Goal: Check status: Check status

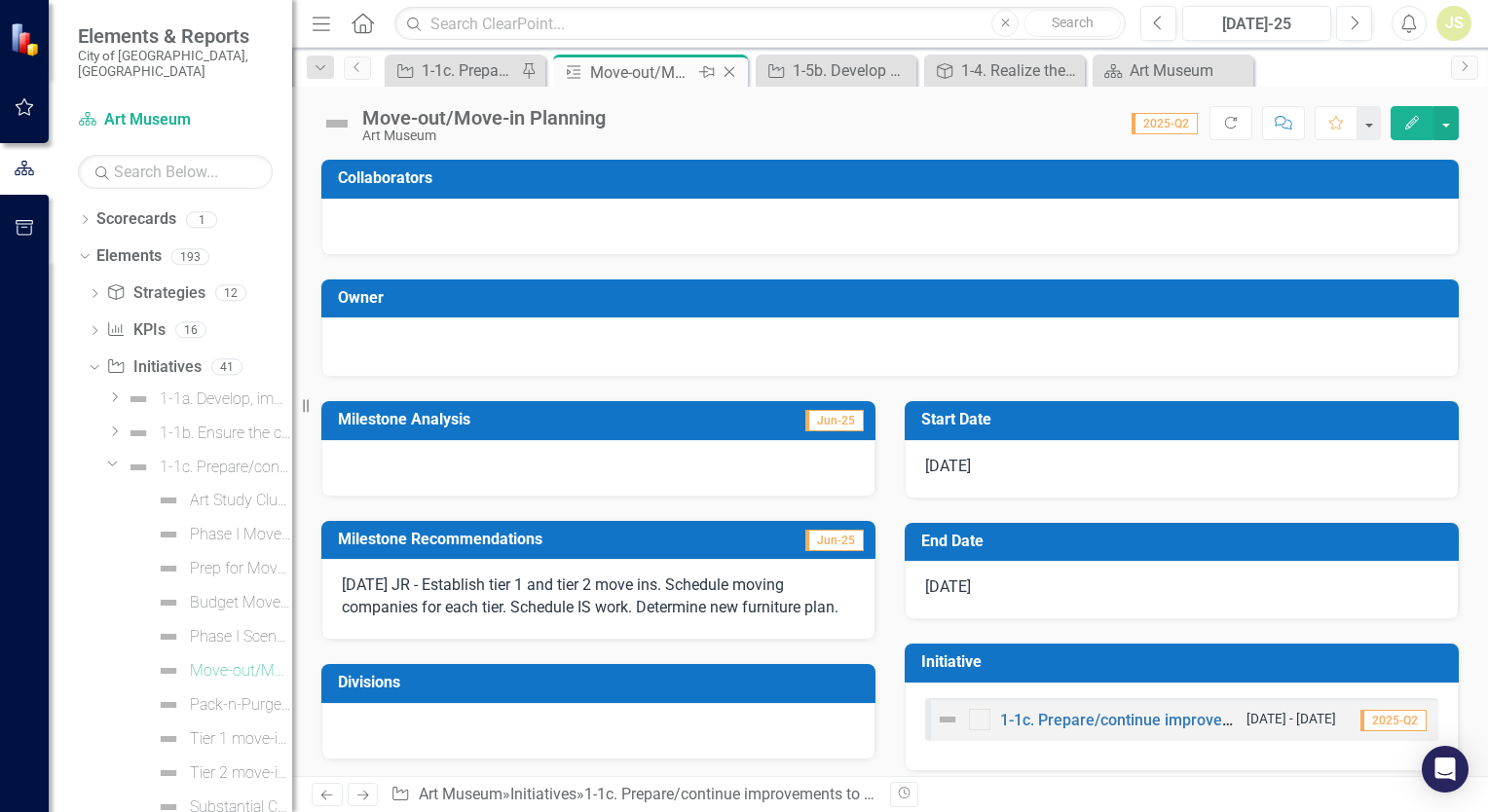
click at [729, 70] on icon at bounding box center [730, 72] width 11 height 11
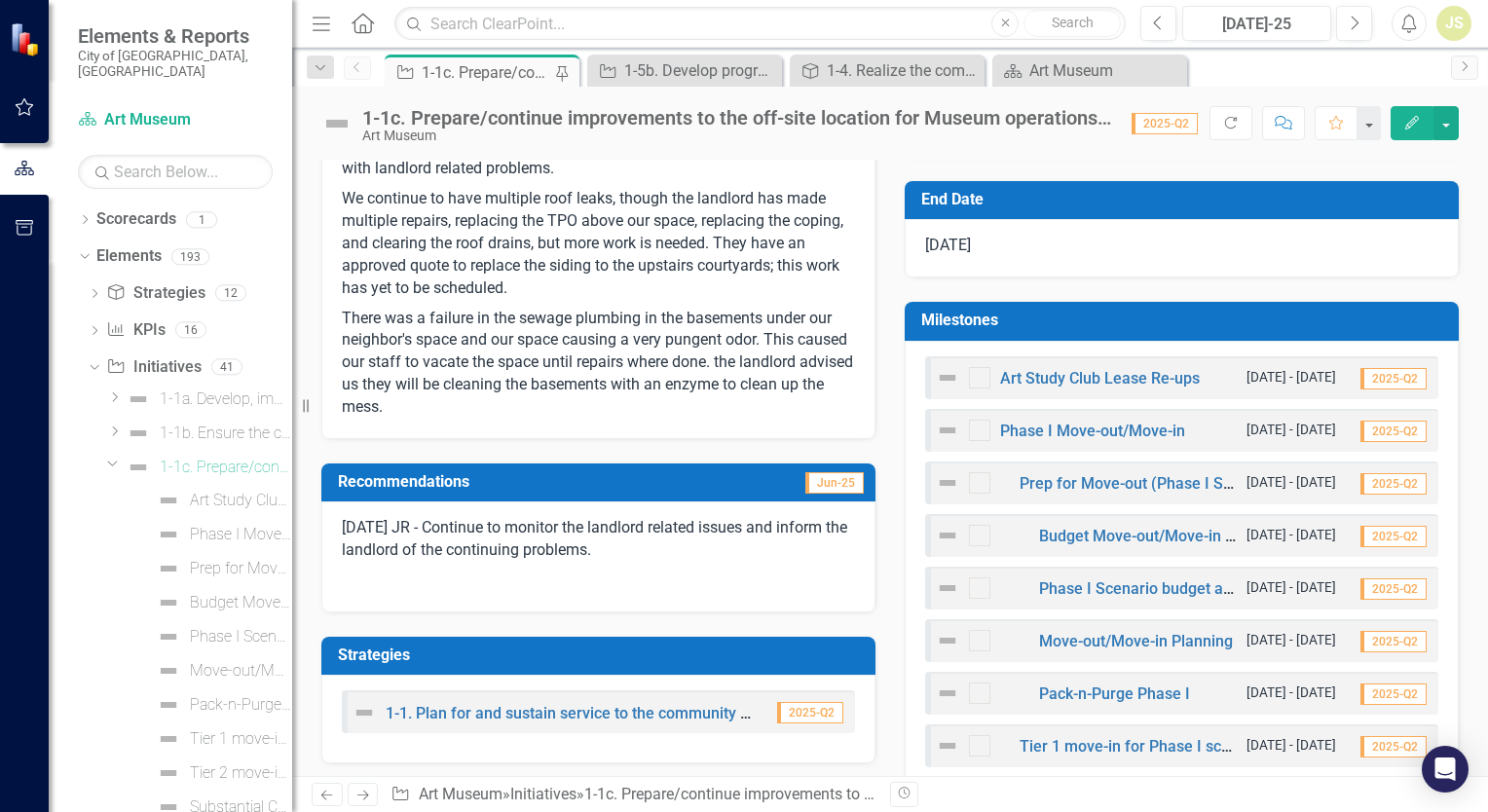
scroll to position [487, 0]
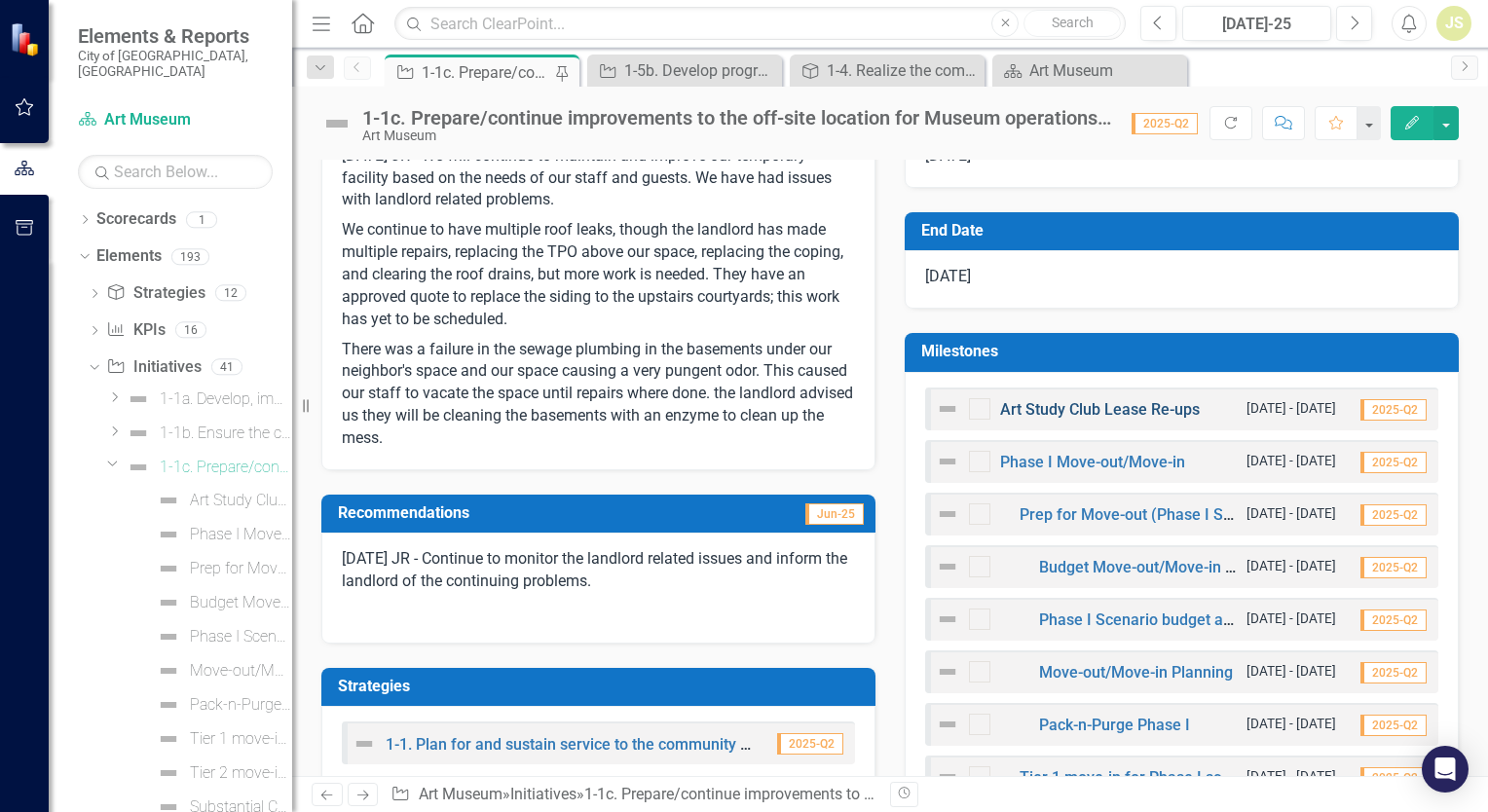
click at [1067, 409] on link "Art Study Club Lease Re-ups" at bounding box center [1100, 409] width 200 height 19
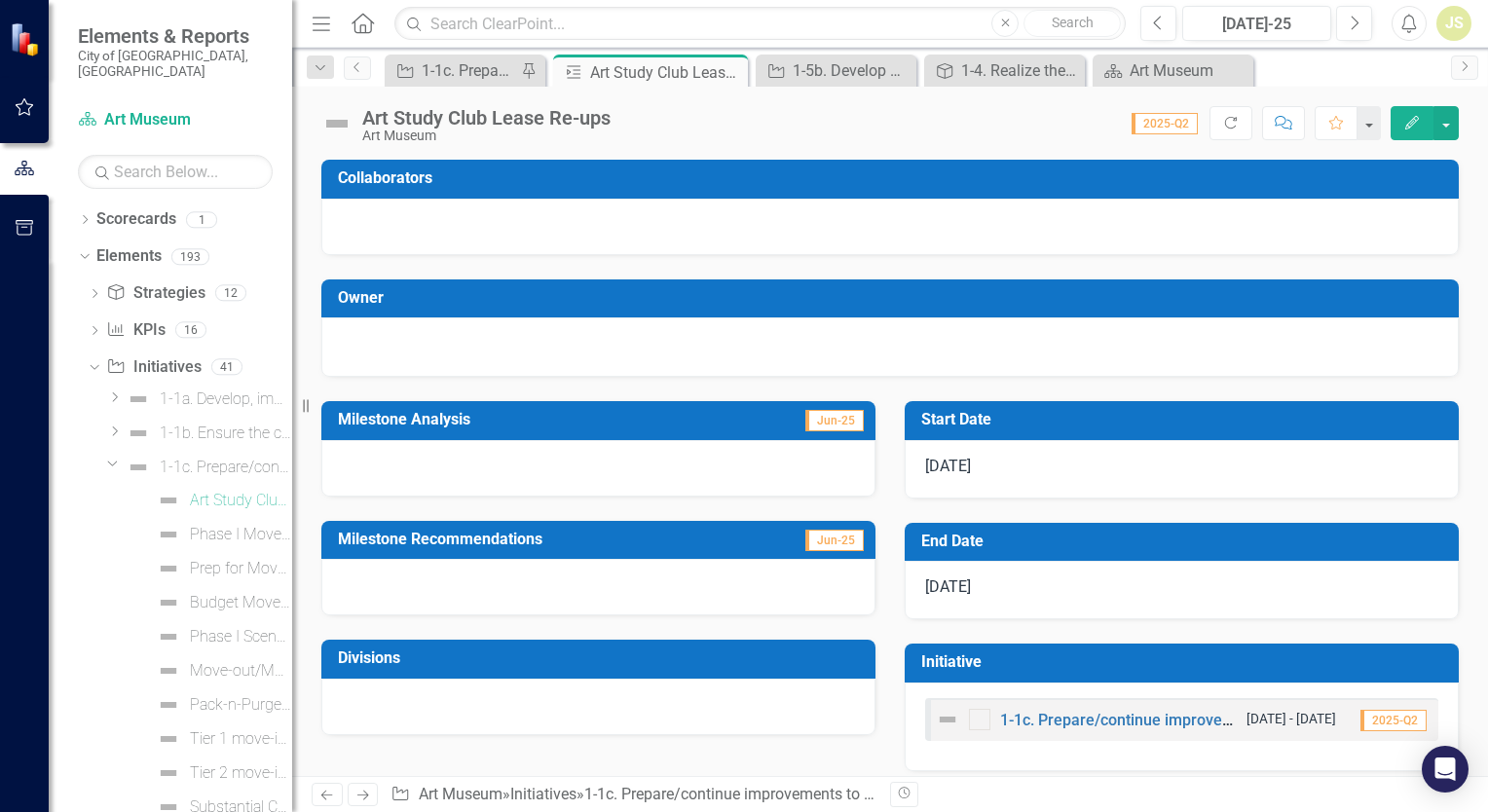
click at [429, 576] on div at bounding box center [598, 586] width 554 height 56
click at [441, 452] on div at bounding box center [598, 468] width 554 height 56
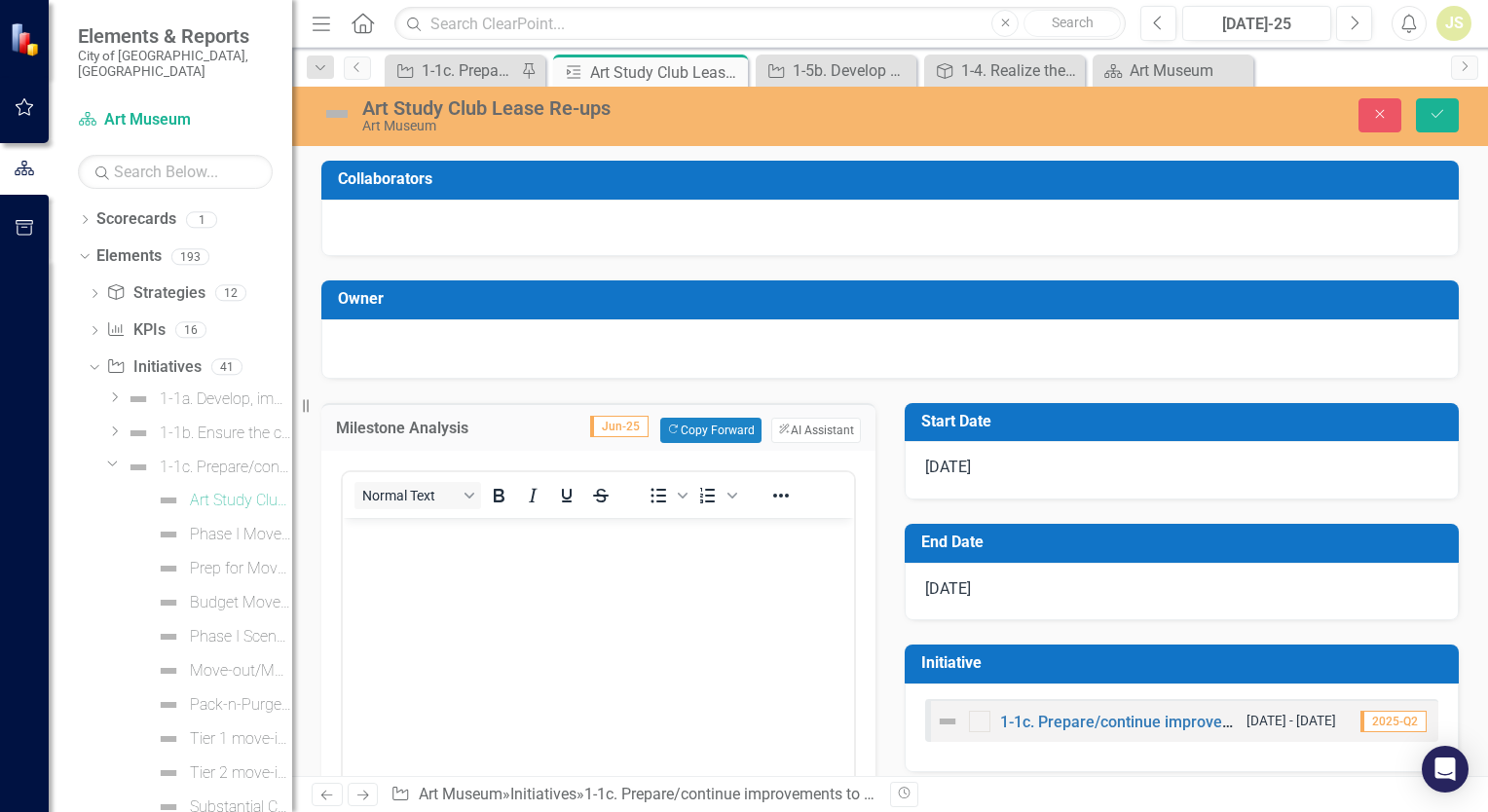
click at [488, 568] on body "Rich Text Area. Press ALT-0 for help." at bounding box center [599, 663] width 511 height 292
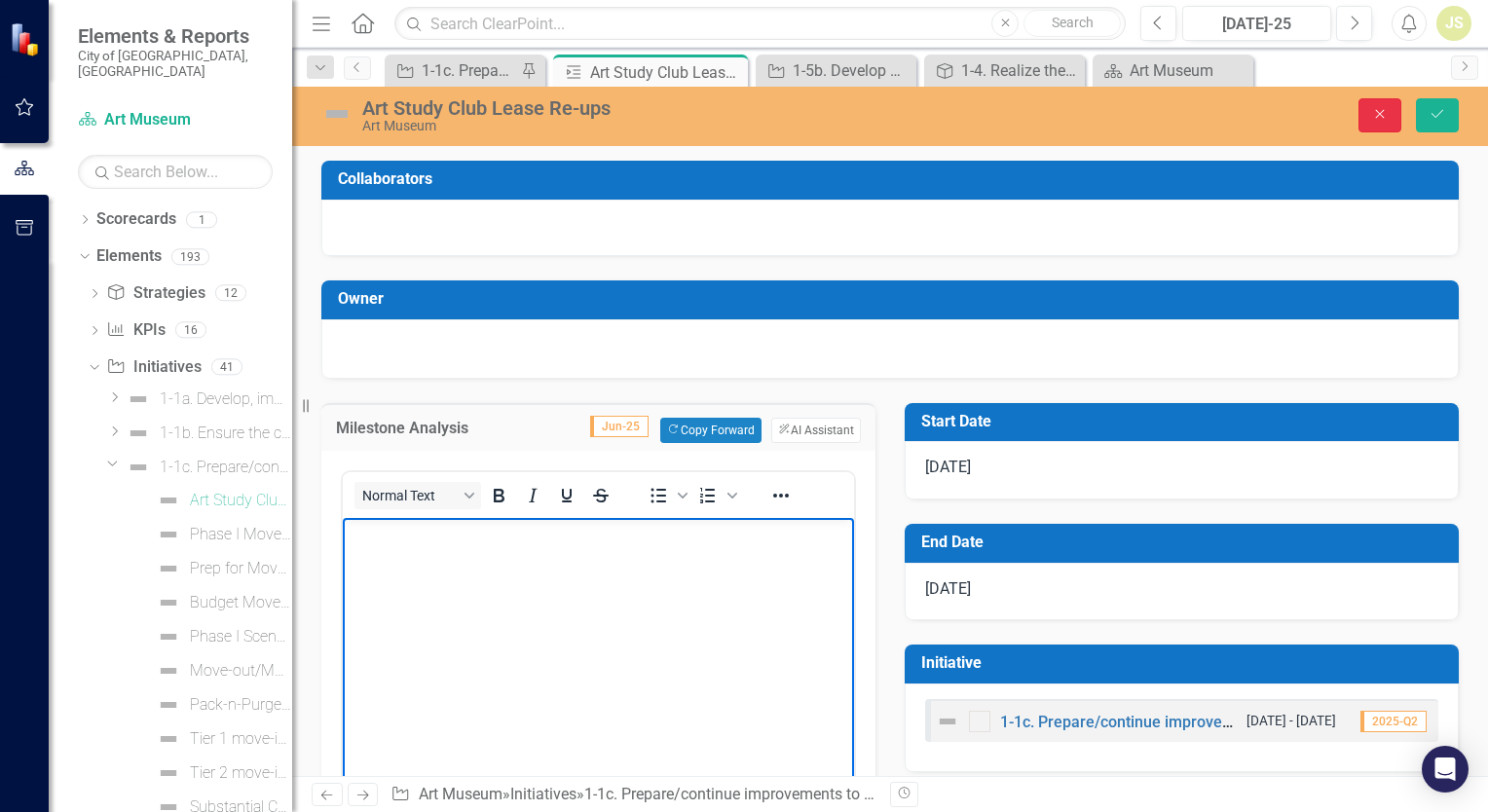
click at [1378, 103] on button "Close" at bounding box center [1381, 115] width 43 height 34
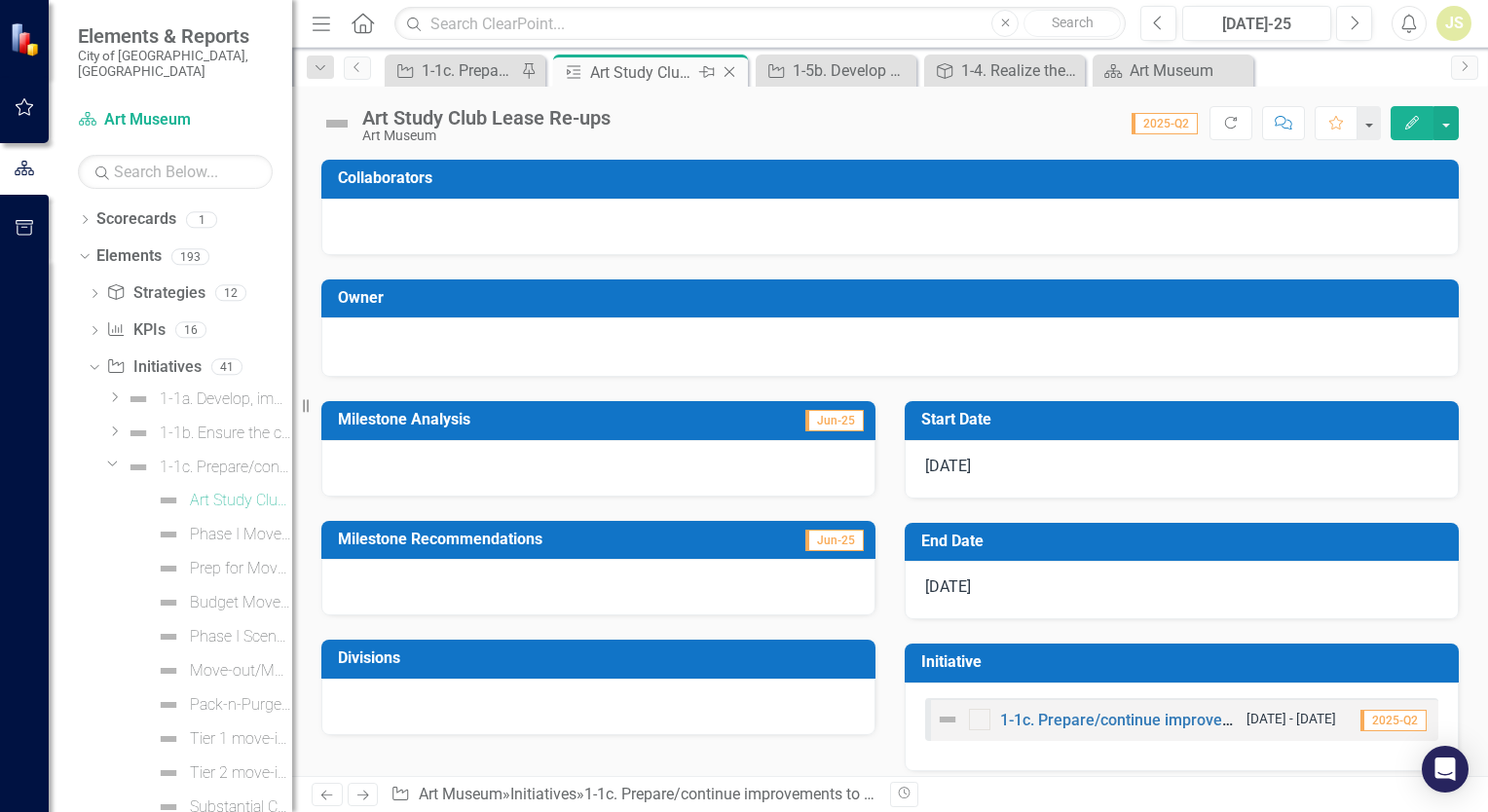
click at [729, 72] on icon at bounding box center [730, 72] width 11 height 11
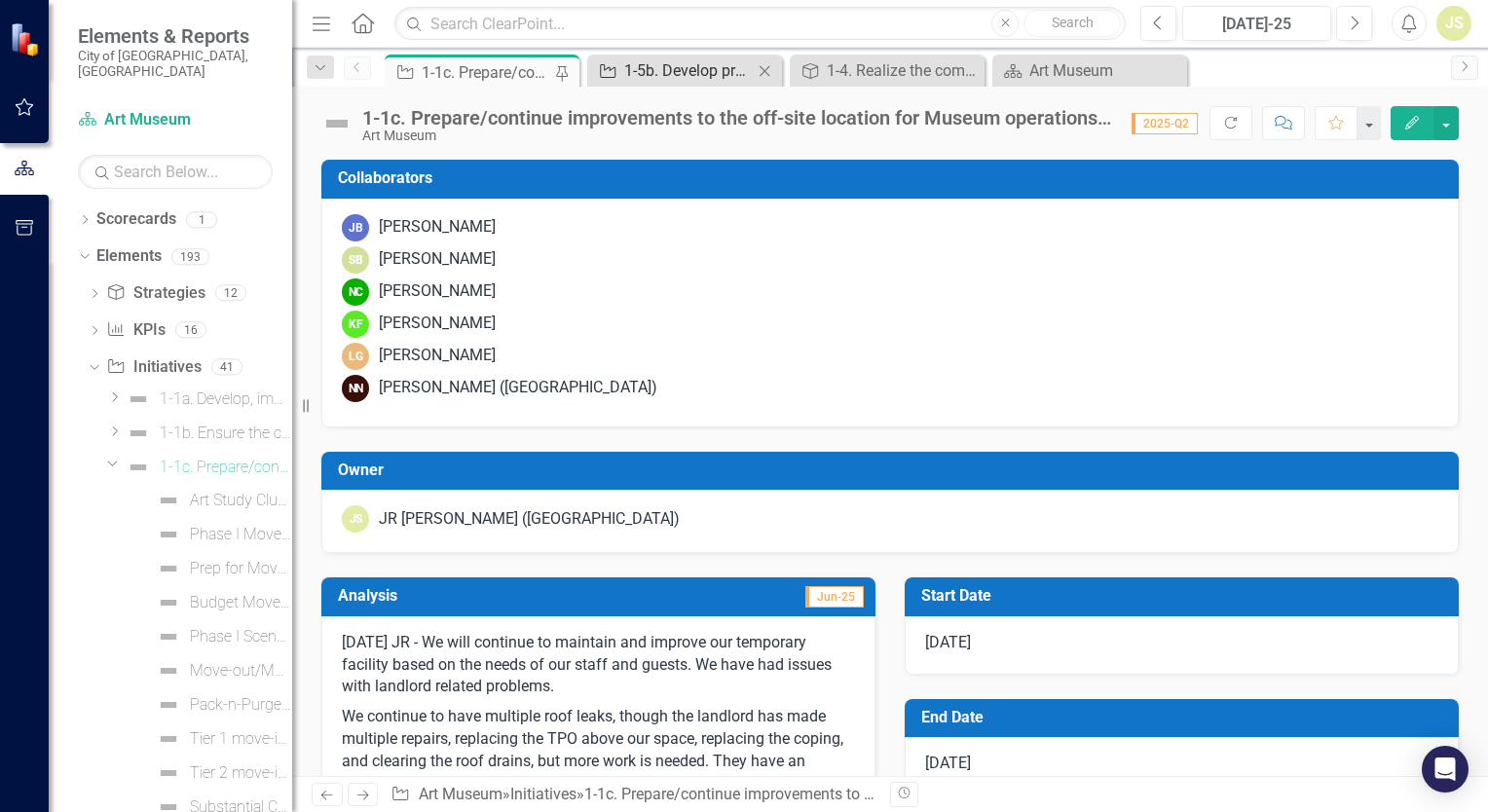
click at [677, 68] on div "1-5b. Develop program, exhibition, operational plans and resource requirements …" at bounding box center [688, 70] width 129 height 25
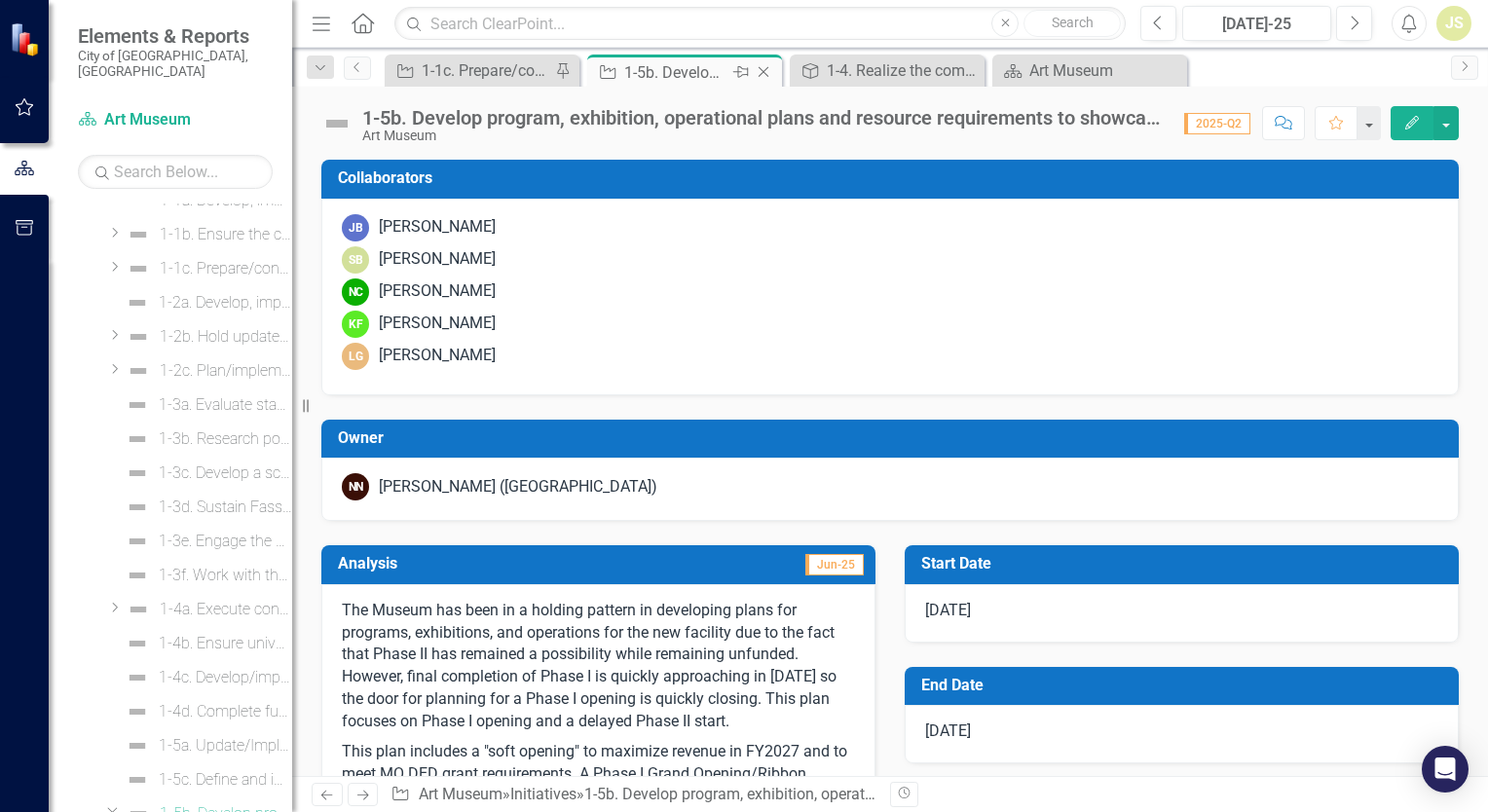
click at [765, 72] on icon "Close" at bounding box center [764, 72] width 20 height 16
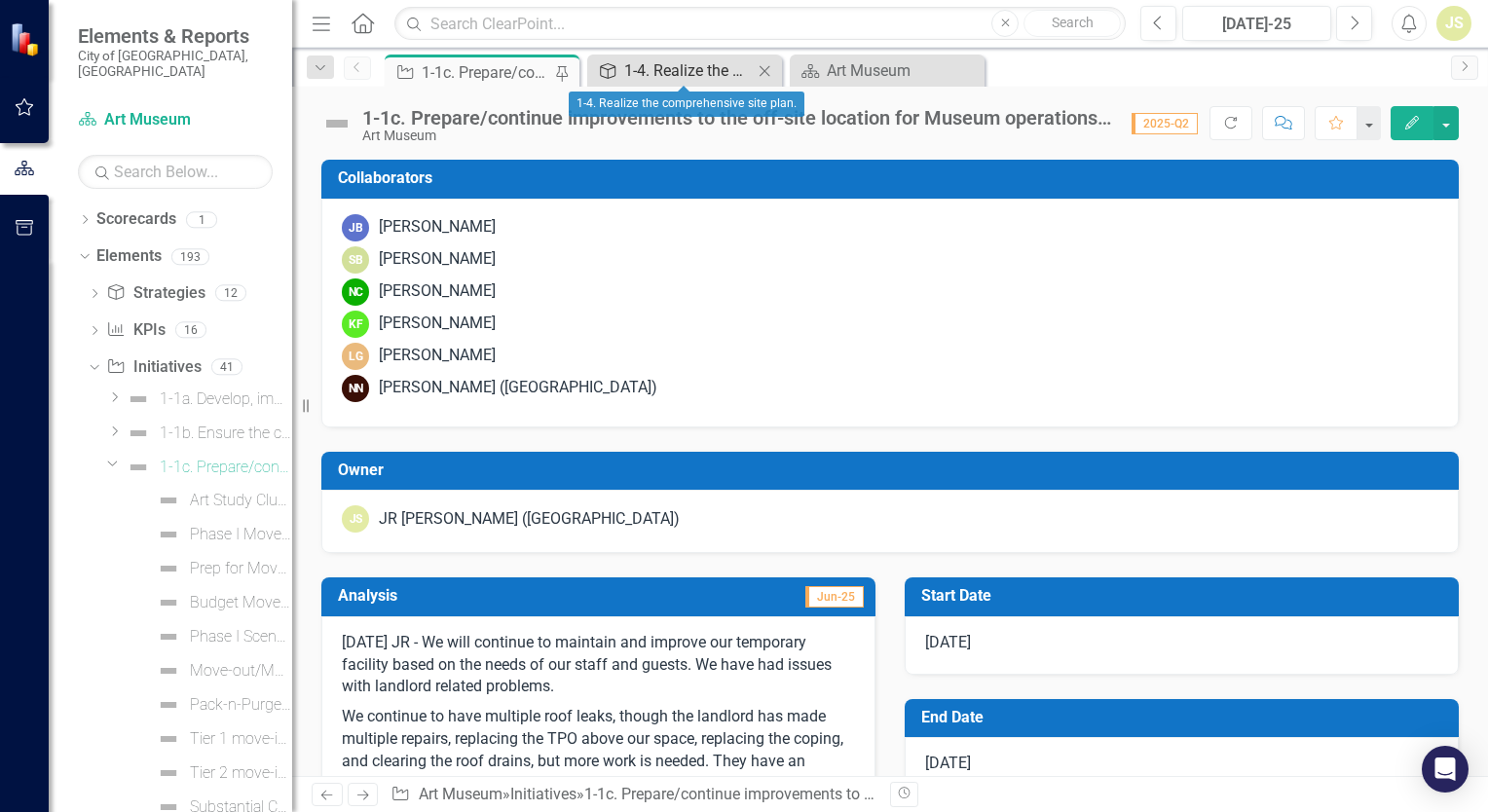
click at [694, 65] on div "1-4. Realize the comprehensive site plan." at bounding box center [688, 70] width 129 height 25
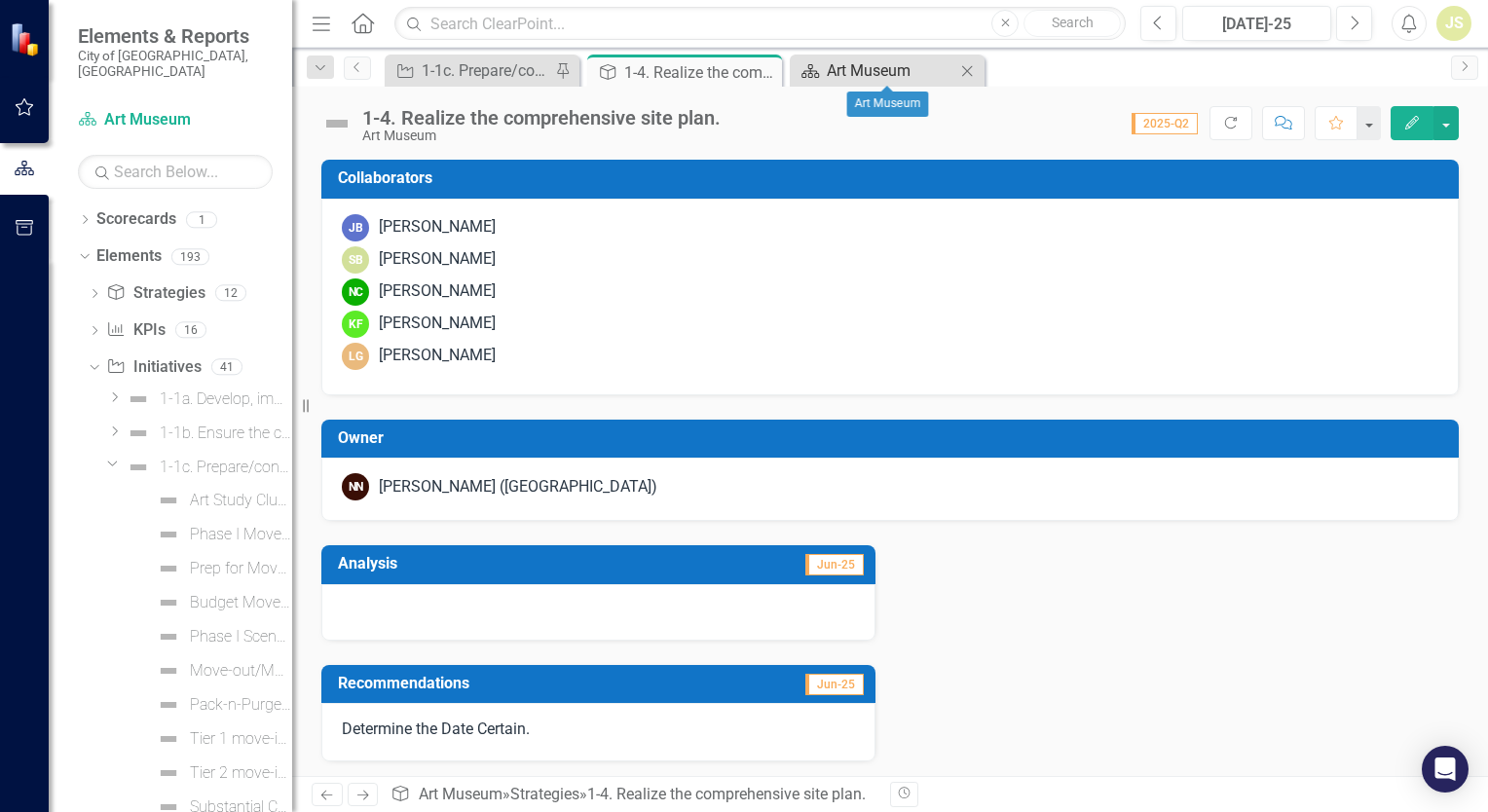
click at [892, 62] on div "Art Museum" at bounding box center [891, 70] width 129 height 25
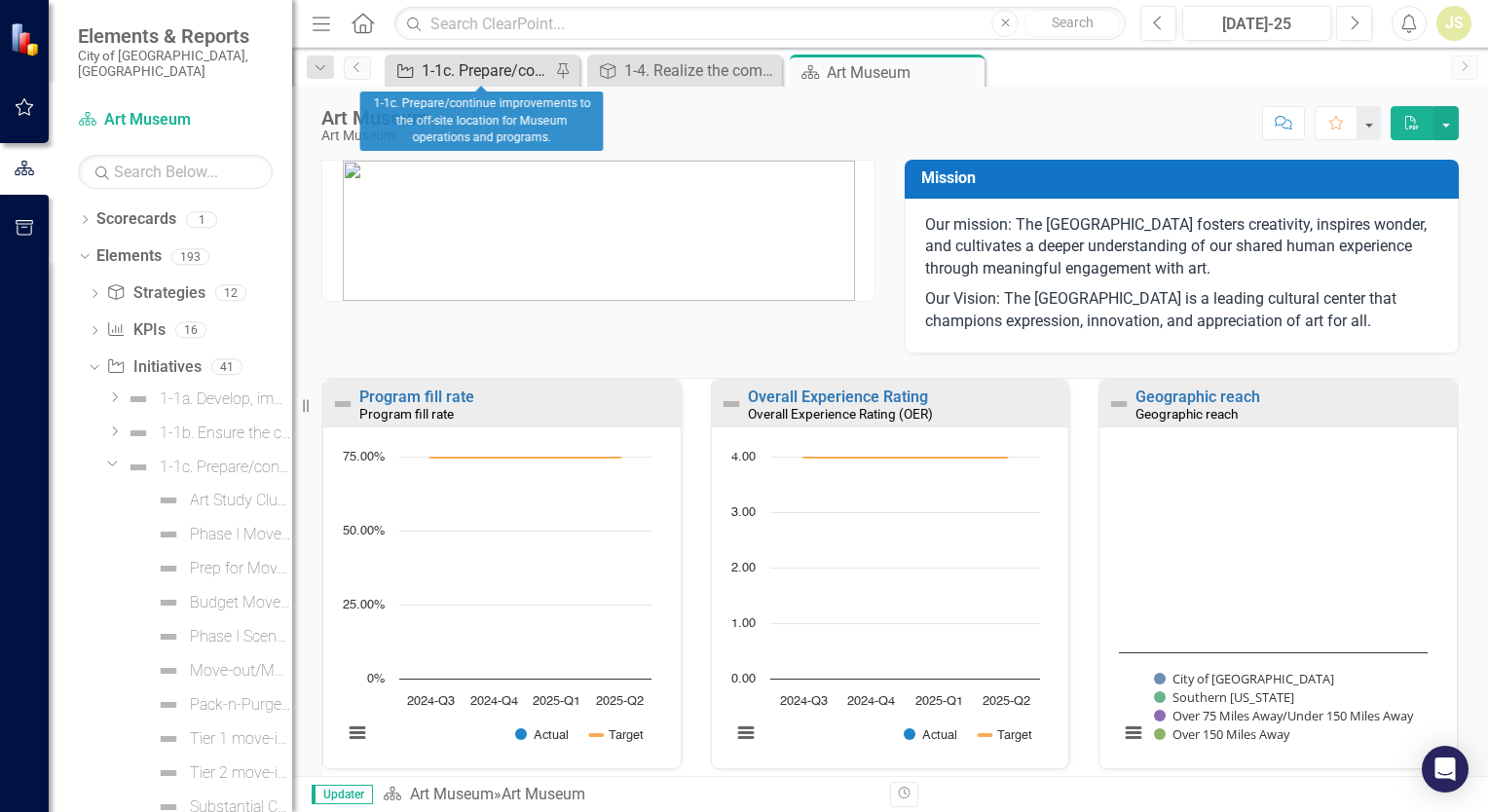
click at [479, 75] on div "1-1c. Prepare/continue improvements to the off-site location for Museum operati…" at bounding box center [486, 70] width 129 height 25
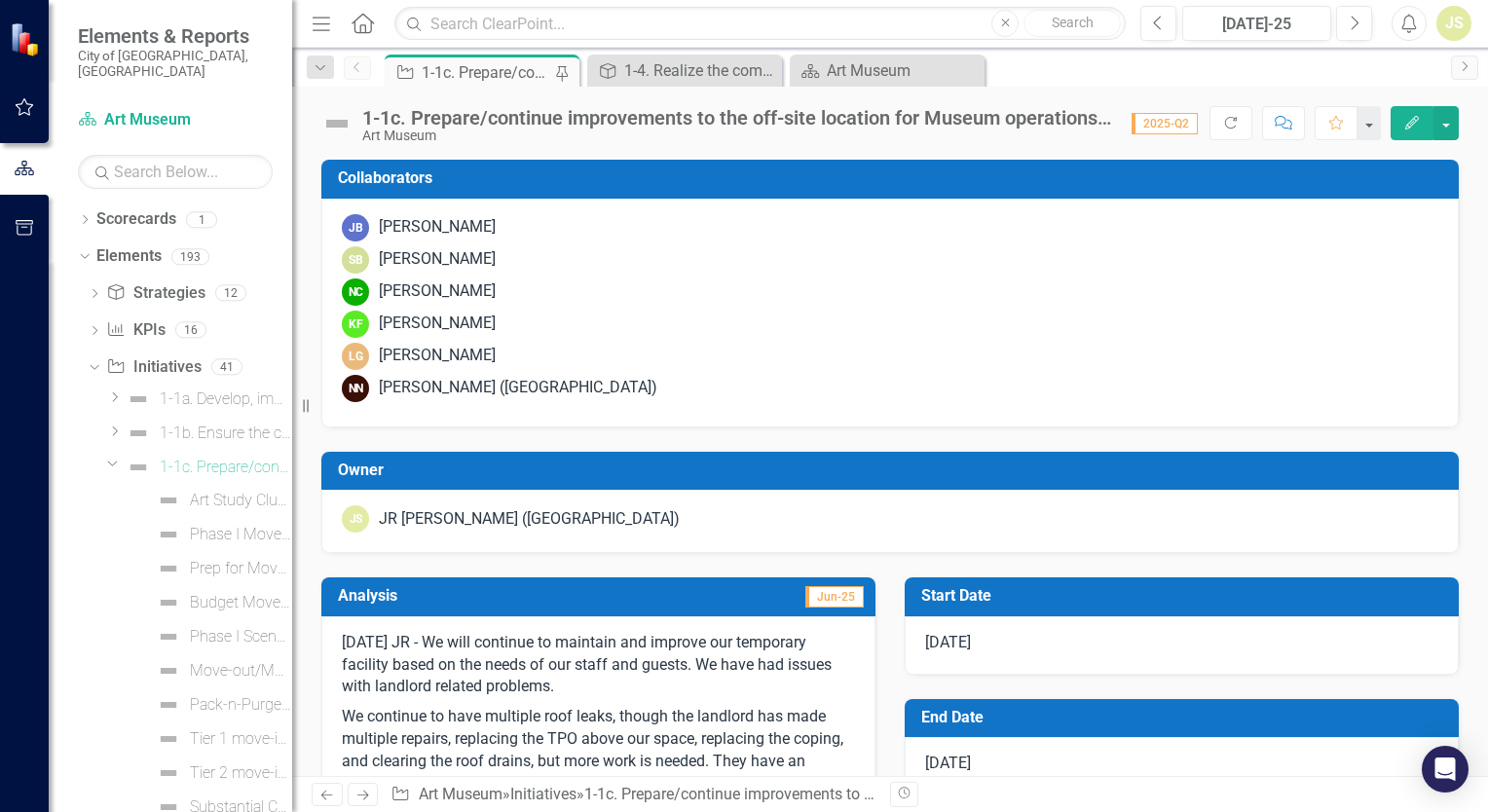
click at [363, 28] on icon "Home" at bounding box center [363, 23] width 26 height 21
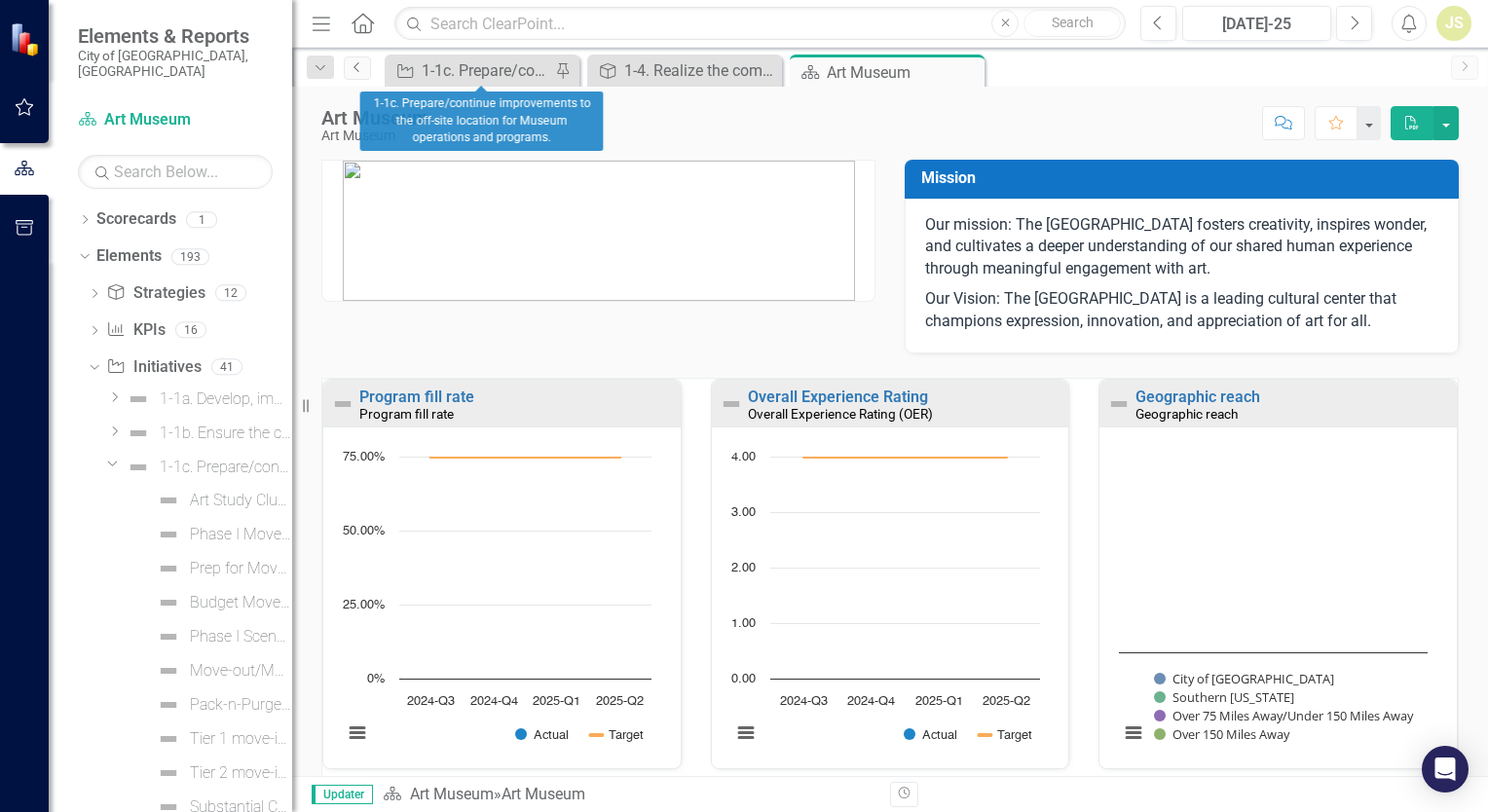
click at [358, 65] on icon "Previous" at bounding box center [358, 67] width 16 height 12
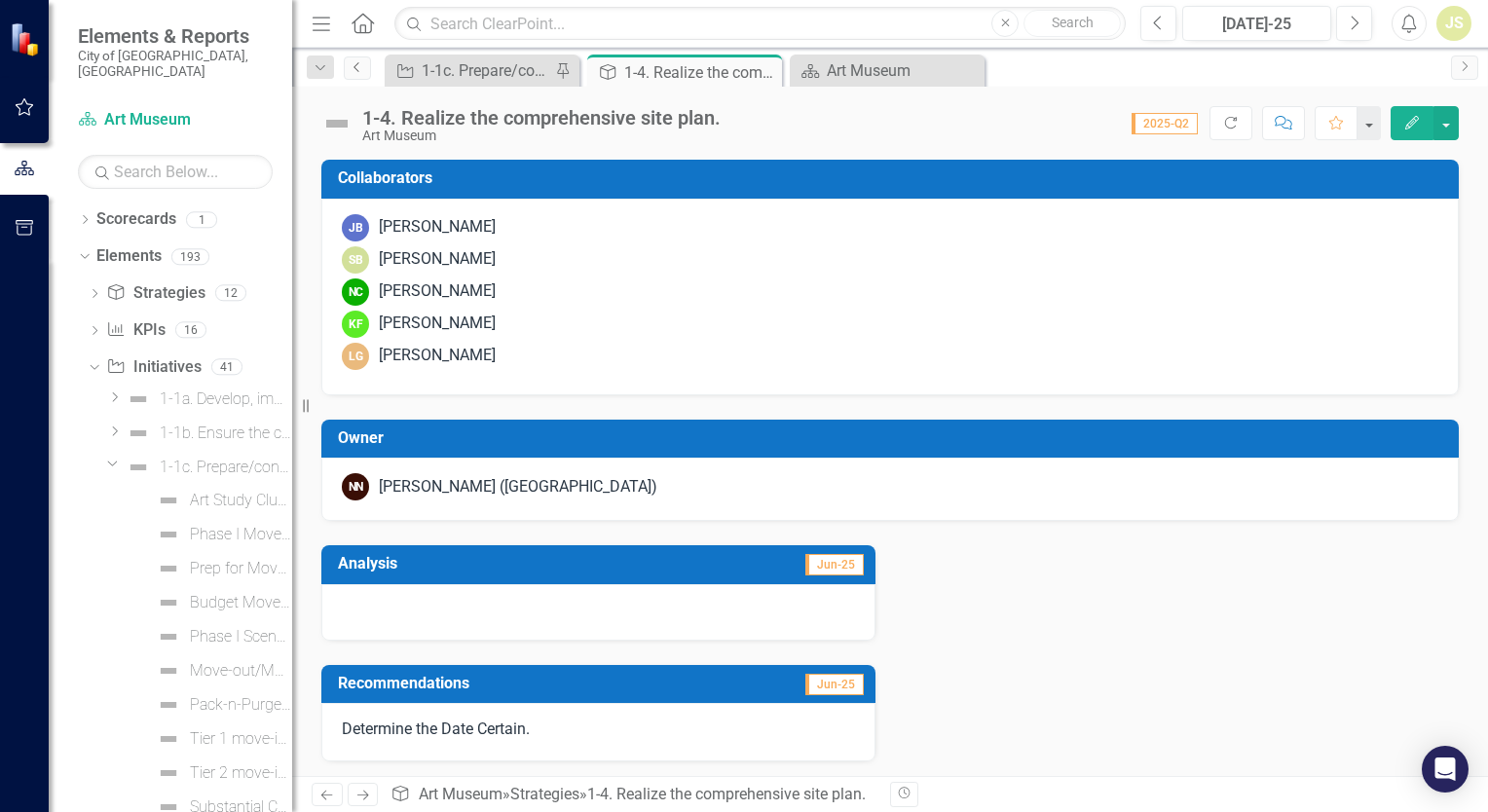
click at [358, 65] on icon "Previous" at bounding box center [358, 67] width 16 height 12
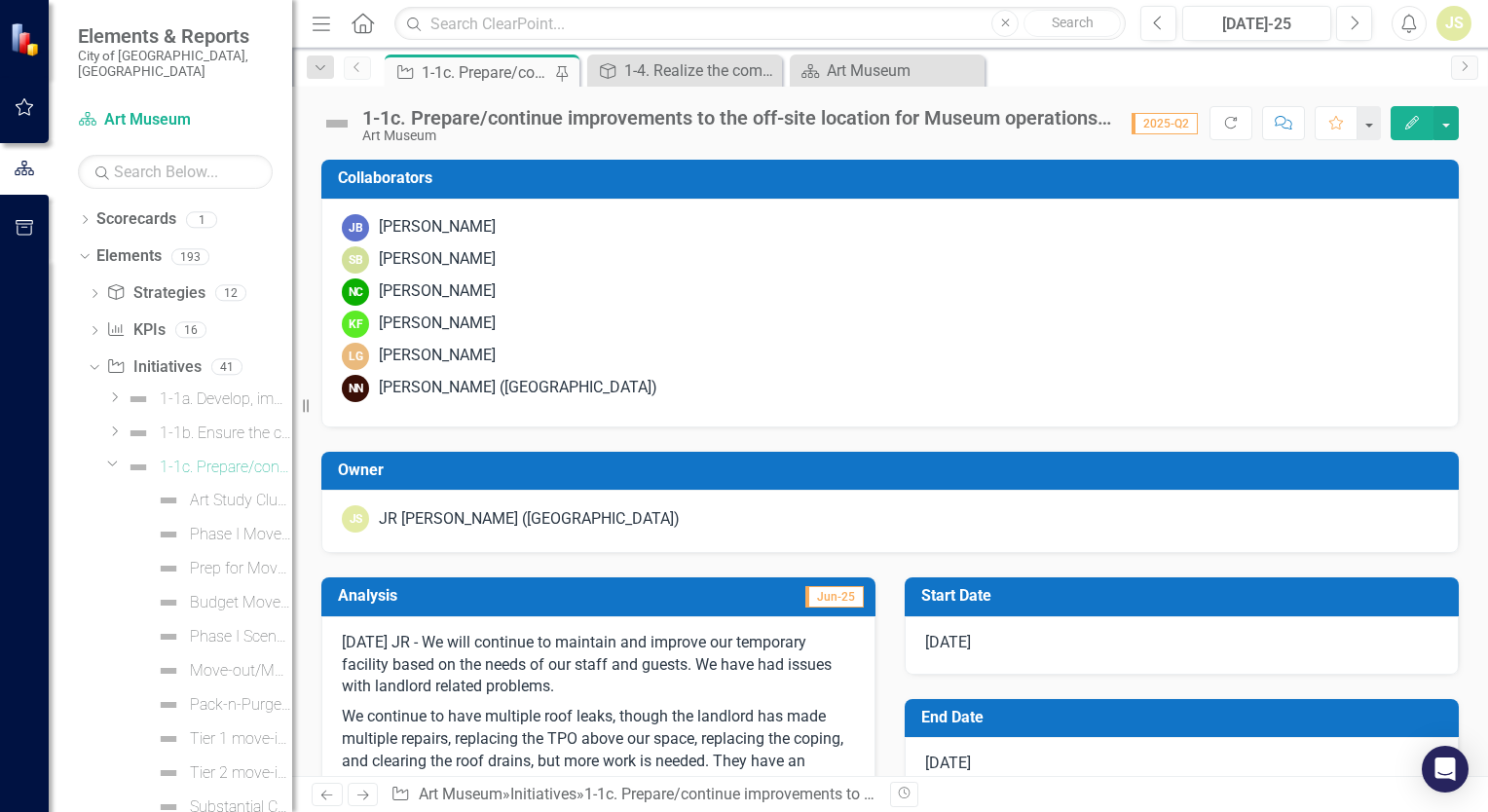
click at [358, 65] on icon "Previous" at bounding box center [358, 67] width 16 height 12
click at [316, 68] on icon "Dropdown" at bounding box center [321, 68] width 18 height 14
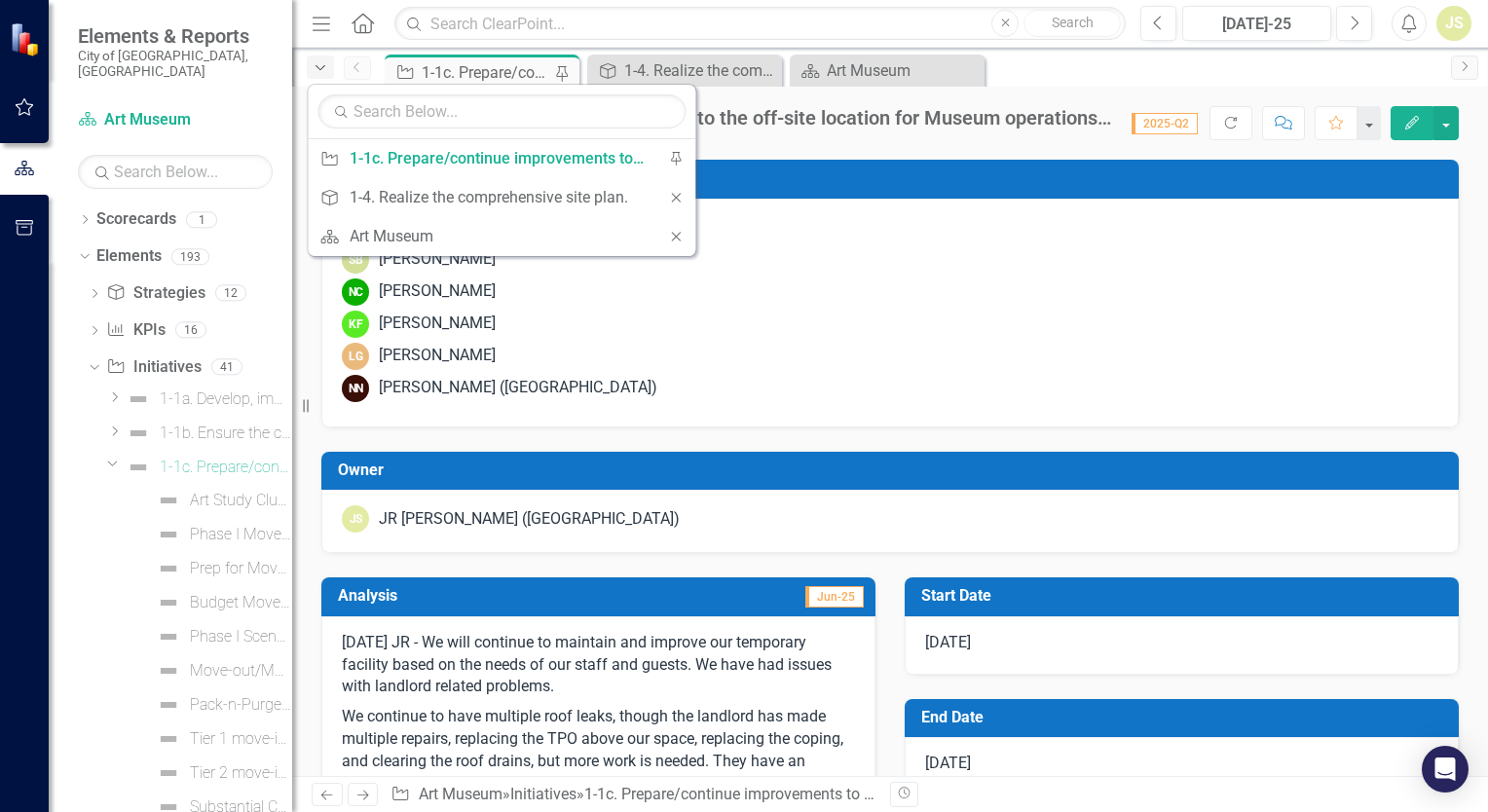
click at [316, 68] on icon "Dropdown" at bounding box center [321, 68] width 18 height 14
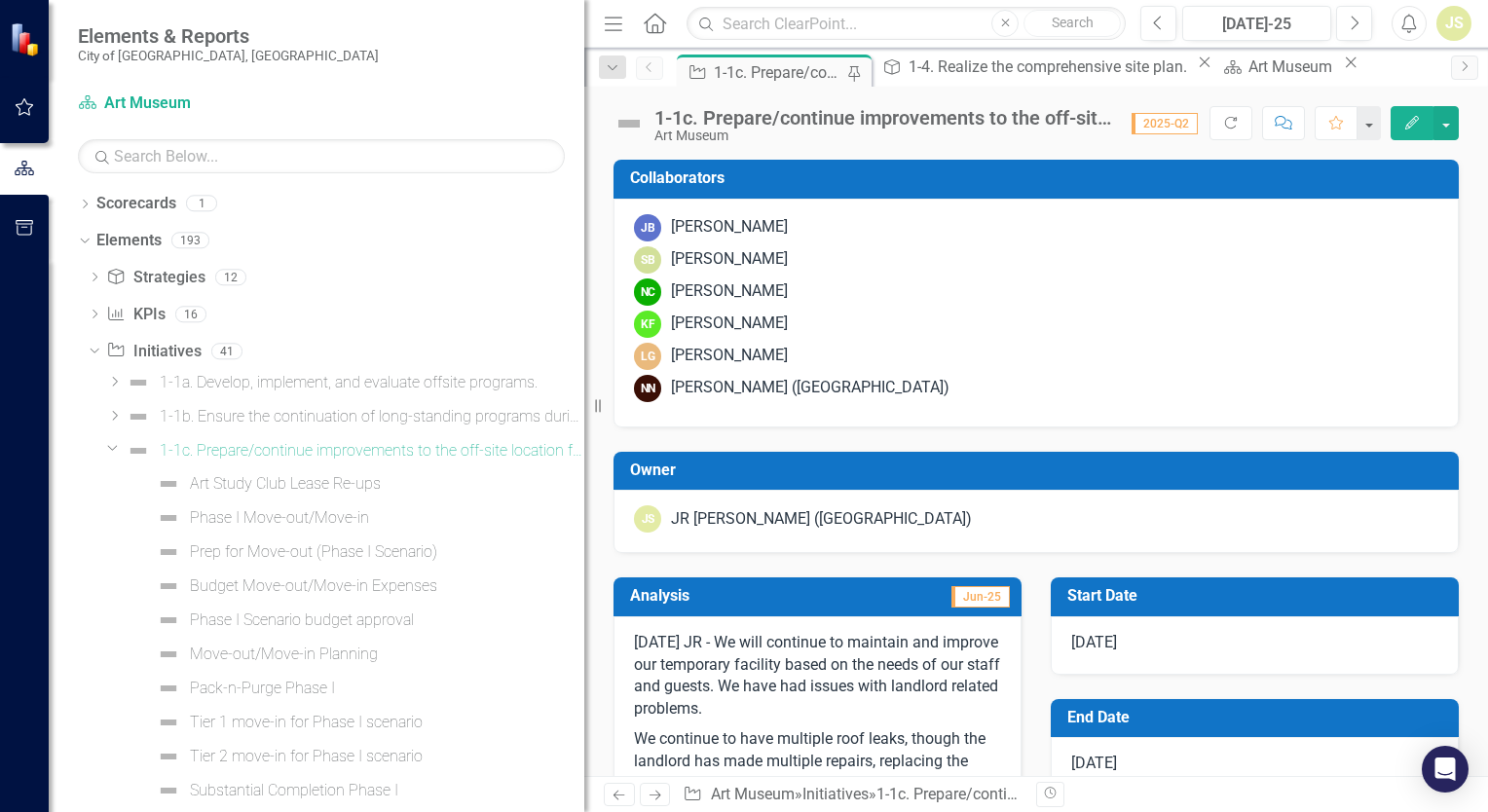
drag, startPoint x: 294, startPoint y: 276, endPoint x: 713, endPoint y: 299, distance: 419.6
click at [713, 299] on div "Elements & Reports City of [GEOGRAPHIC_DATA], [GEOGRAPHIC_DATA] Scorecard Art M…" at bounding box center [744, 406] width 1488 height 812
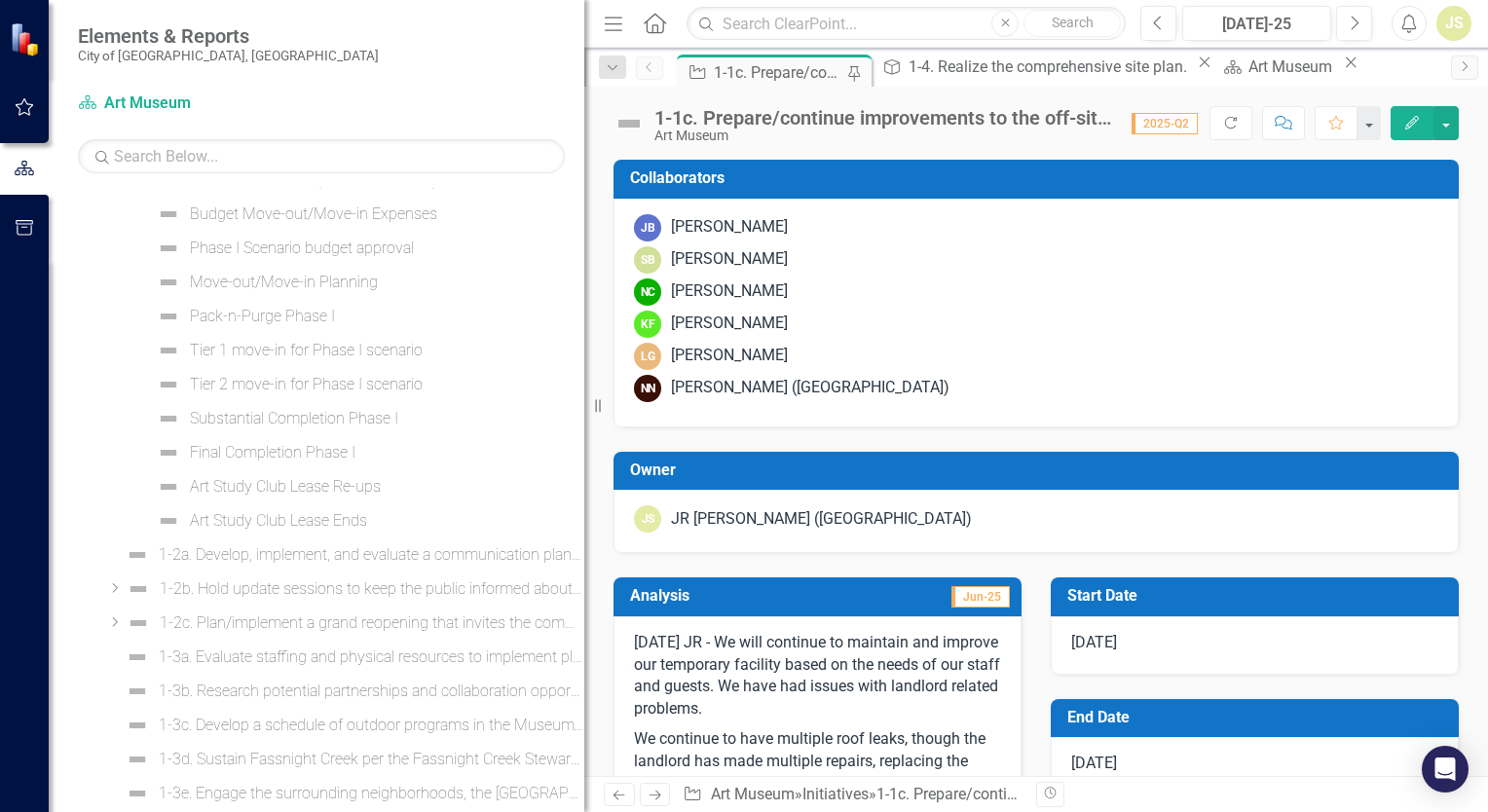
scroll to position [195, 0]
click at [113, 252] on icon "Dropdown" at bounding box center [113, 253] width 12 height 15
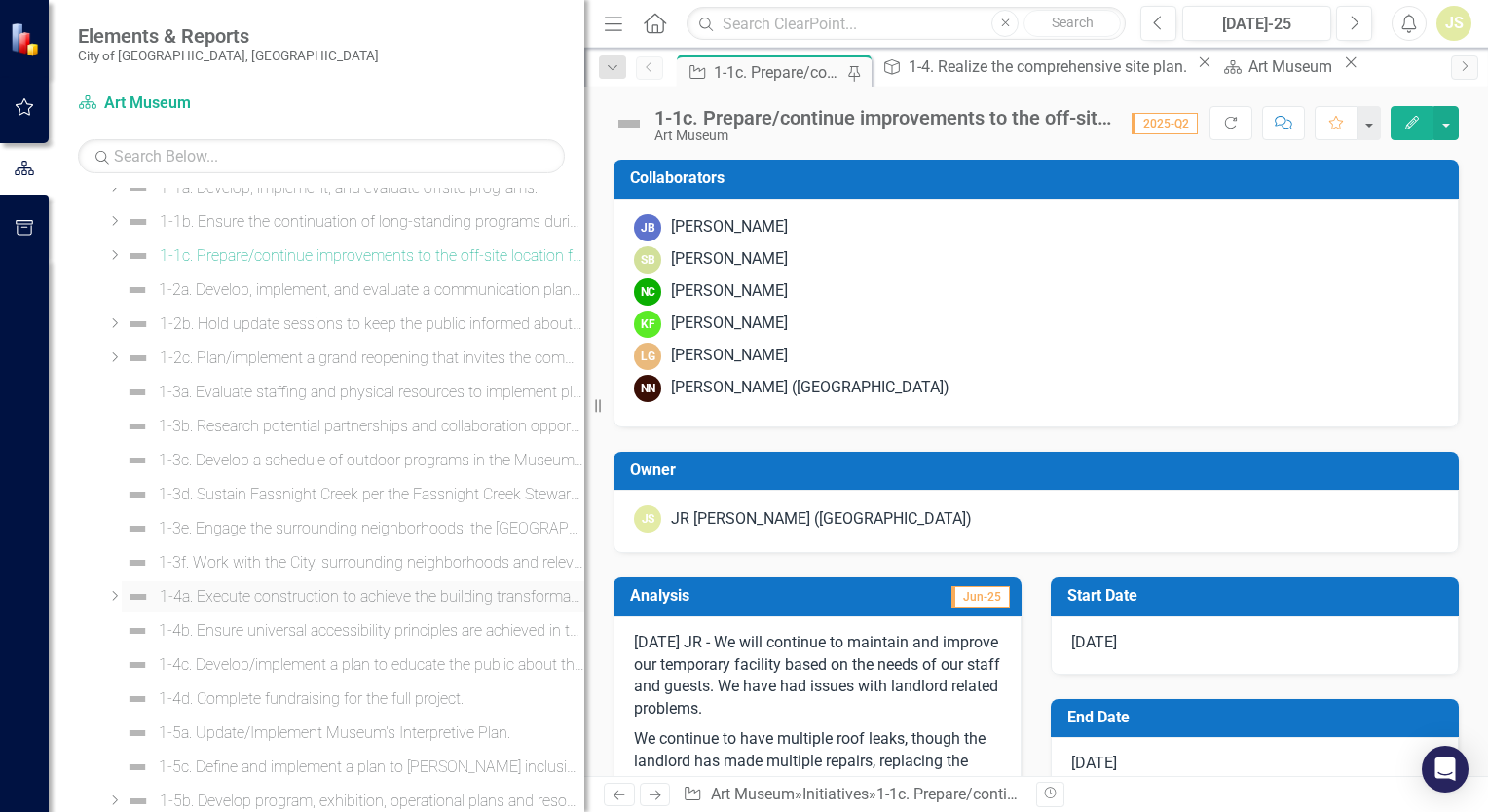
click at [208, 592] on div "1-4a. Execute construction to achieve the building transformation." at bounding box center [372, 597] width 425 height 18
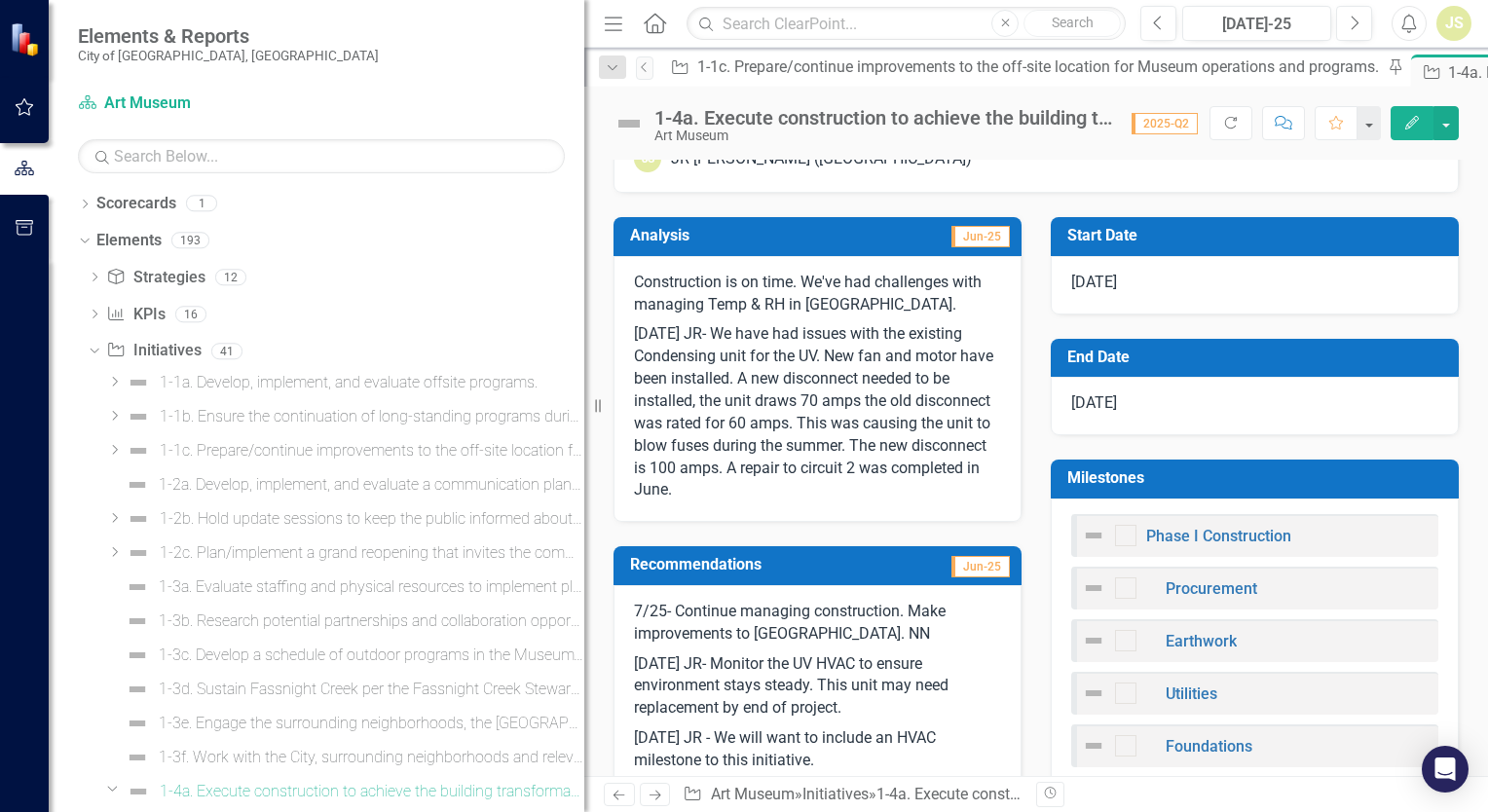
scroll to position [389, 0]
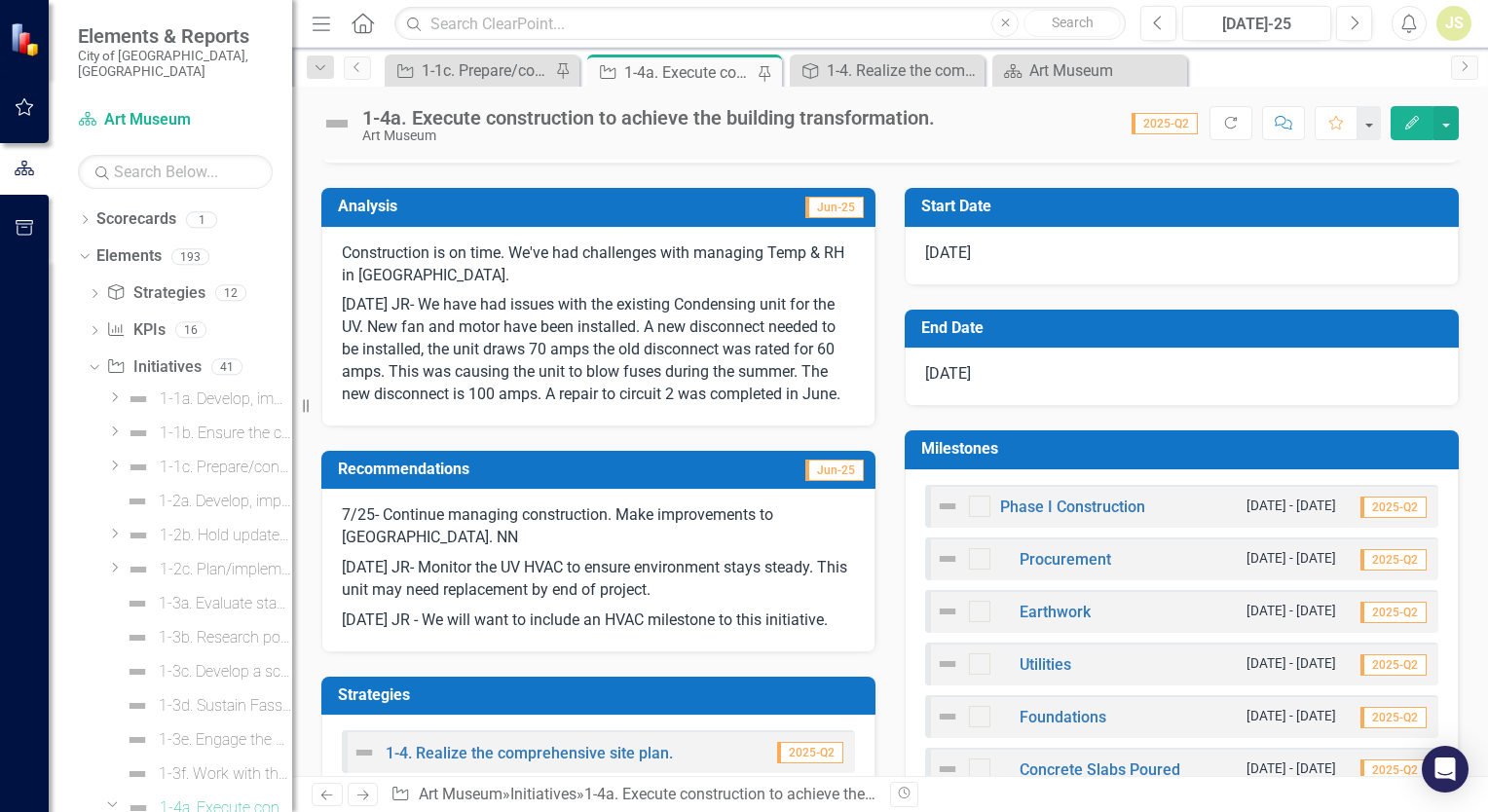
drag, startPoint x: 584, startPoint y: 146, endPoint x: 265, endPoint y: 139, distance: 319.1
click at [265, 139] on div "Elements & Reports City of [GEOGRAPHIC_DATA], [GEOGRAPHIC_DATA] Scorecard Art M…" at bounding box center [146, 406] width 292 height 812
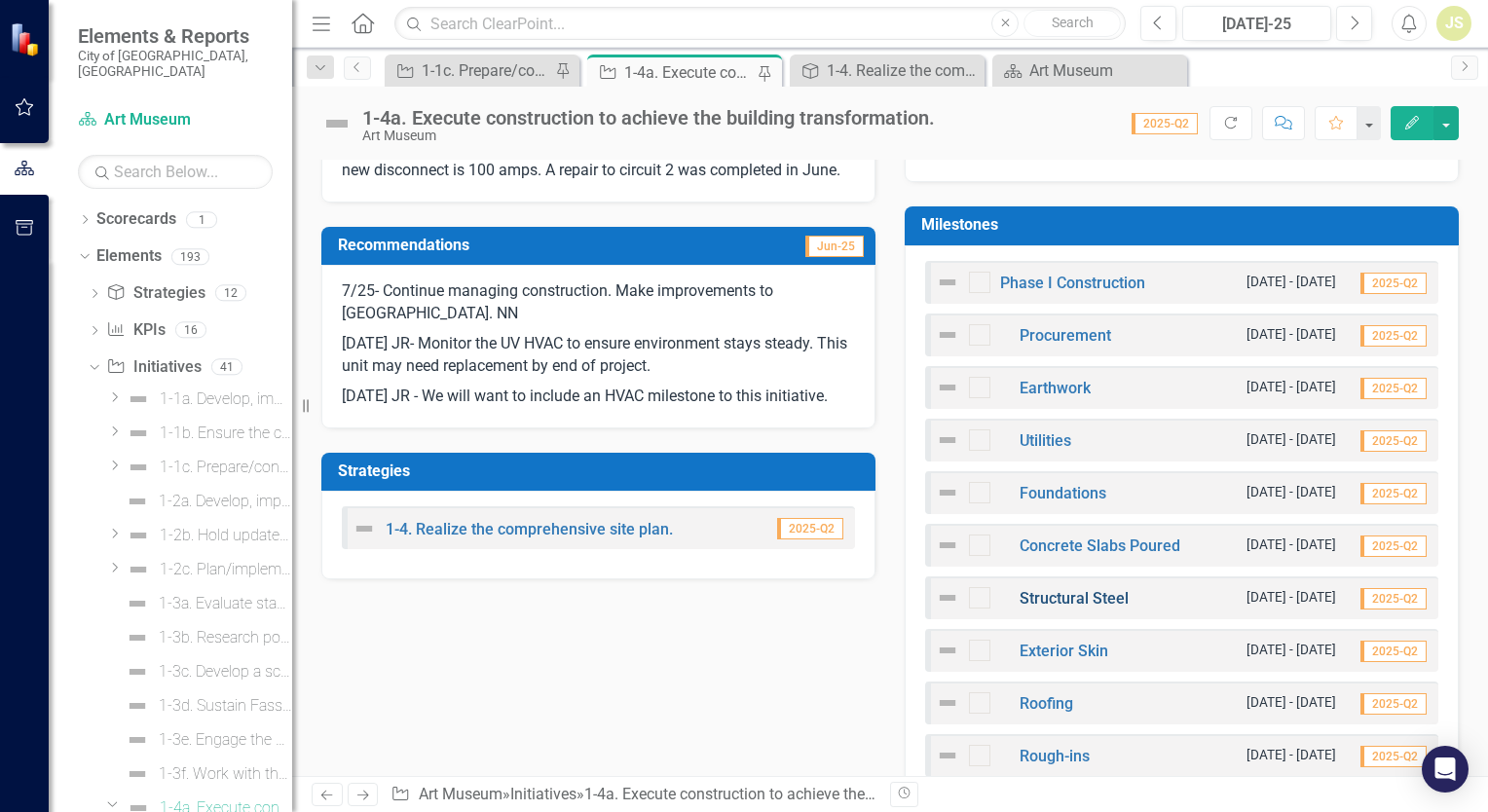
scroll to position [584, 0]
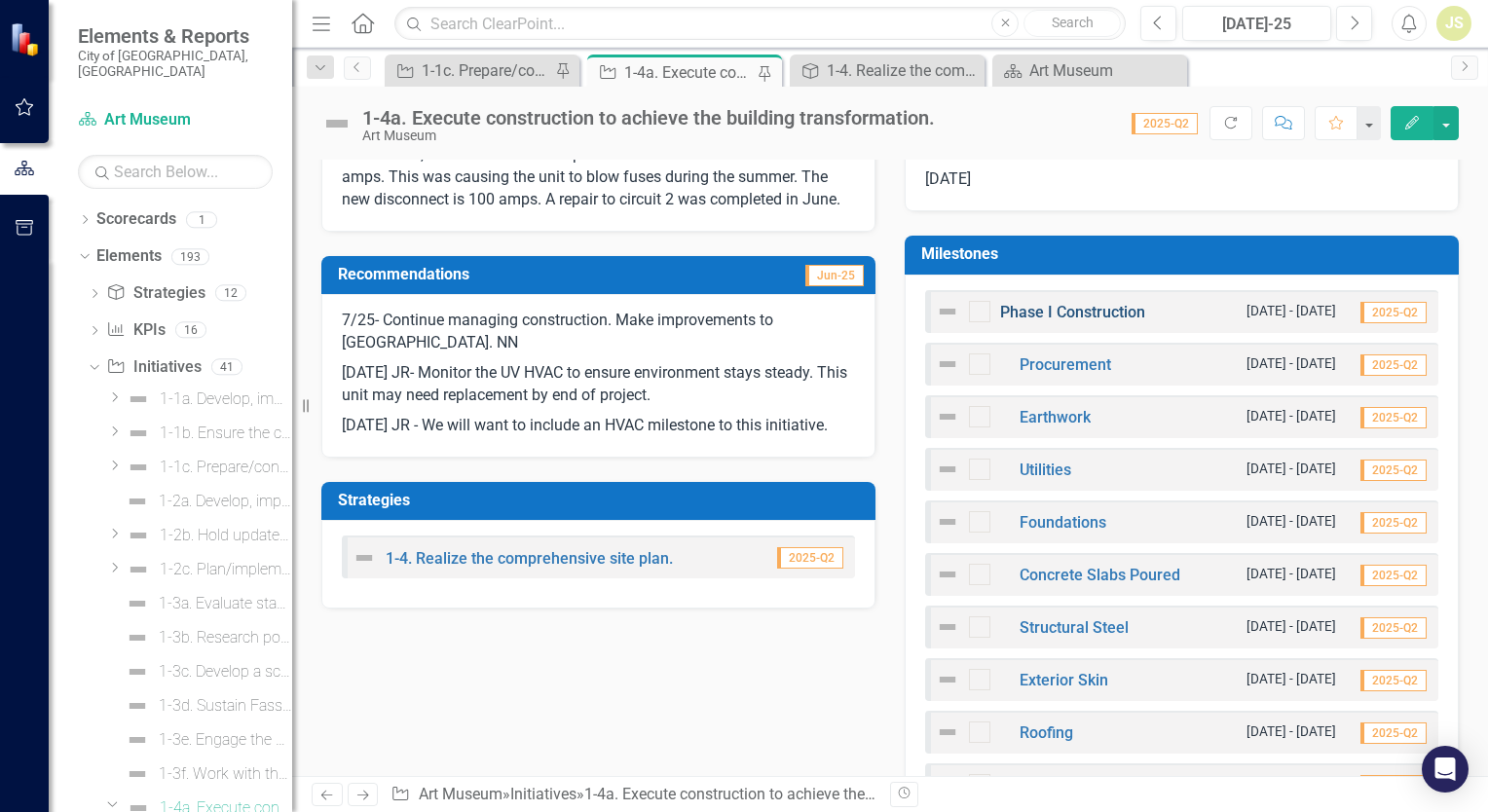
click at [1052, 314] on link "Phase I Construction" at bounding box center [1073, 312] width 146 height 19
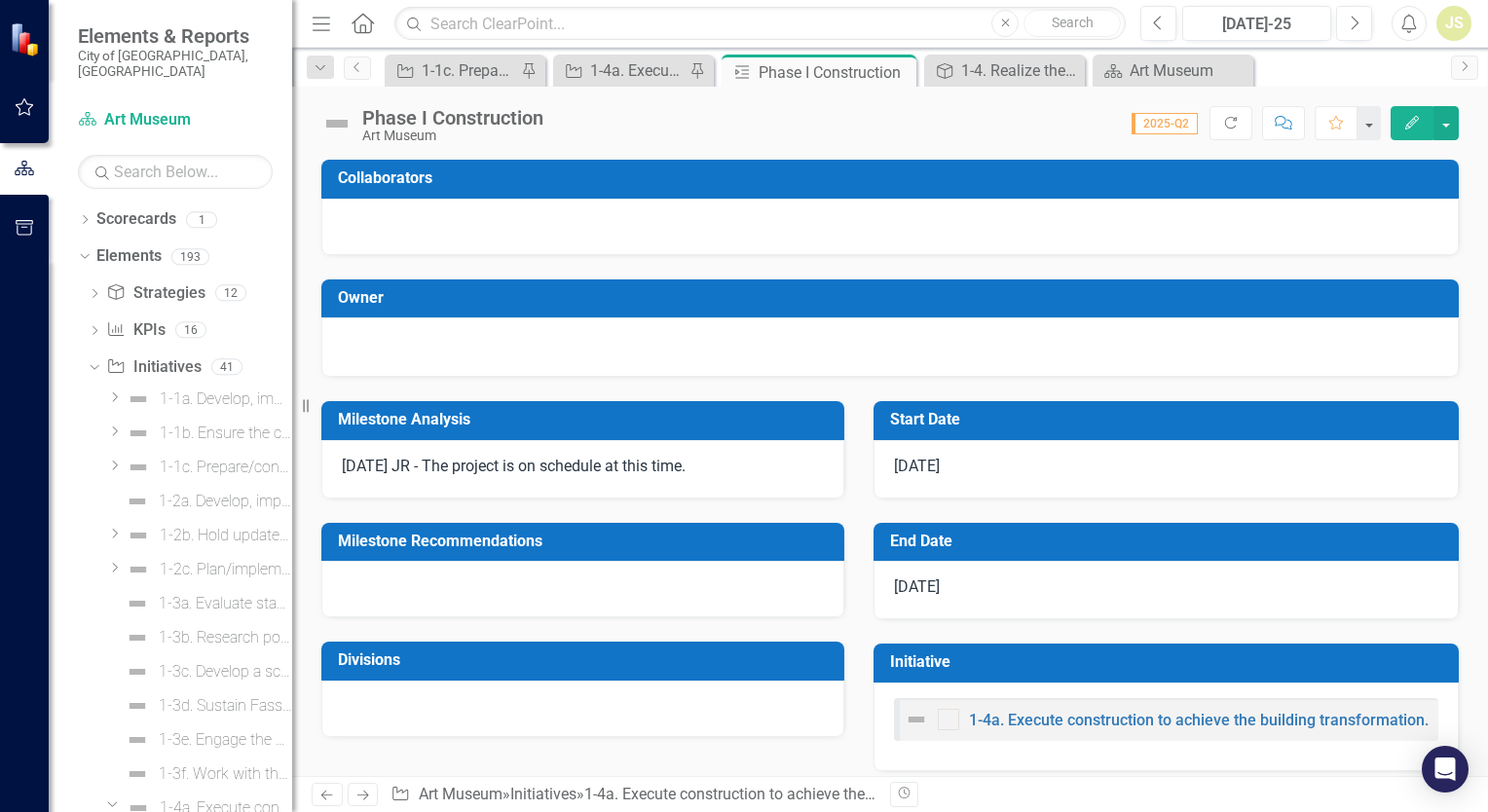
scroll to position [28, 0]
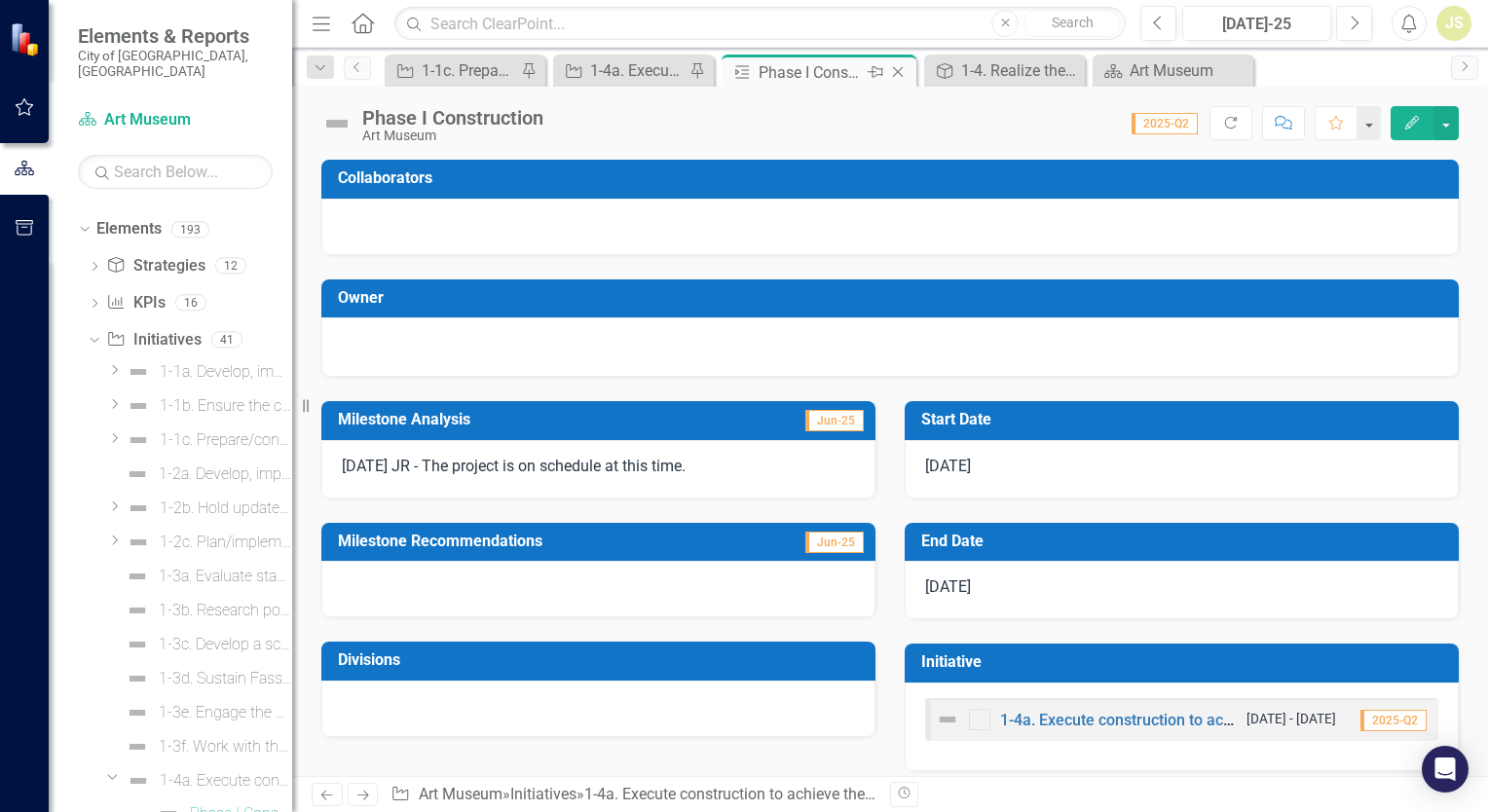
click at [897, 69] on icon "Close" at bounding box center [898, 72] width 20 height 16
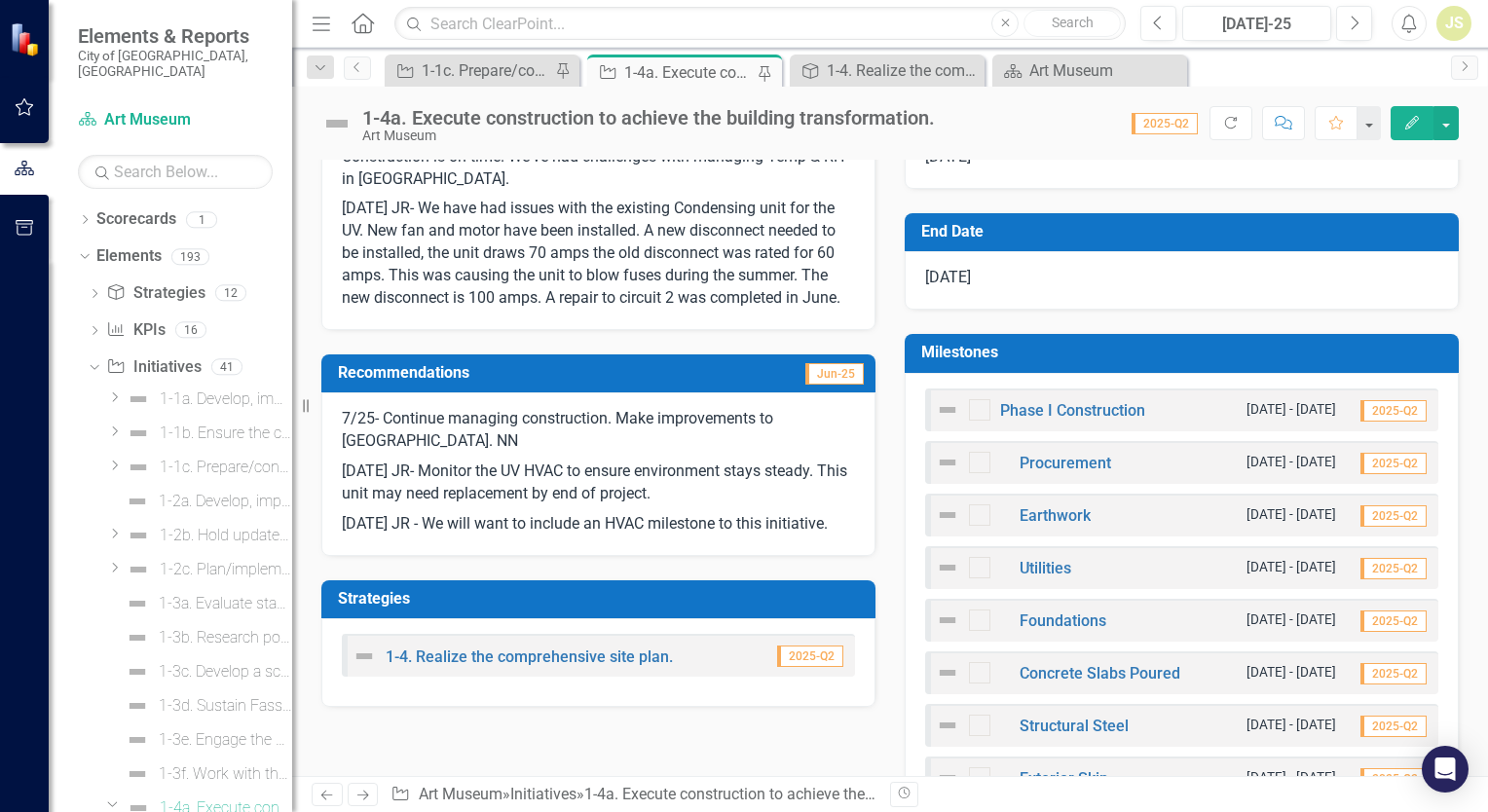
scroll to position [487, 0]
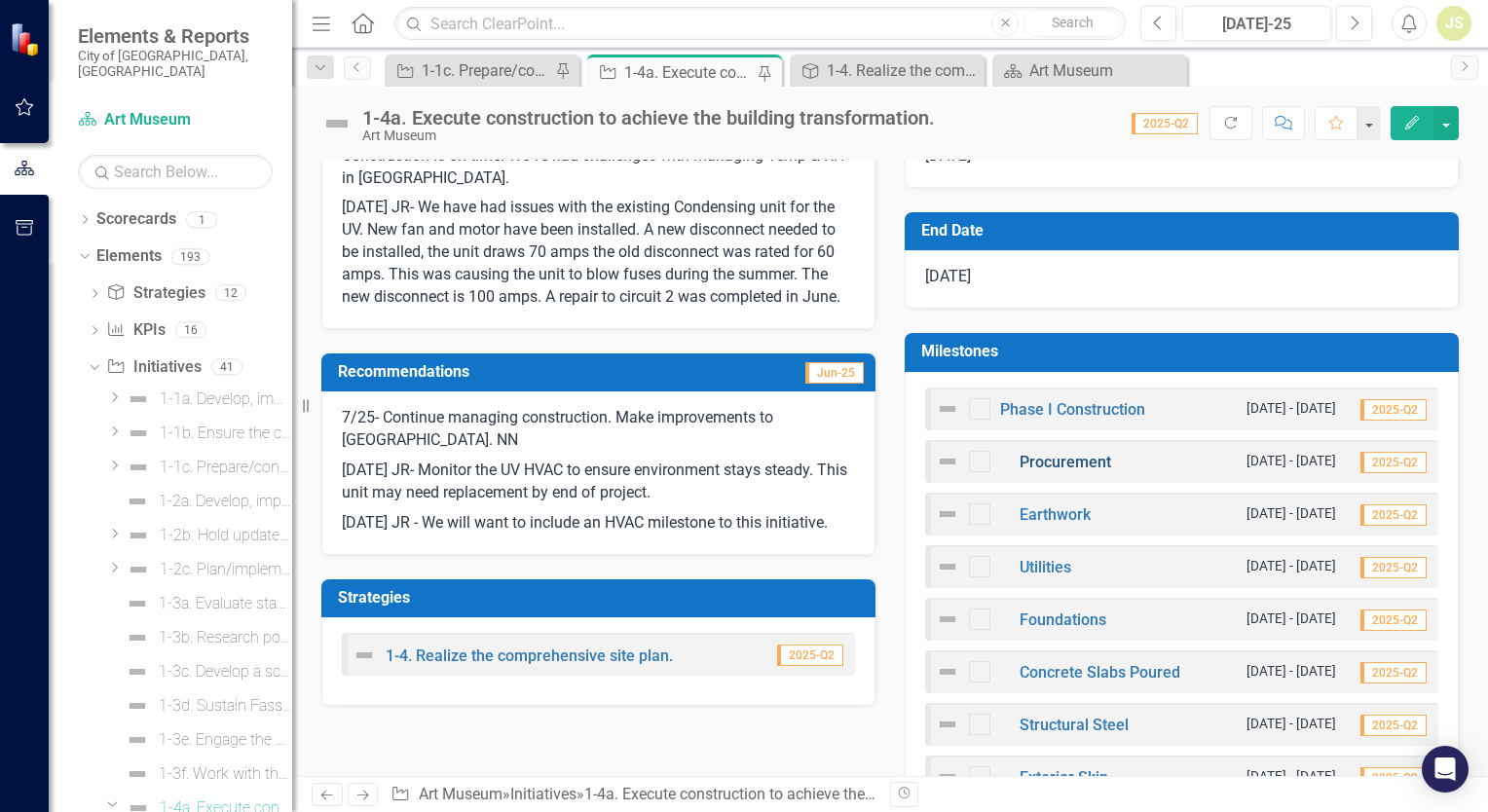
click at [1067, 457] on link "Procurement" at bounding box center [1065, 462] width 91 height 19
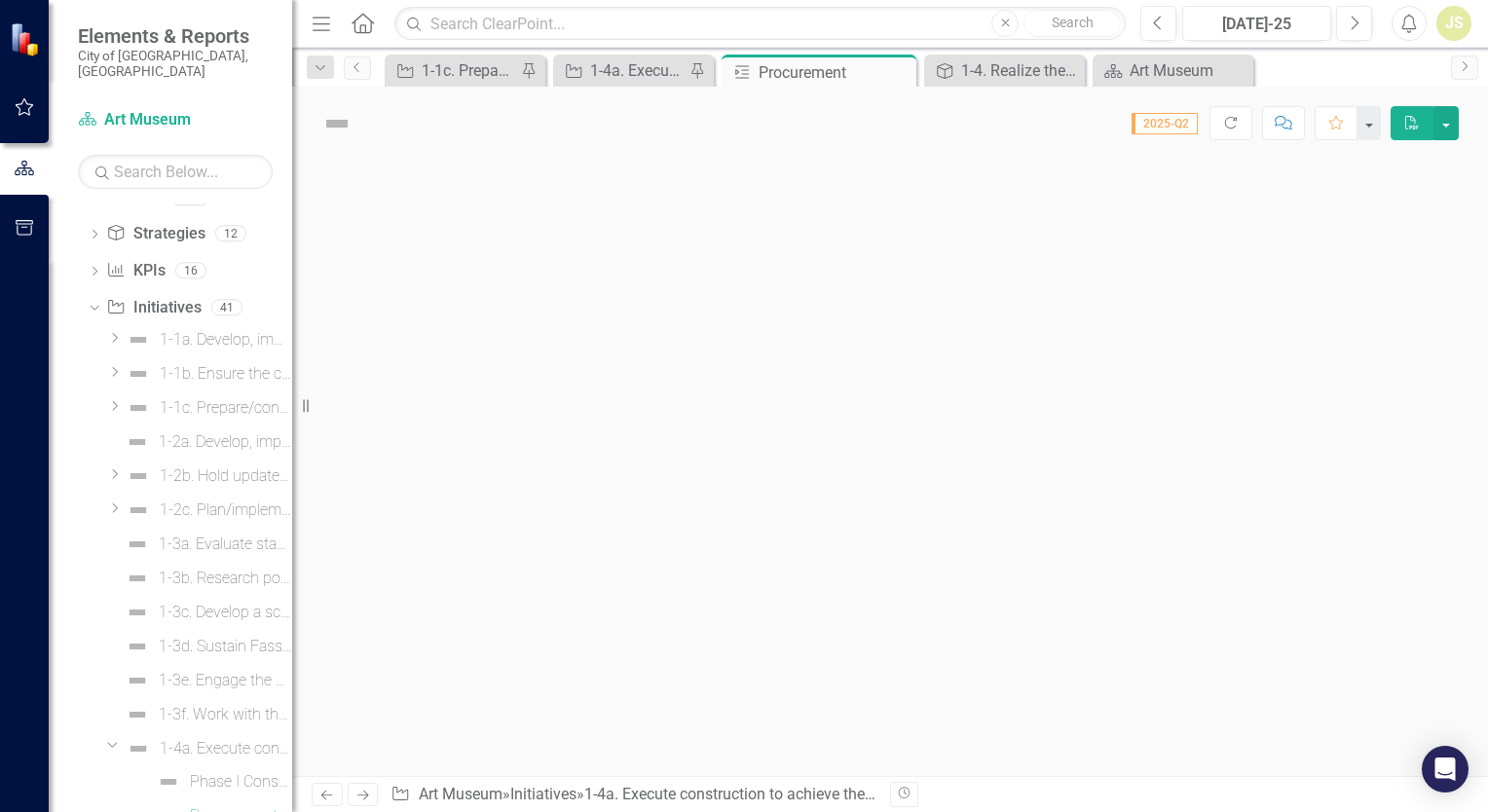
scroll to position [61, 0]
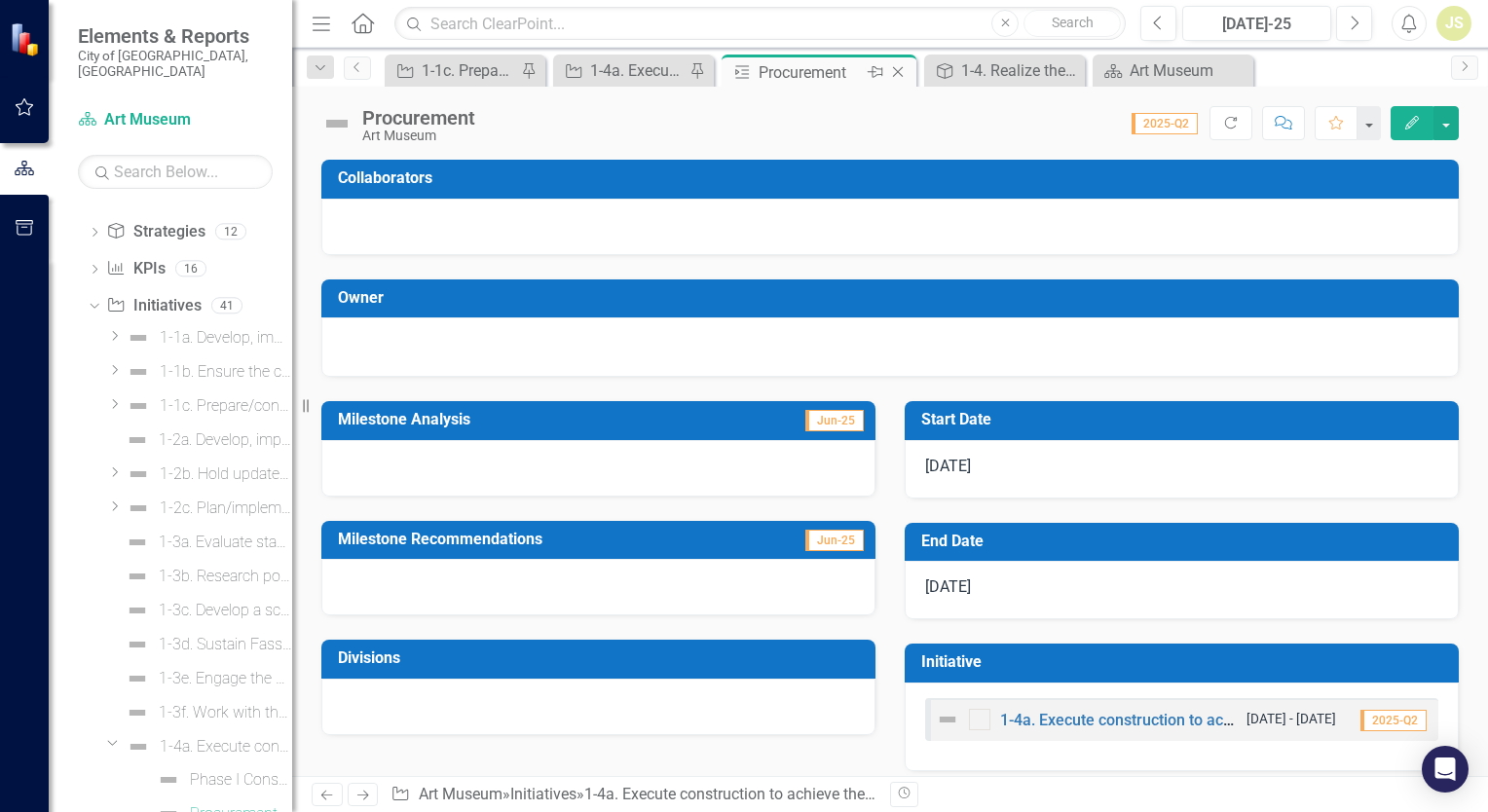
click at [900, 71] on icon "Close" at bounding box center [898, 72] width 20 height 16
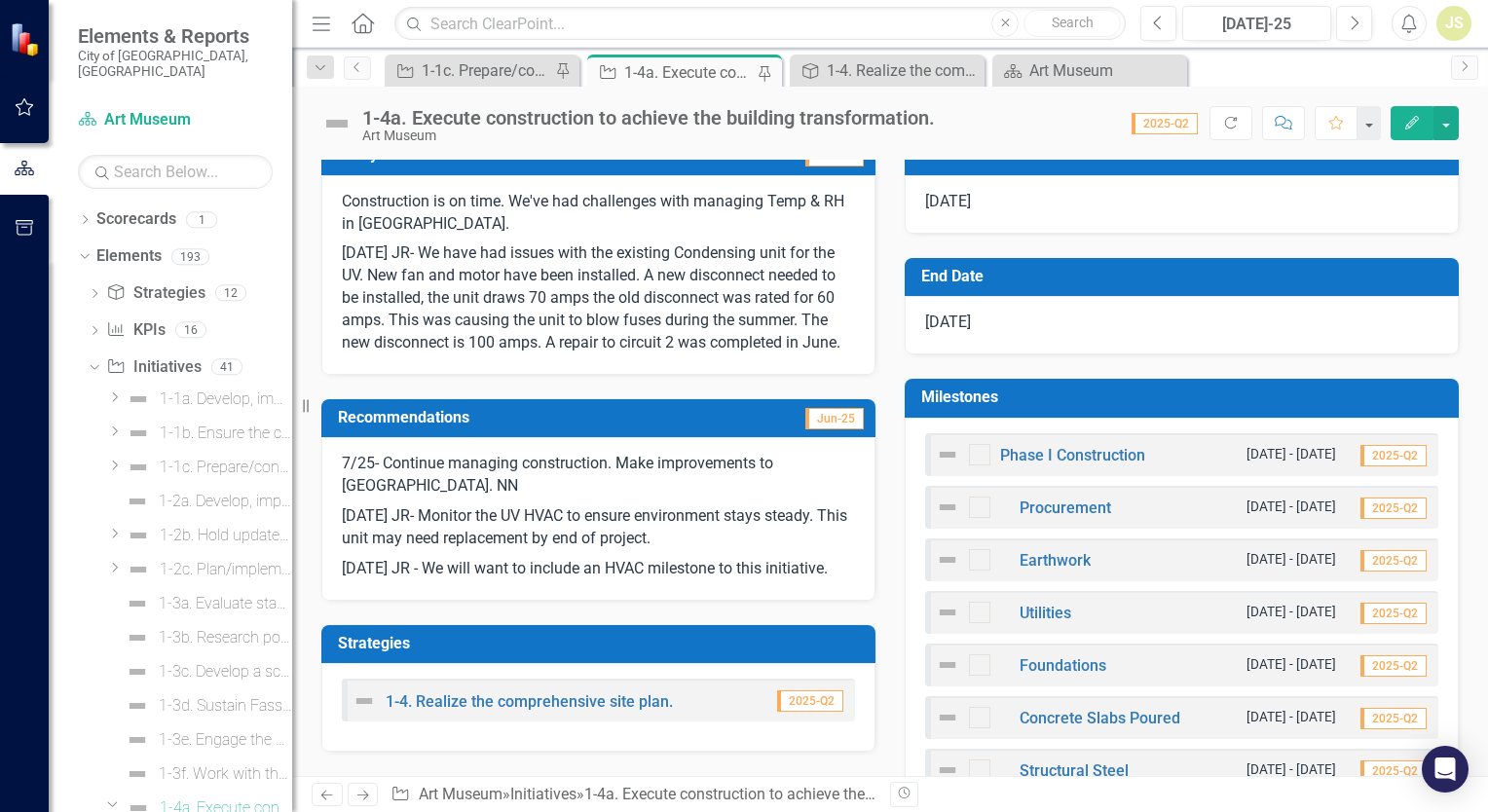
scroll to position [487, 0]
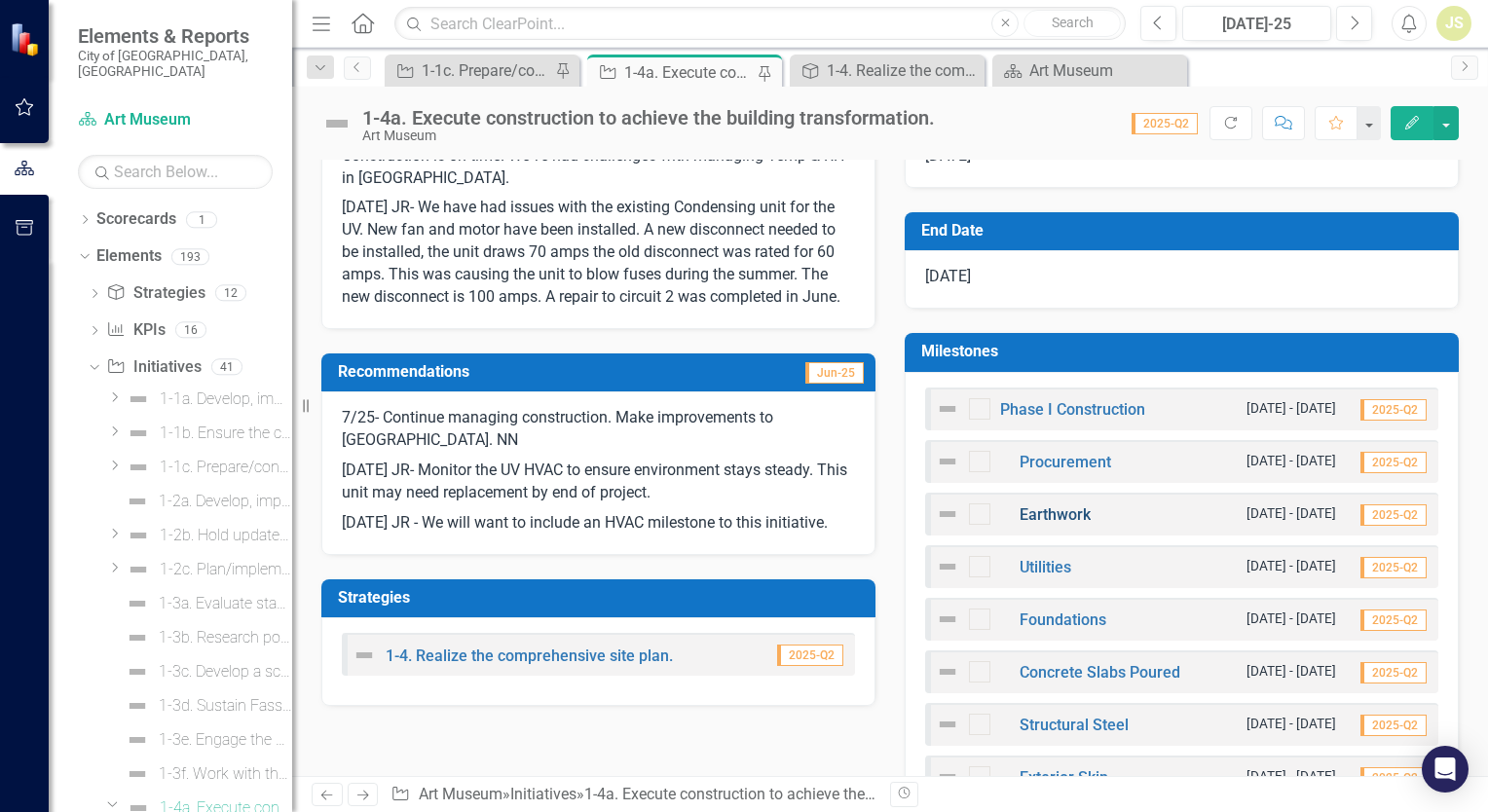
click at [1047, 511] on link "Earthwork" at bounding box center [1055, 514] width 71 height 19
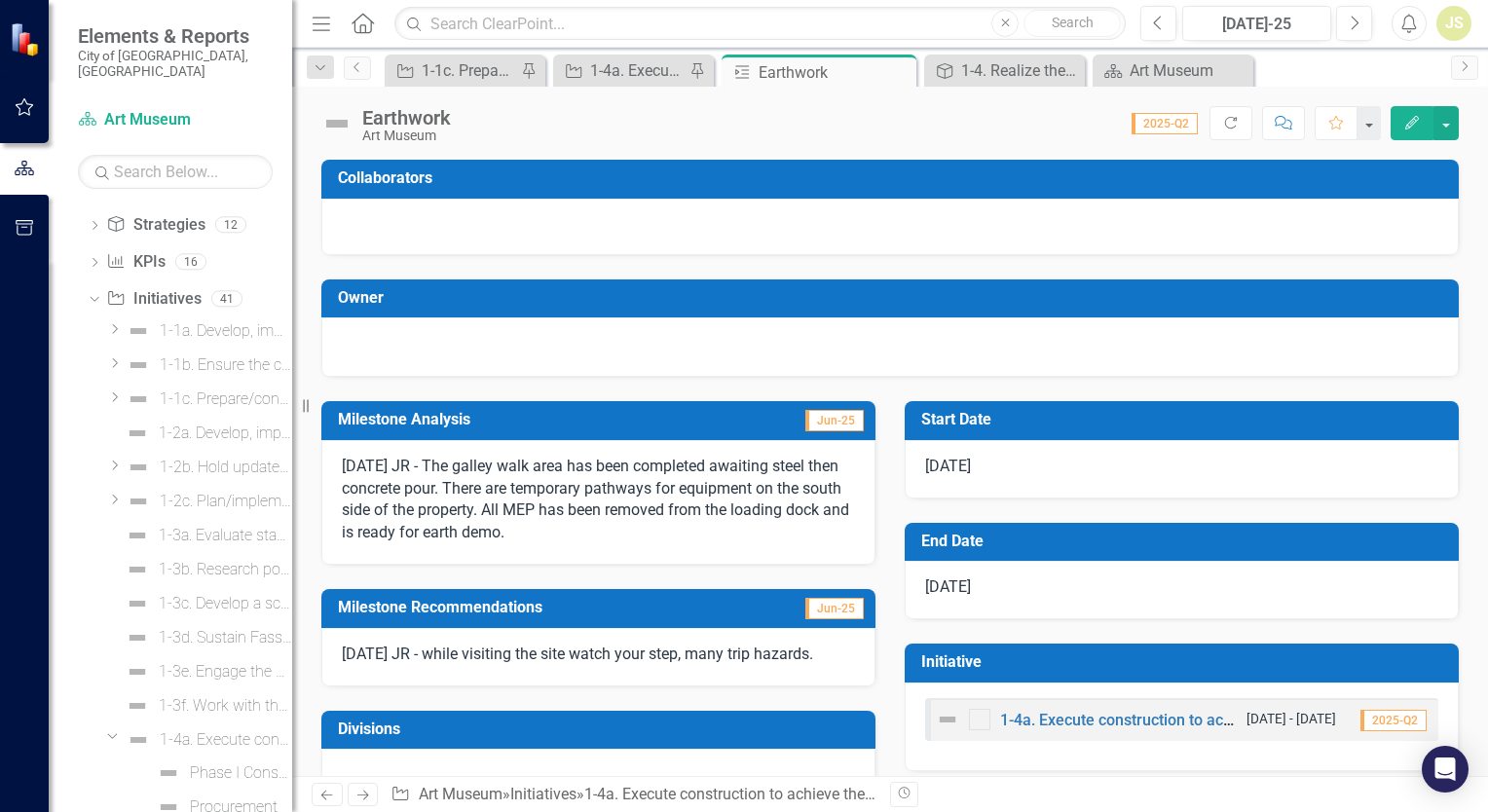
scroll to position [95, 0]
click at [493, 461] on p "[DATE] JR - The galley walk area has been completed awaiting steel then concret…" at bounding box center [599, 499] width 513 height 88
click at [561, 465] on p "[DATE] JR - The galley walk area has been completed awaiting steel then concret…" at bounding box center [599, 499] width 513 height 88
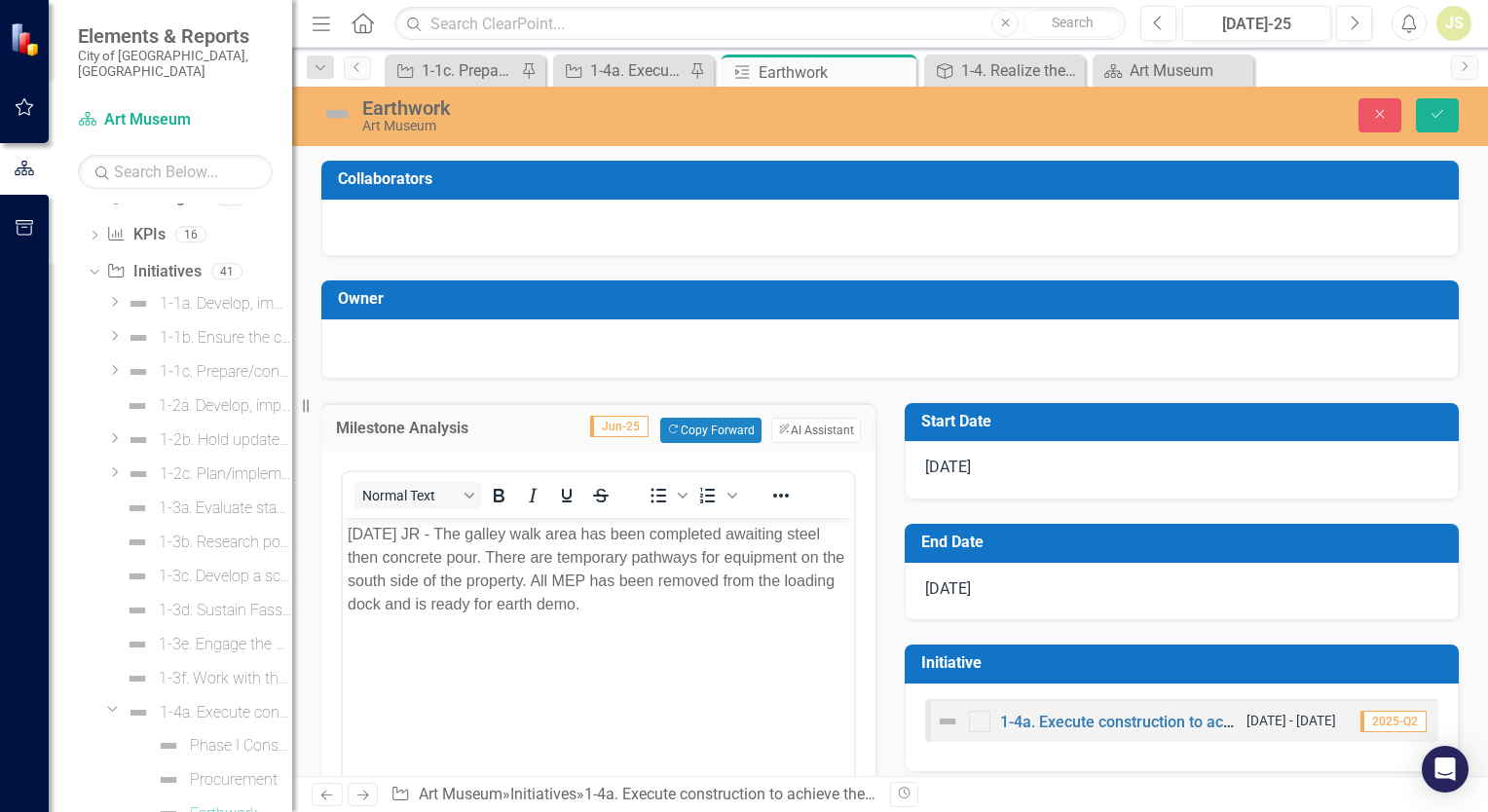
scroll to position [0, 0]
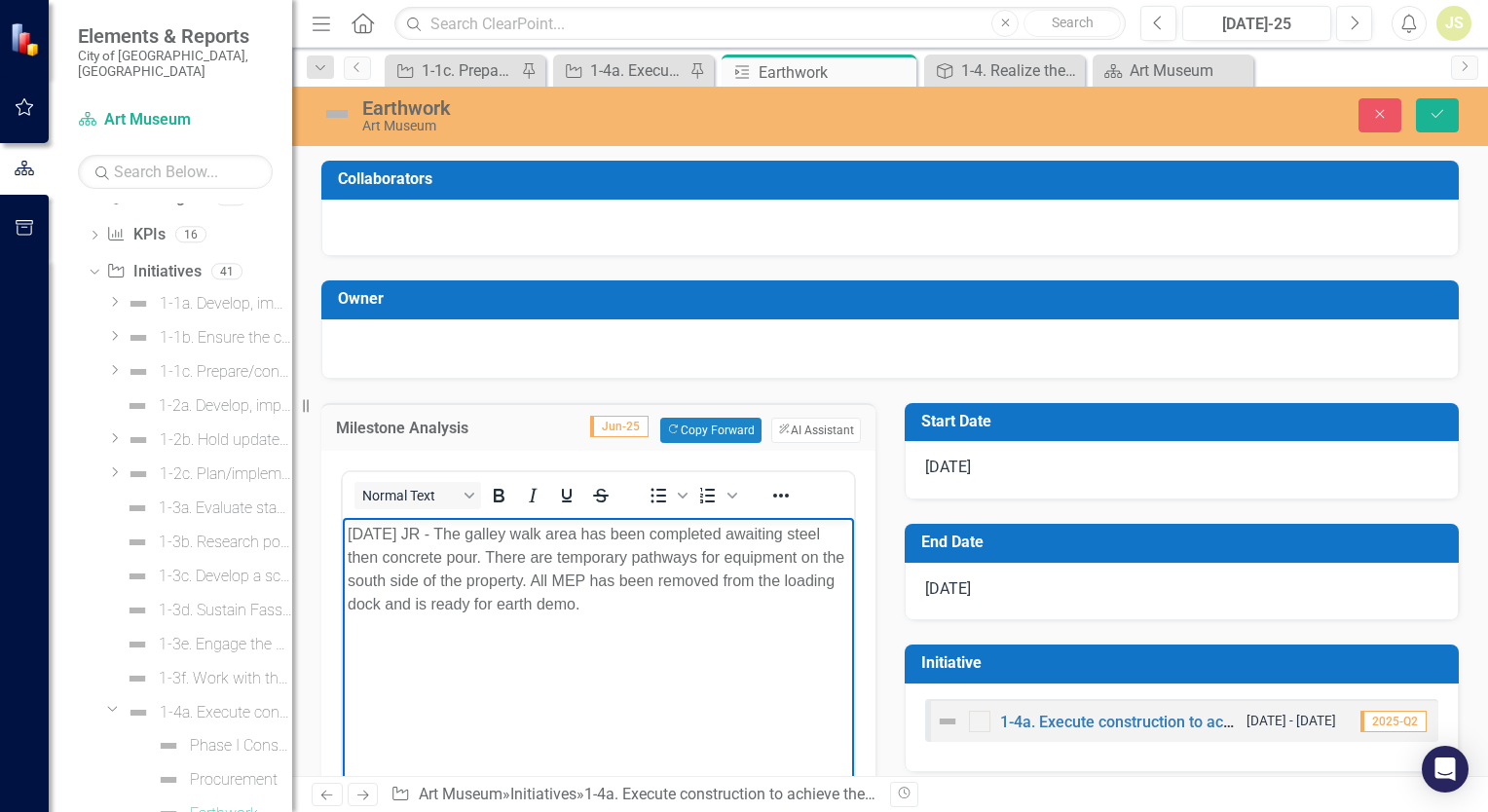
click at [504, 537] on p "[DATE] JR - The galley walk area has been completed awaiting steel then concret…" at bounding box center [599, 568] width 502 height 93
click at [1438, 111] on icon "Save" at bounding box center [1438, 114] width 18 height 14
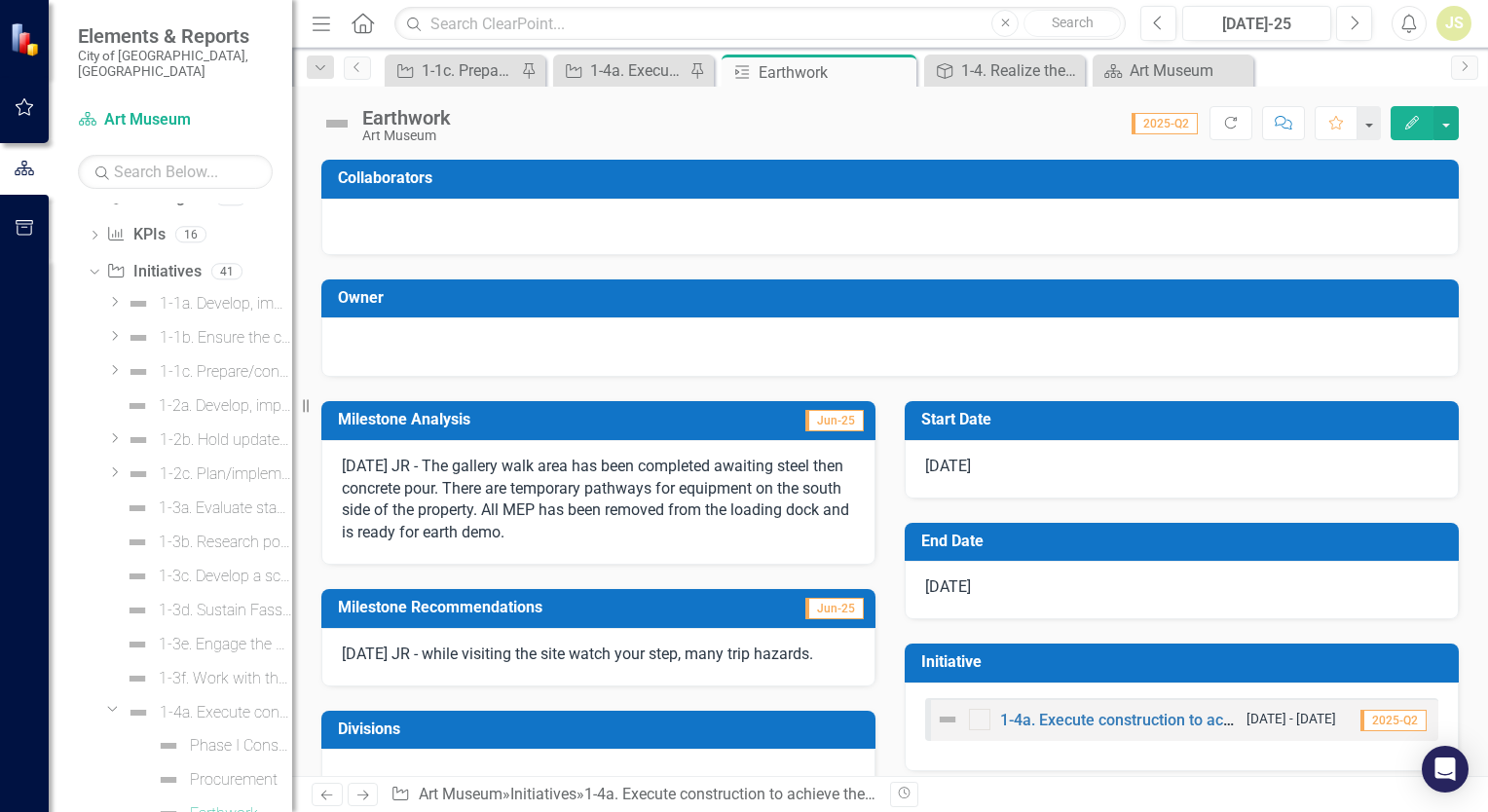
drag, startPoint x: 899, startPoint y: 69, endPoint x: 890, endPoint y: 90, distance: 22.8
click at [0, 0] on icon at bounding box center [0, 0] width 0 height 0
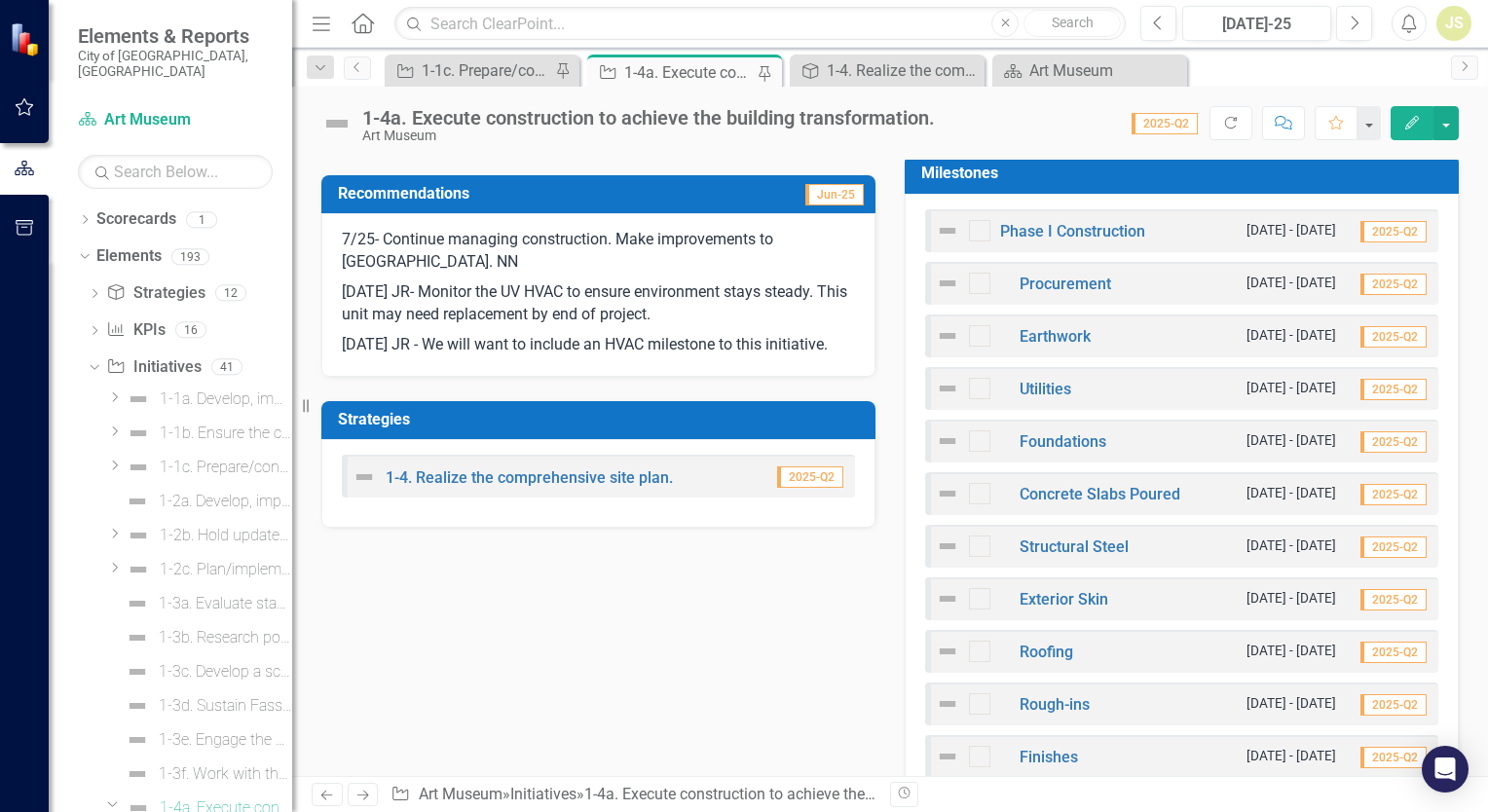
scroll to position [681, 0]
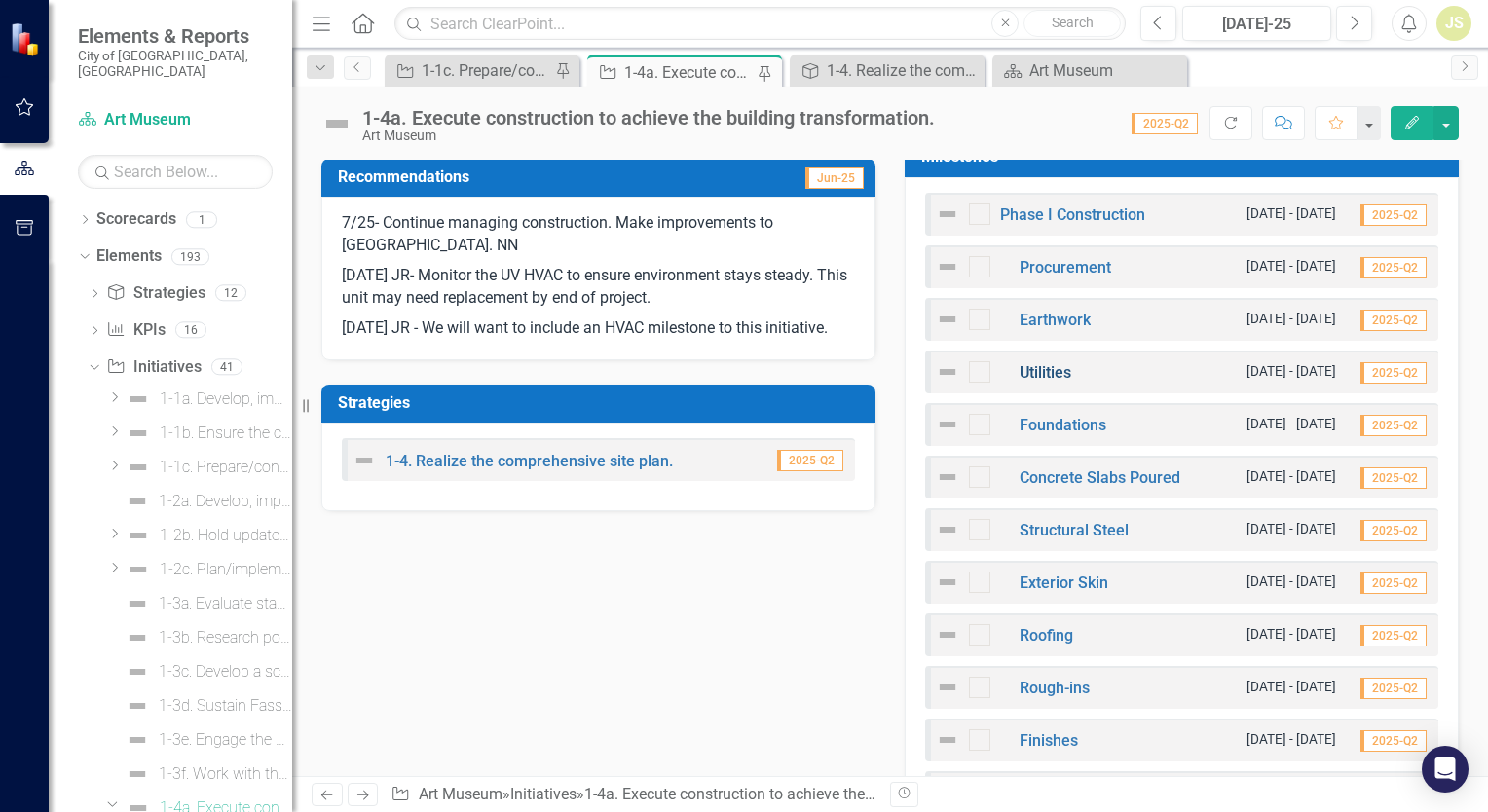
click at [1050, 368] on link "Utilities" at bounding box center [1045, 372] width 51 height 19
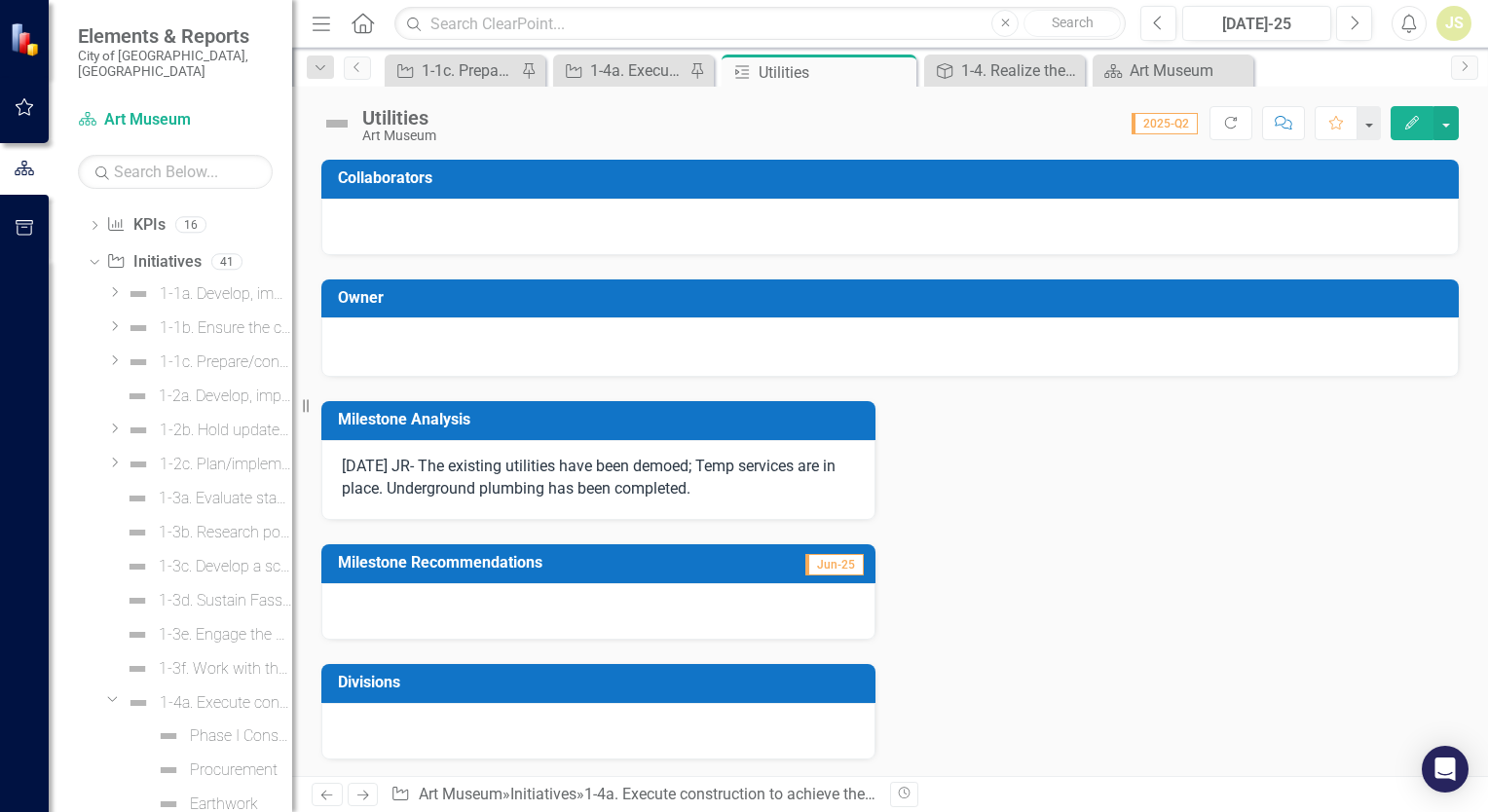
scroll to position [130, 0]
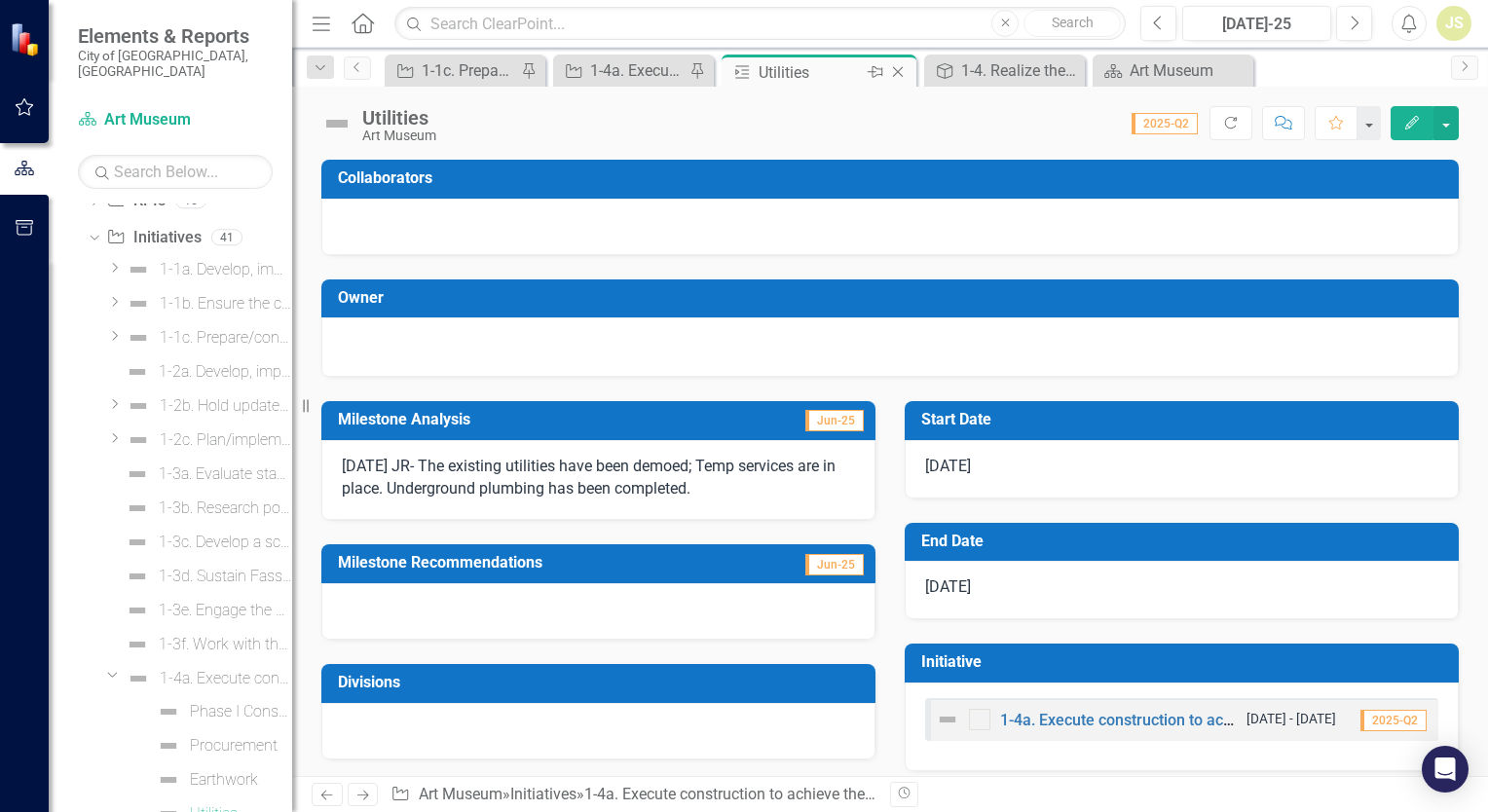
click at [900, 70] on icon "Close" at bounding box center [898, 72] width 20 height 16
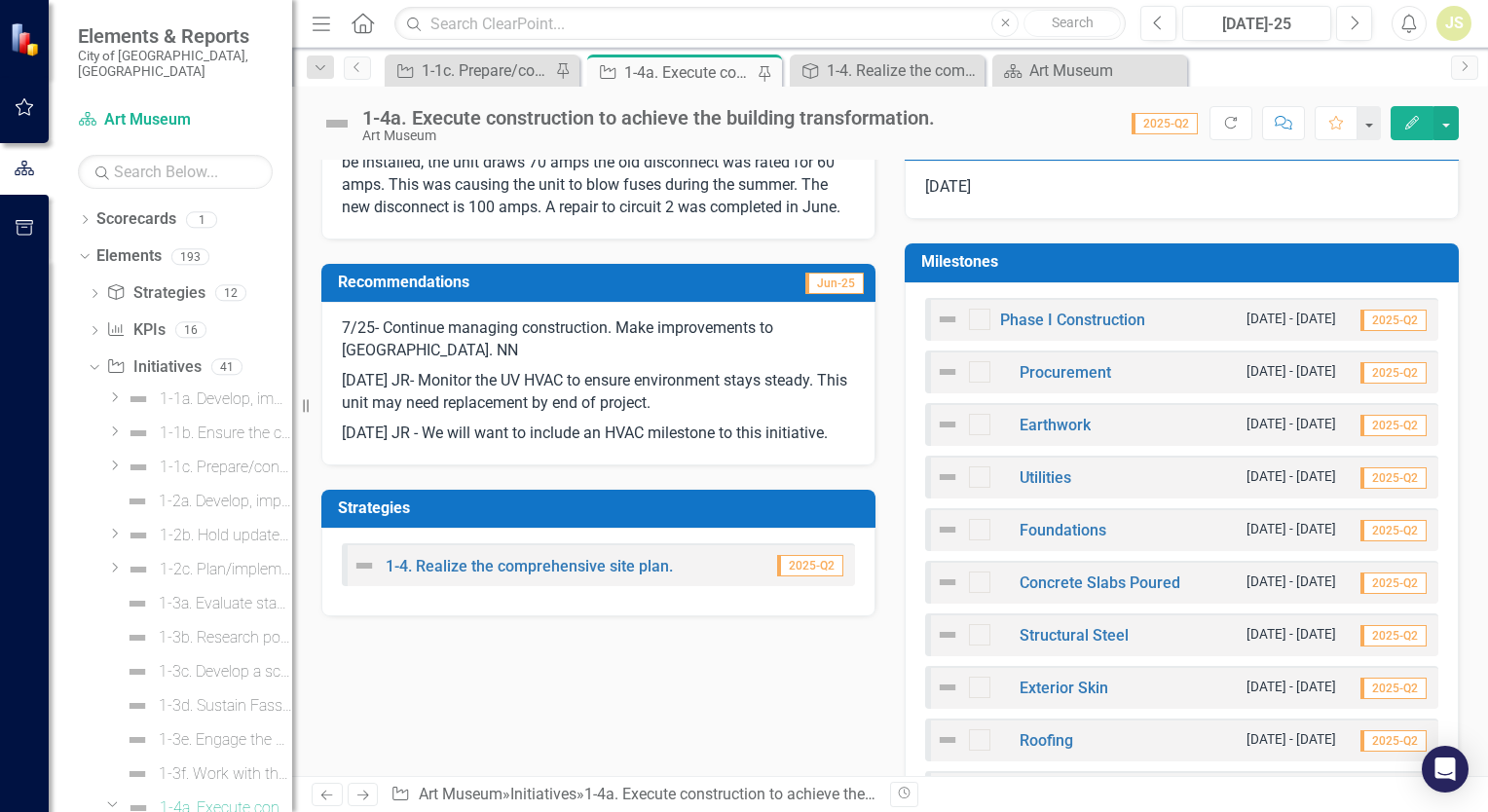
scroll to position [584, 0]
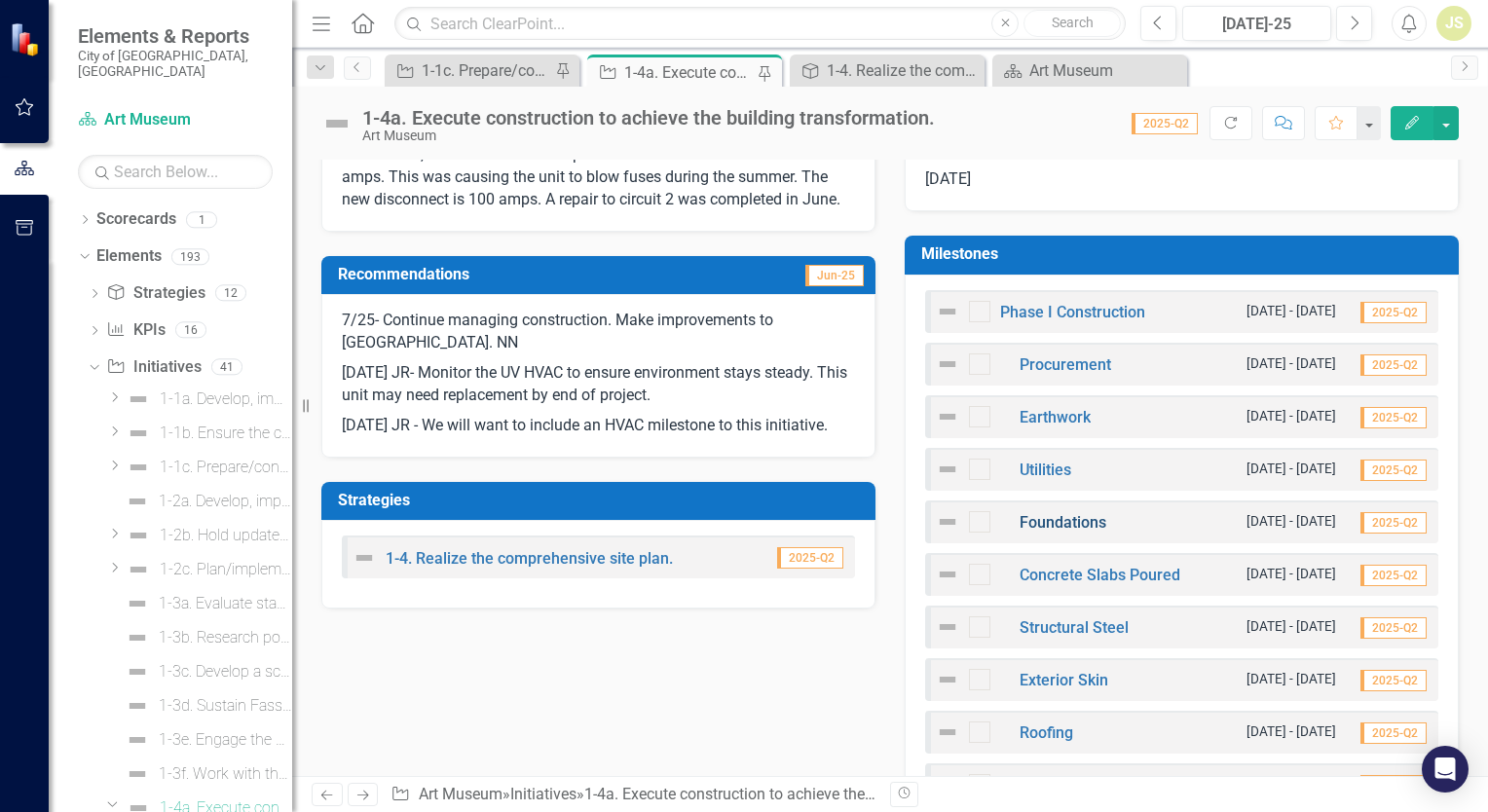
click at [1050, 521] on link "Foundations" at bounding box center [1063, 522] width 87 height 19
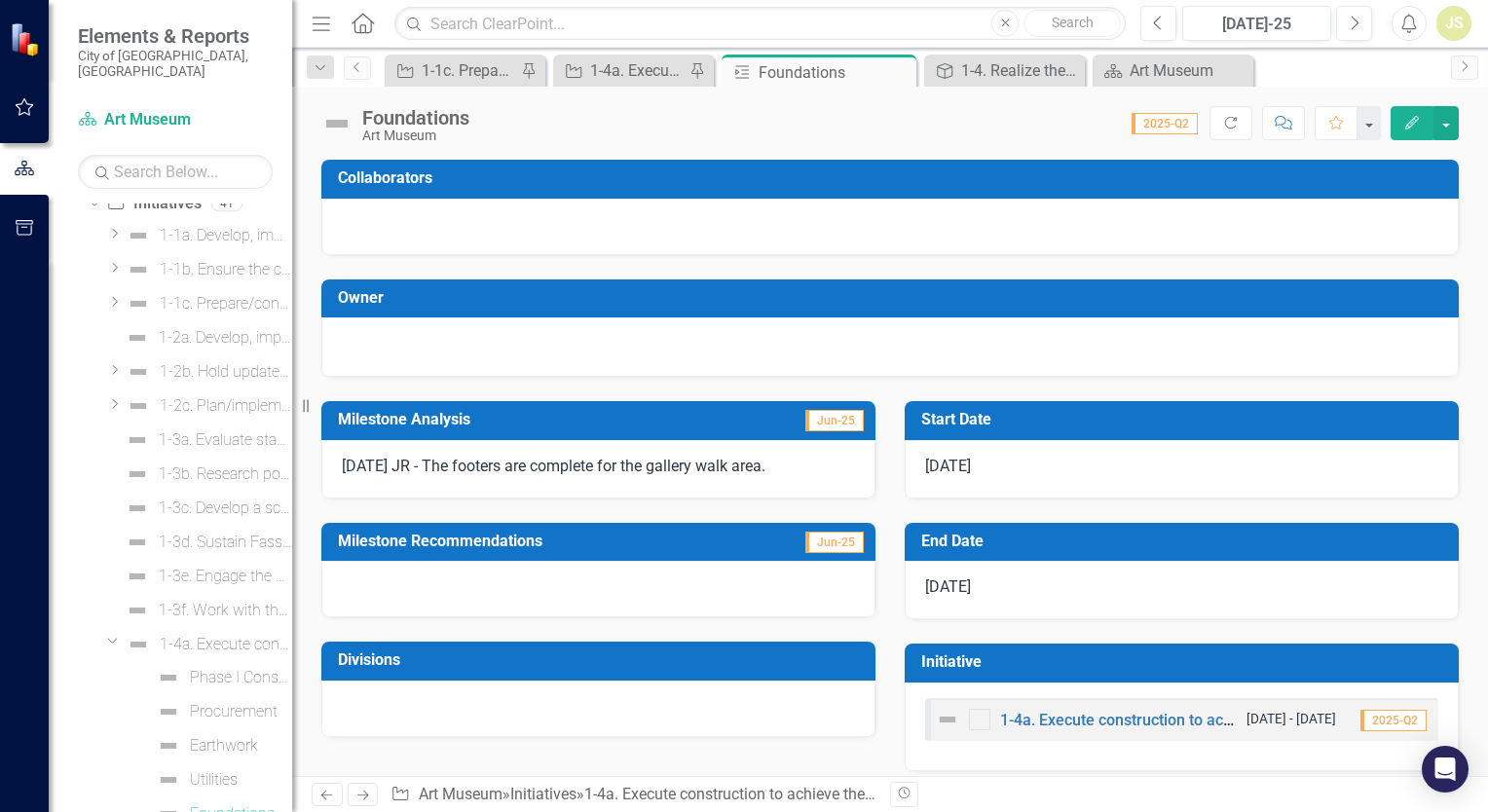
scroll to position [163, 0]
click at [897, 72] on icon at bounding box center [898, 72] width 11 height 11
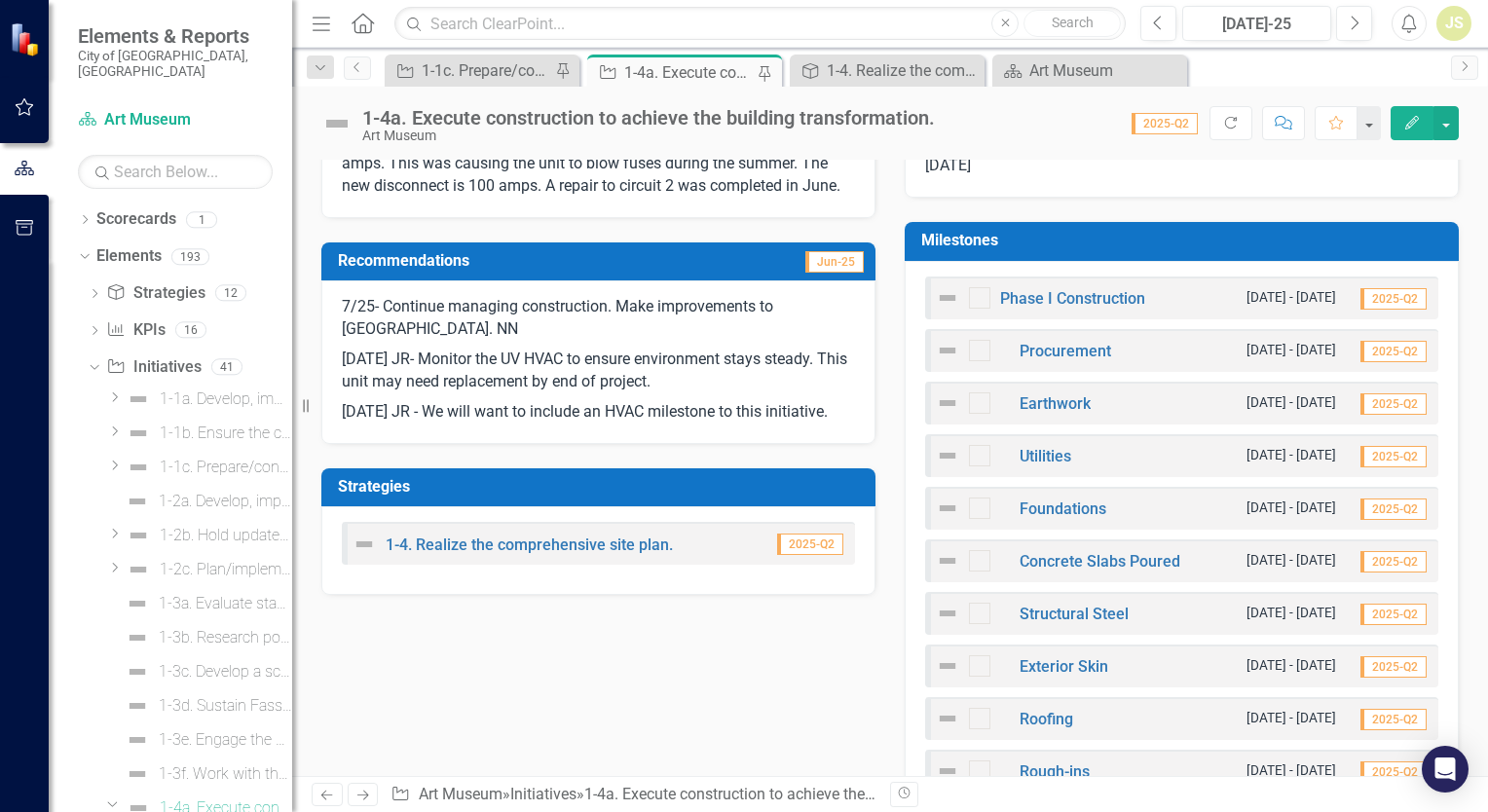
scroll to position [681, 0]
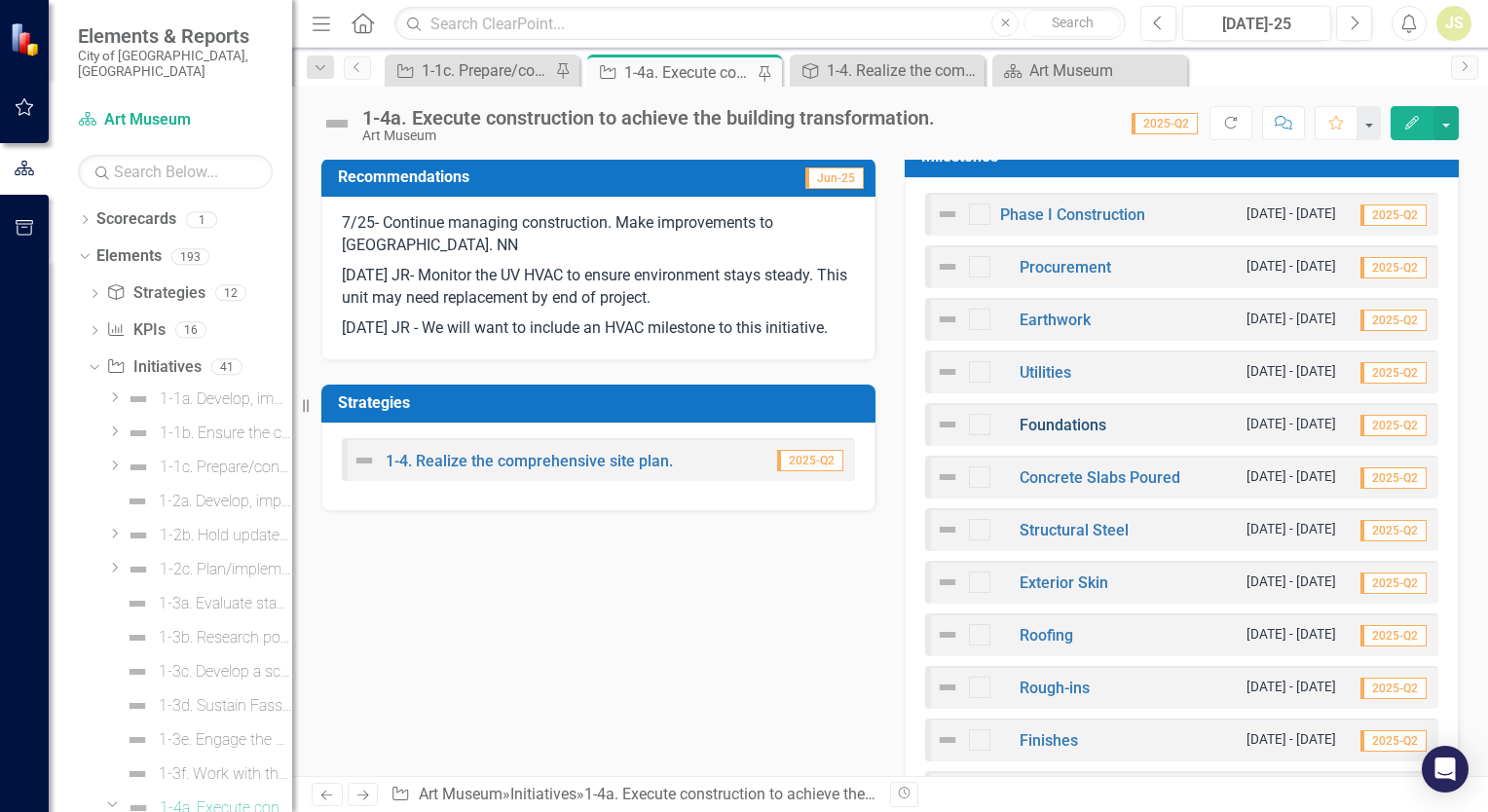
click at [1054, 426] on link "Foundations" at bounding box center [1063, 425] width 87 height 19
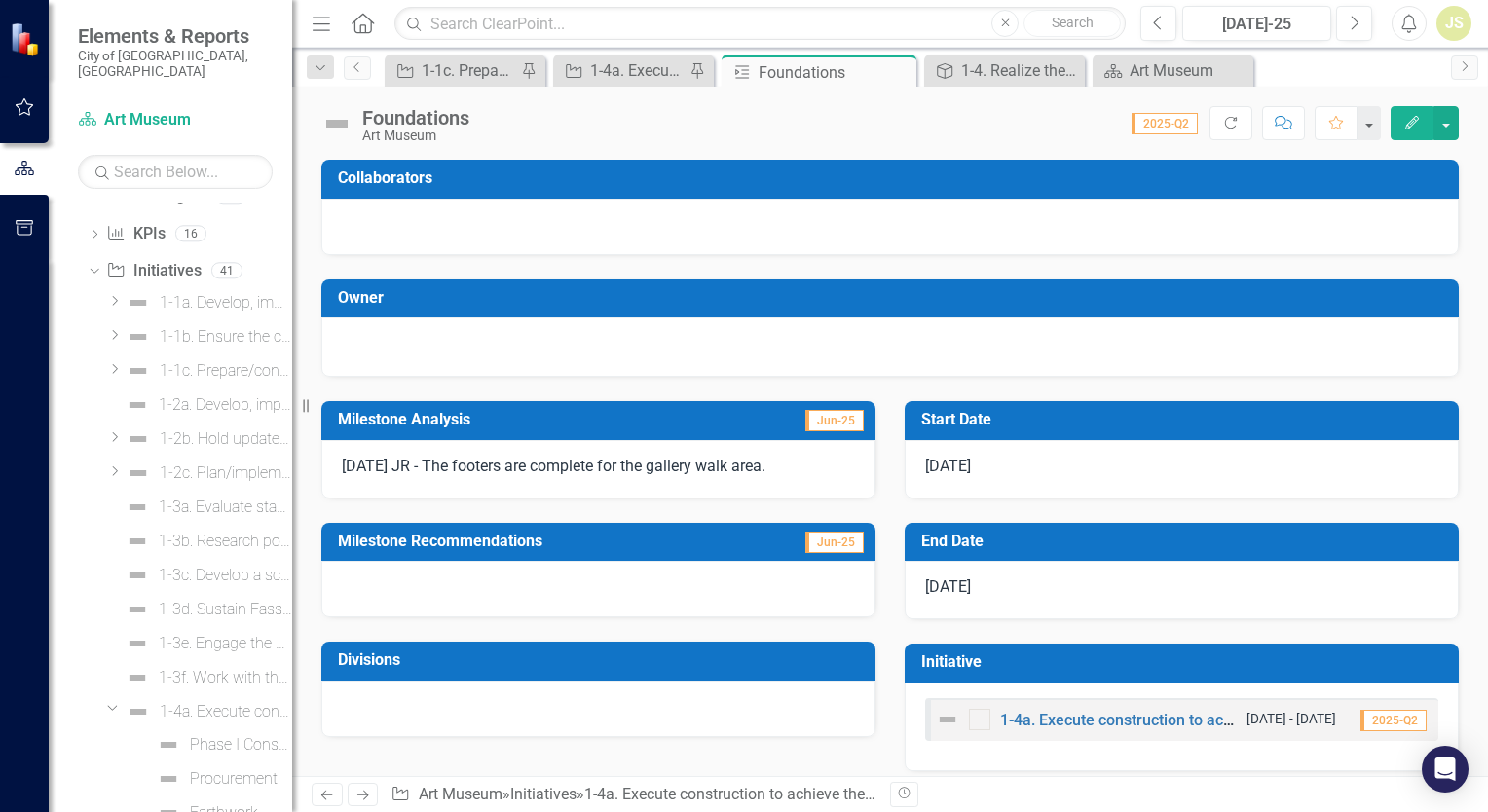
scroll to position [163, 0]
click at [903, 70] on icon "Close" at bounding box center [898, 72] width 20 height 16
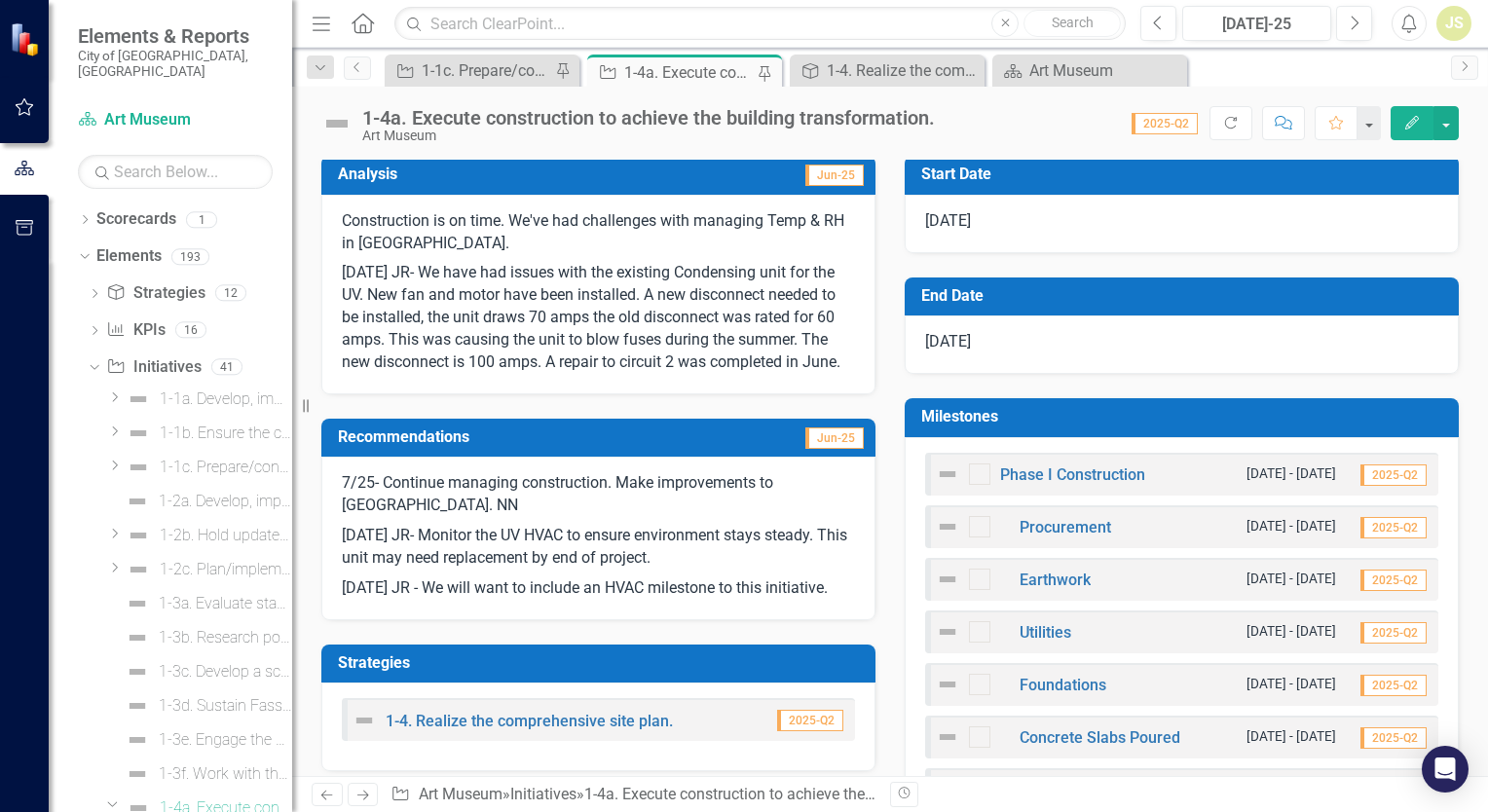
scroll to position [584, 0]
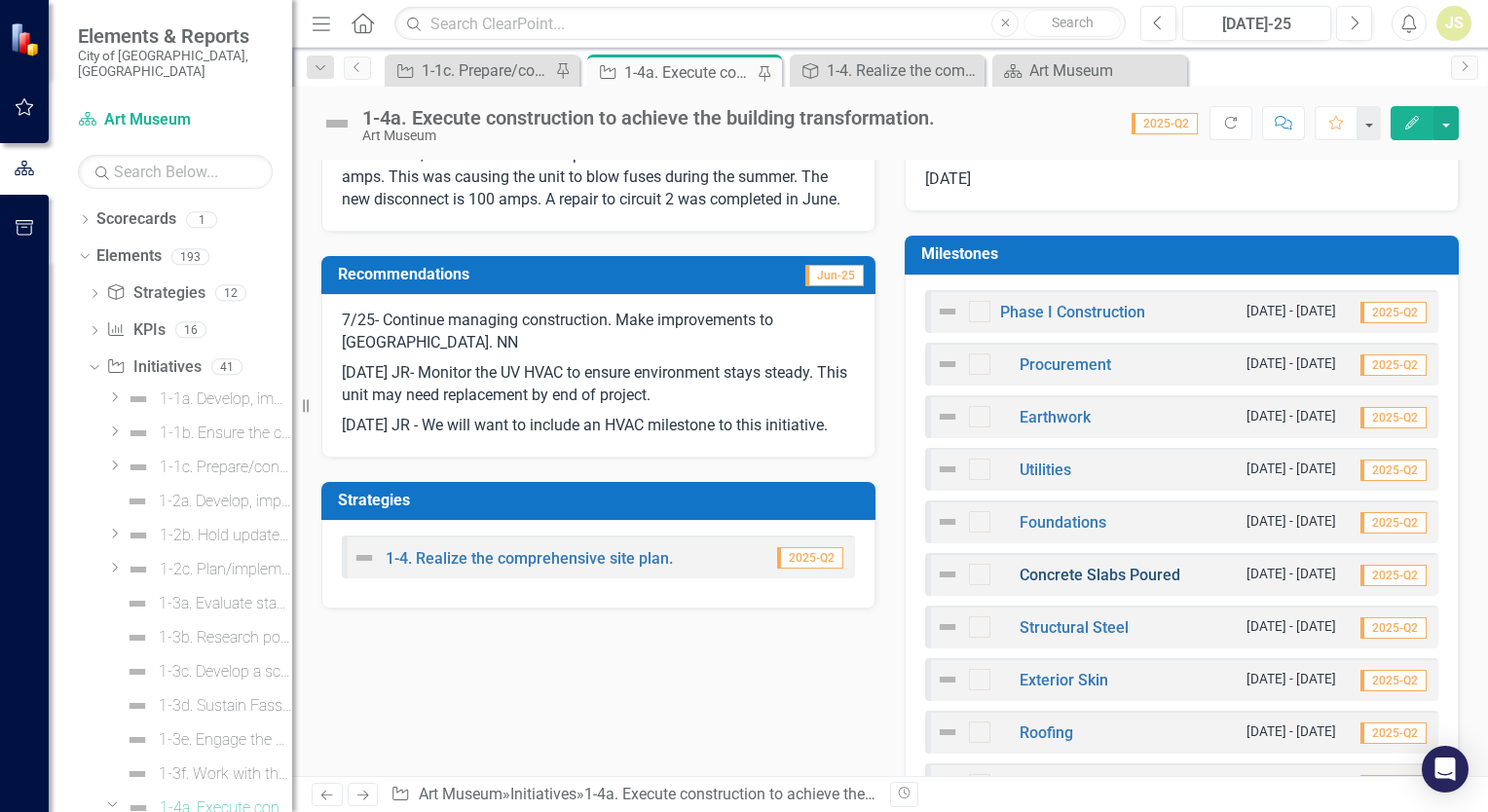
click at [1054, 576] on link "Concrete Slabs Poured" at bounding box center [1100, 574] width 160 height 19
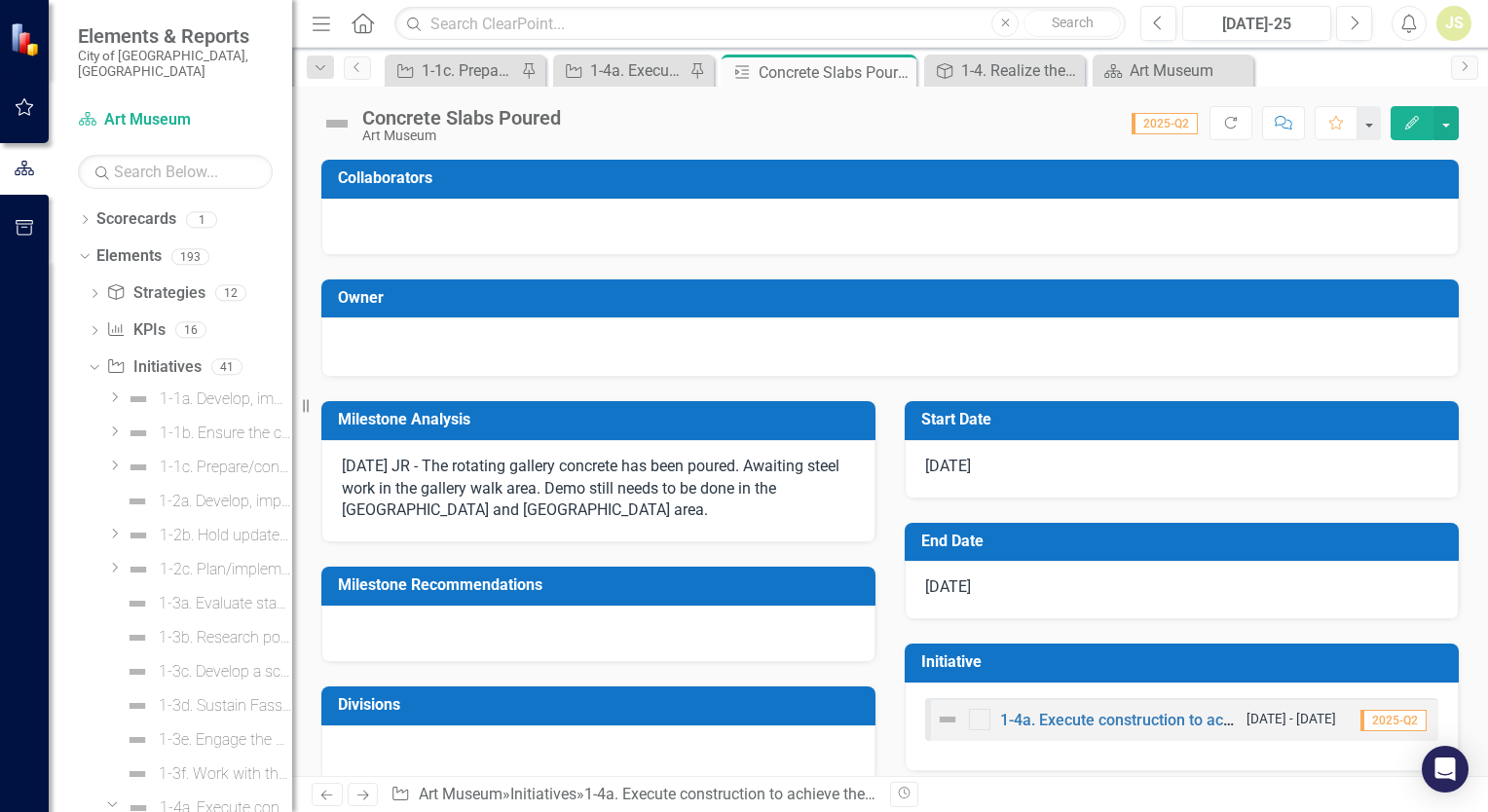
scroll to position [198, 0]
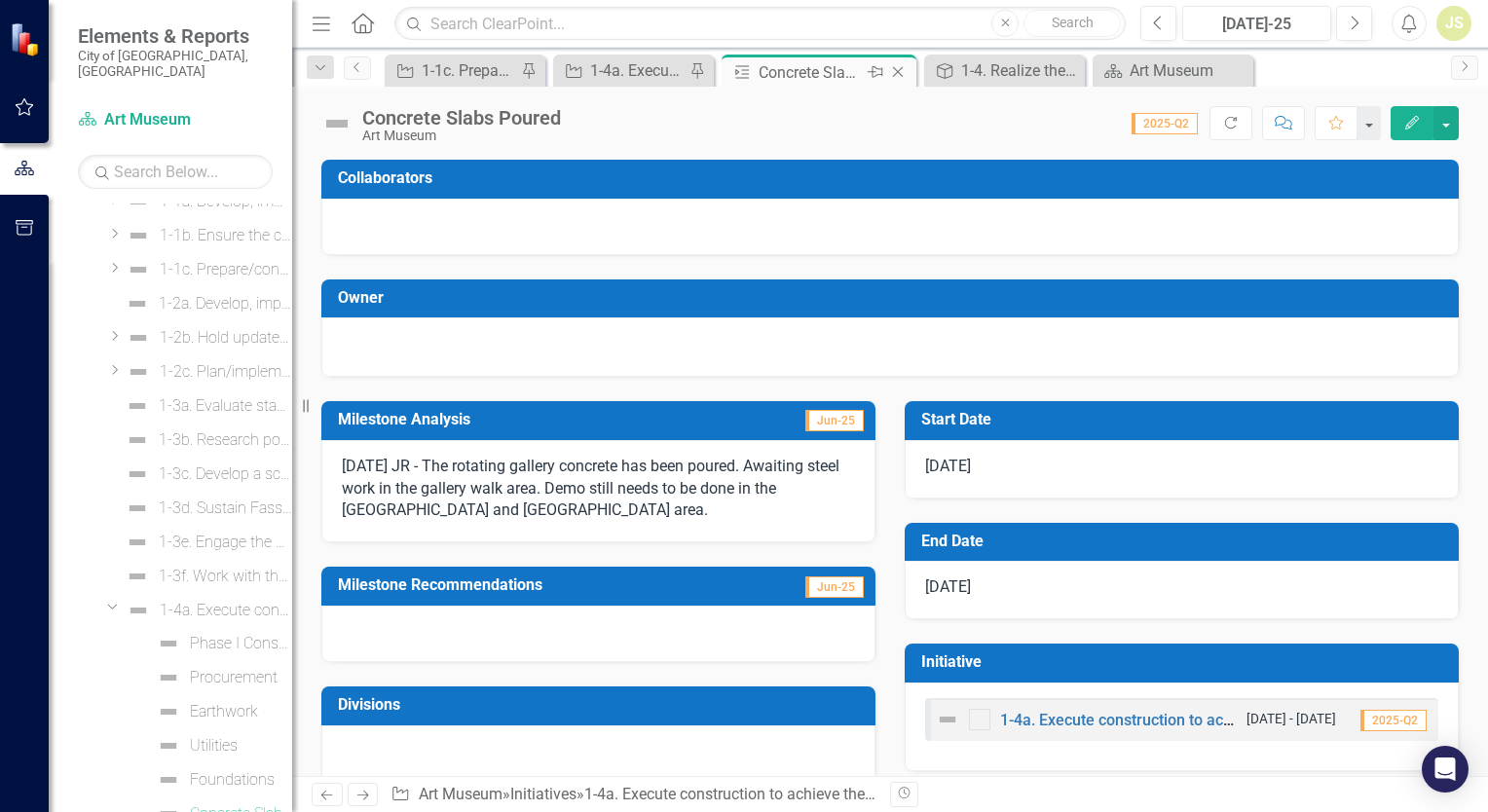
click at [896, 68] on icon "Close" at bounding box center [898, 72] width 20 height 16
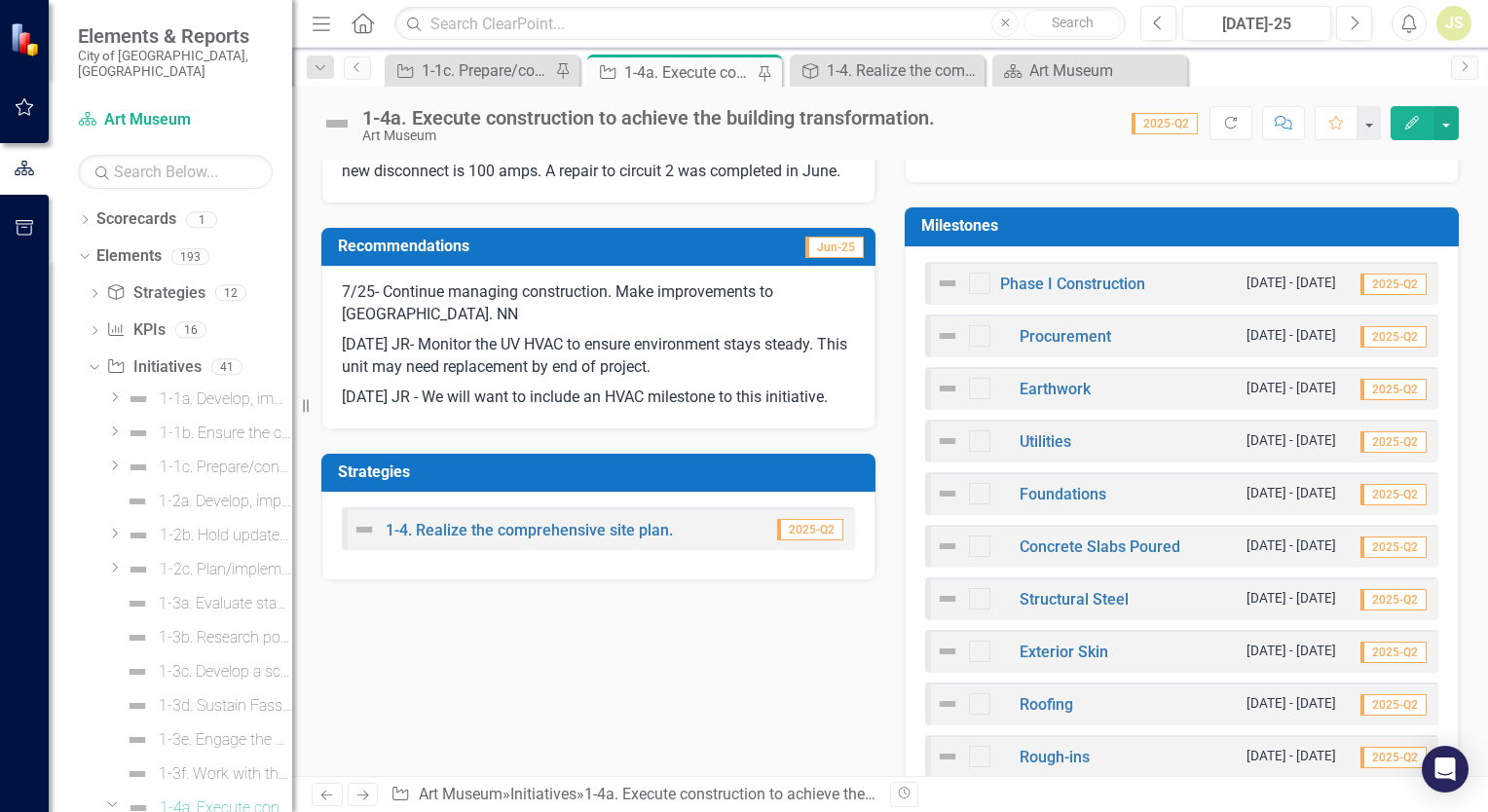
scroll to position [681, 0]
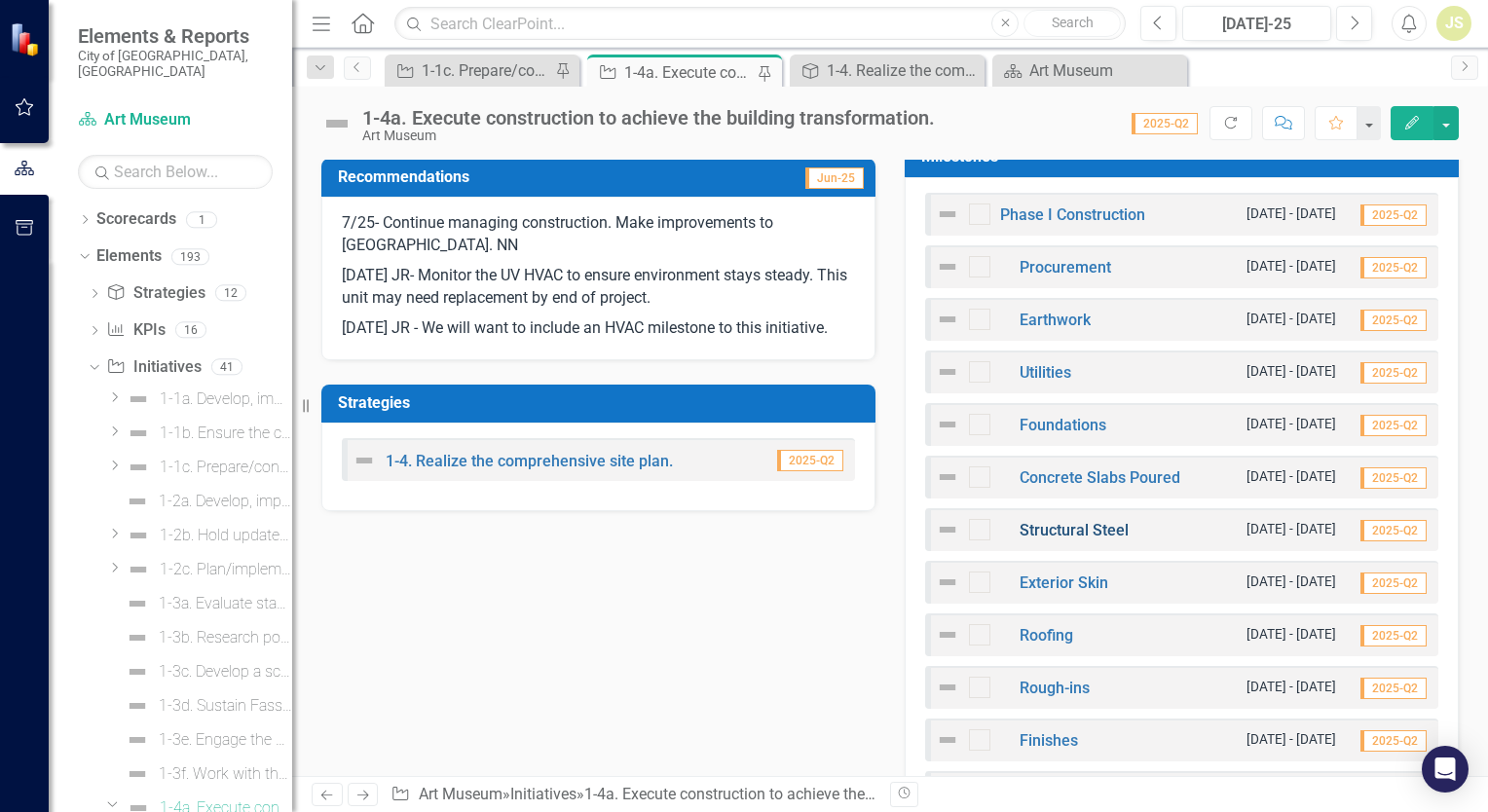
click at [1046, 527] on link "Structural Steel" at bounding box center [1074, 530] width 109 height 19
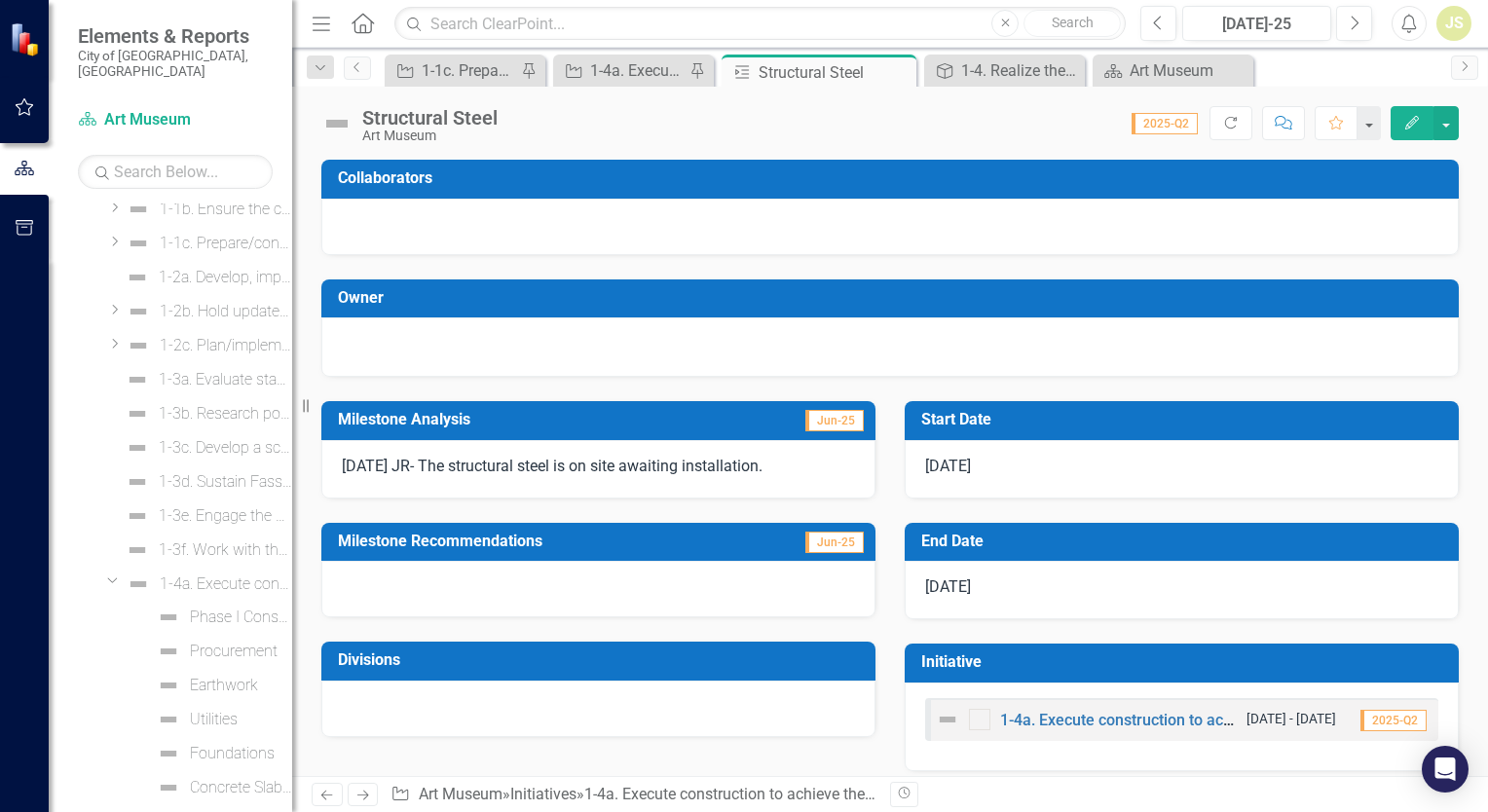
scroll to position [232, 0]
click at [900, 69] on icon at bounding box center [898, 72] width 11 height 11
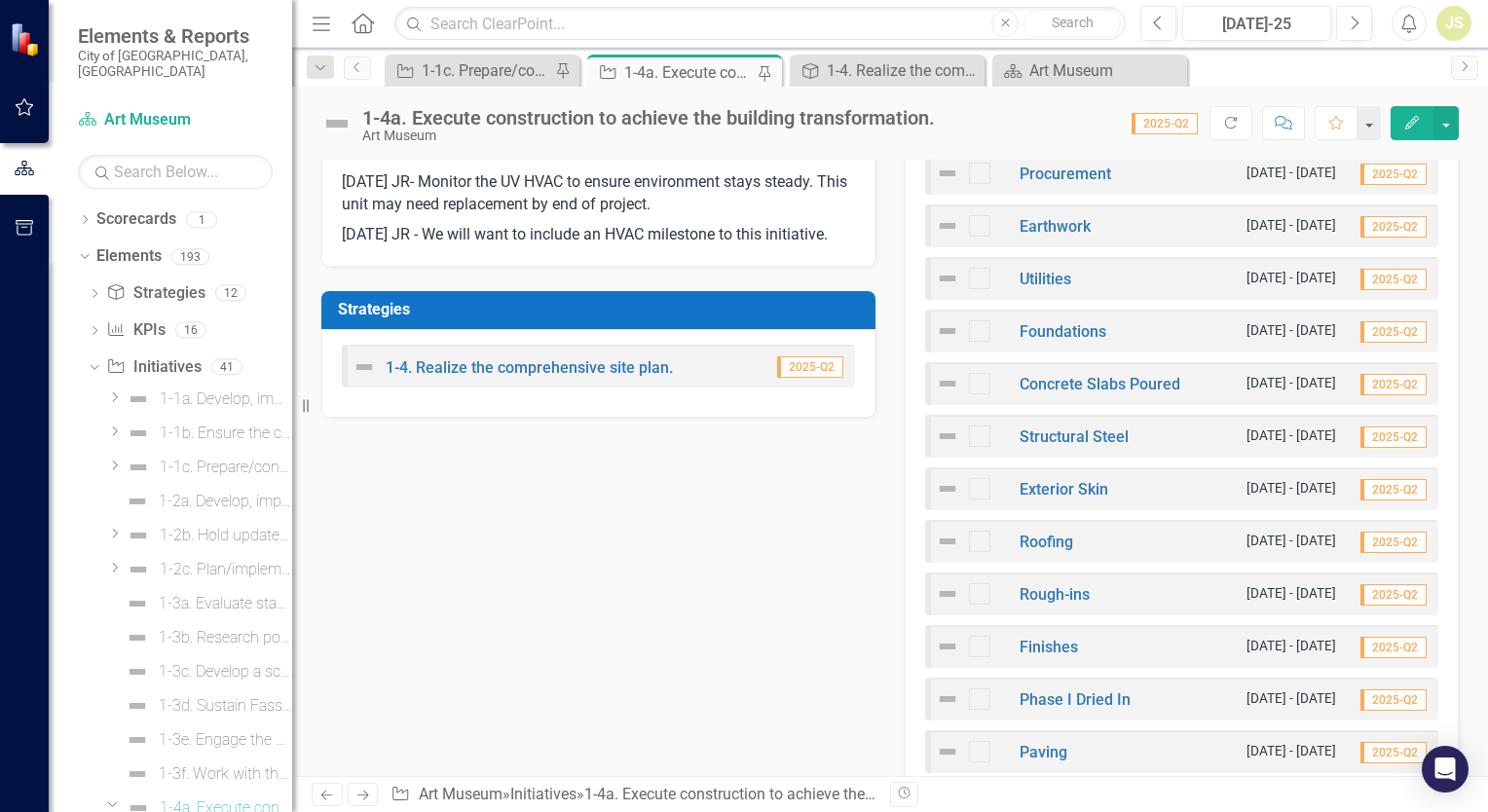
scroll to position [779, 0]
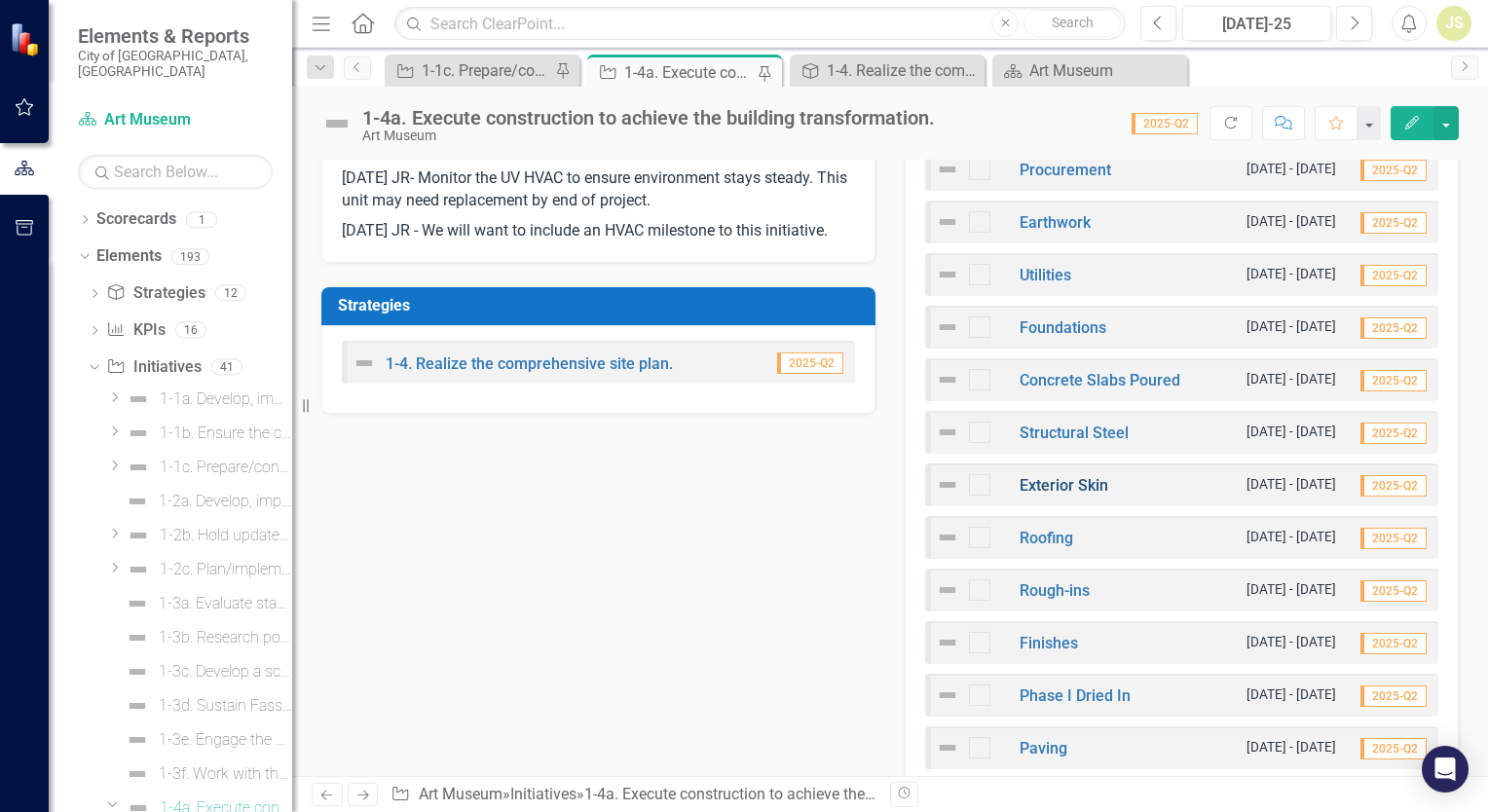
click at [1056, 481] on link "Exterior Skin" at bounding box center [1064, 485] width 89 height 19
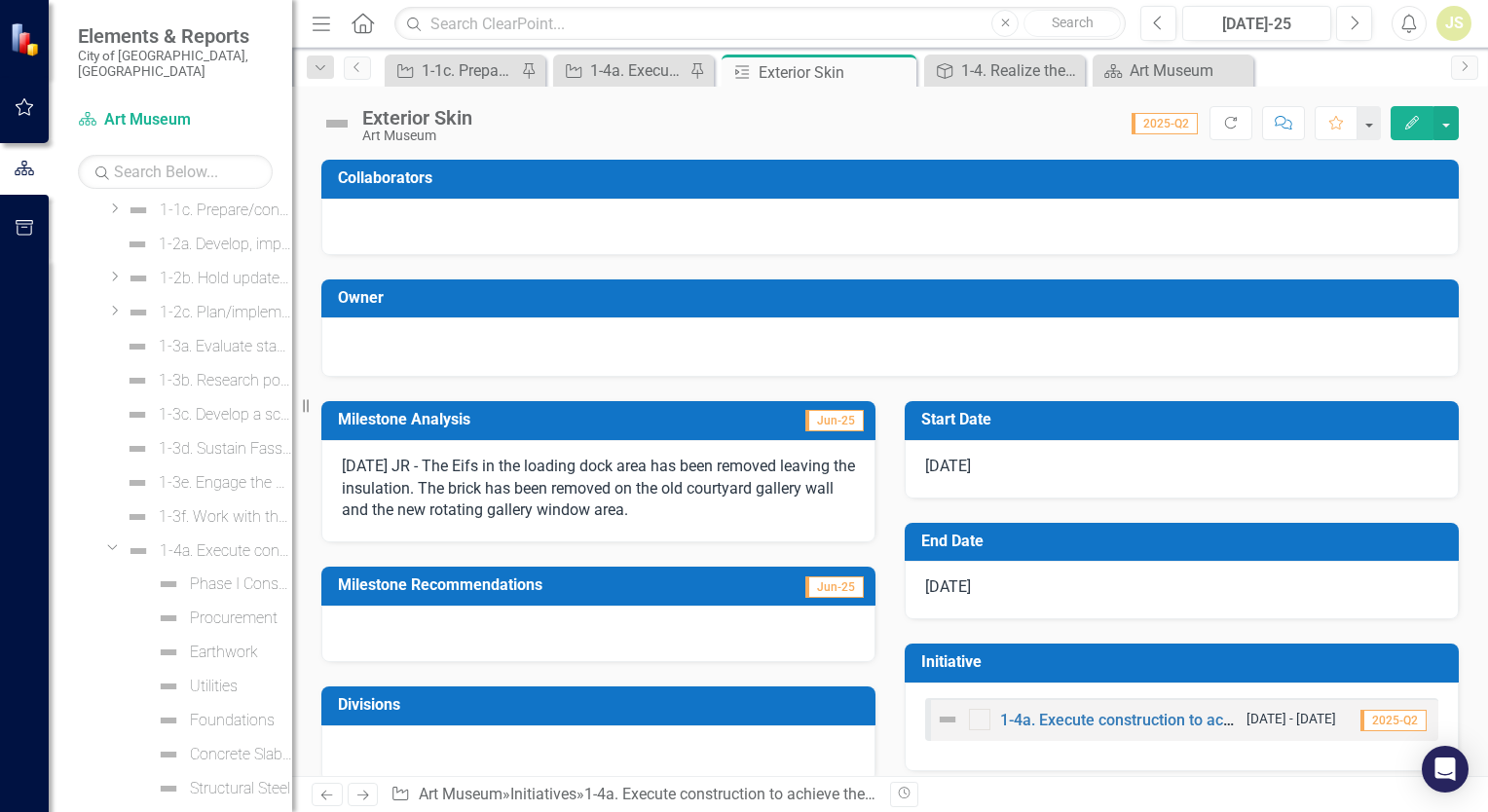
scroll to position [265, 0]
click at [901, 68] on icon "Close" at bounding box center [898, 72] width 20 height 16
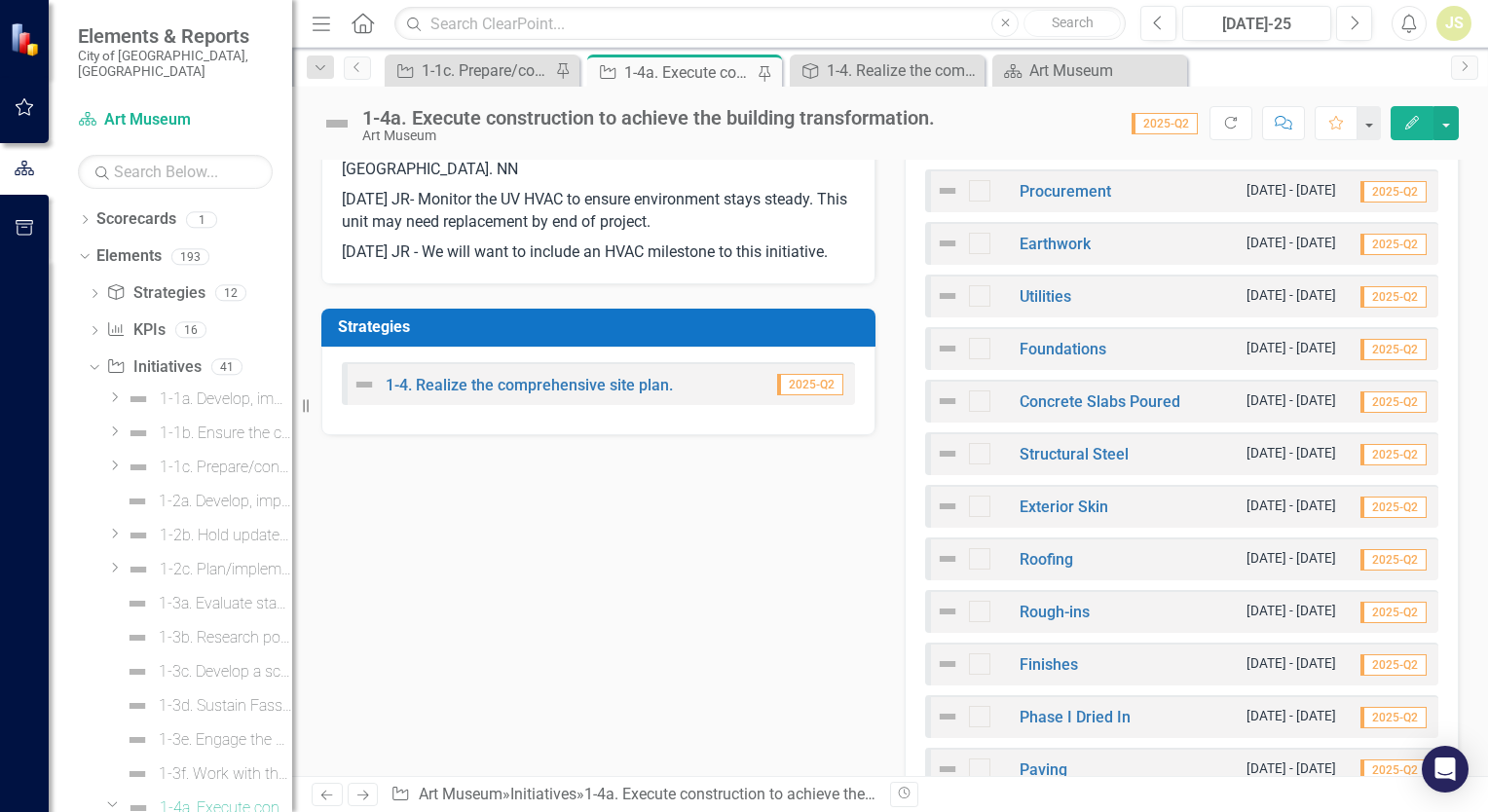
scroll to position [779, 0]
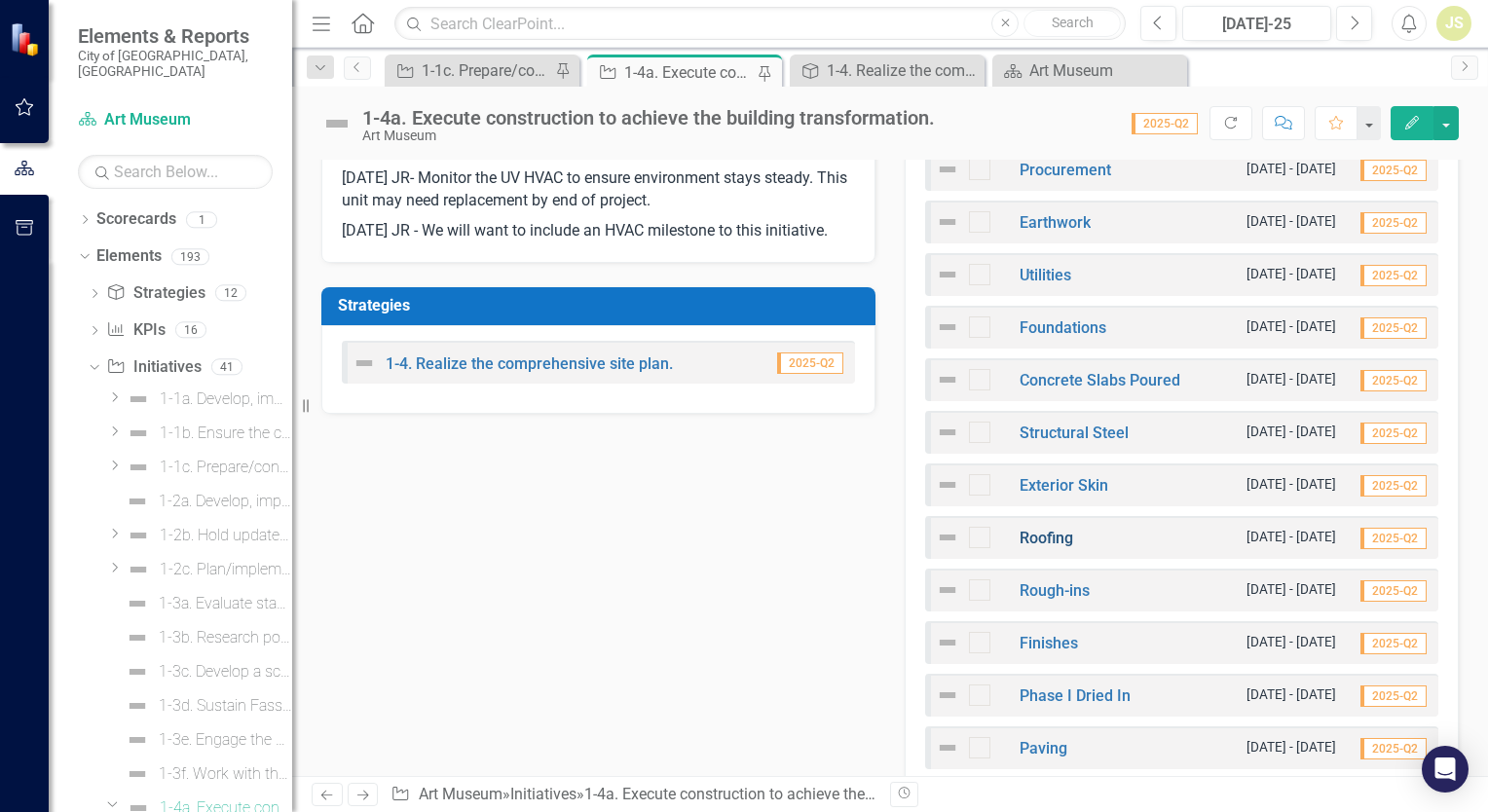
click at [1052, 537] on link "Roofing" at bounding box center [1046, 538] width 53 height 19
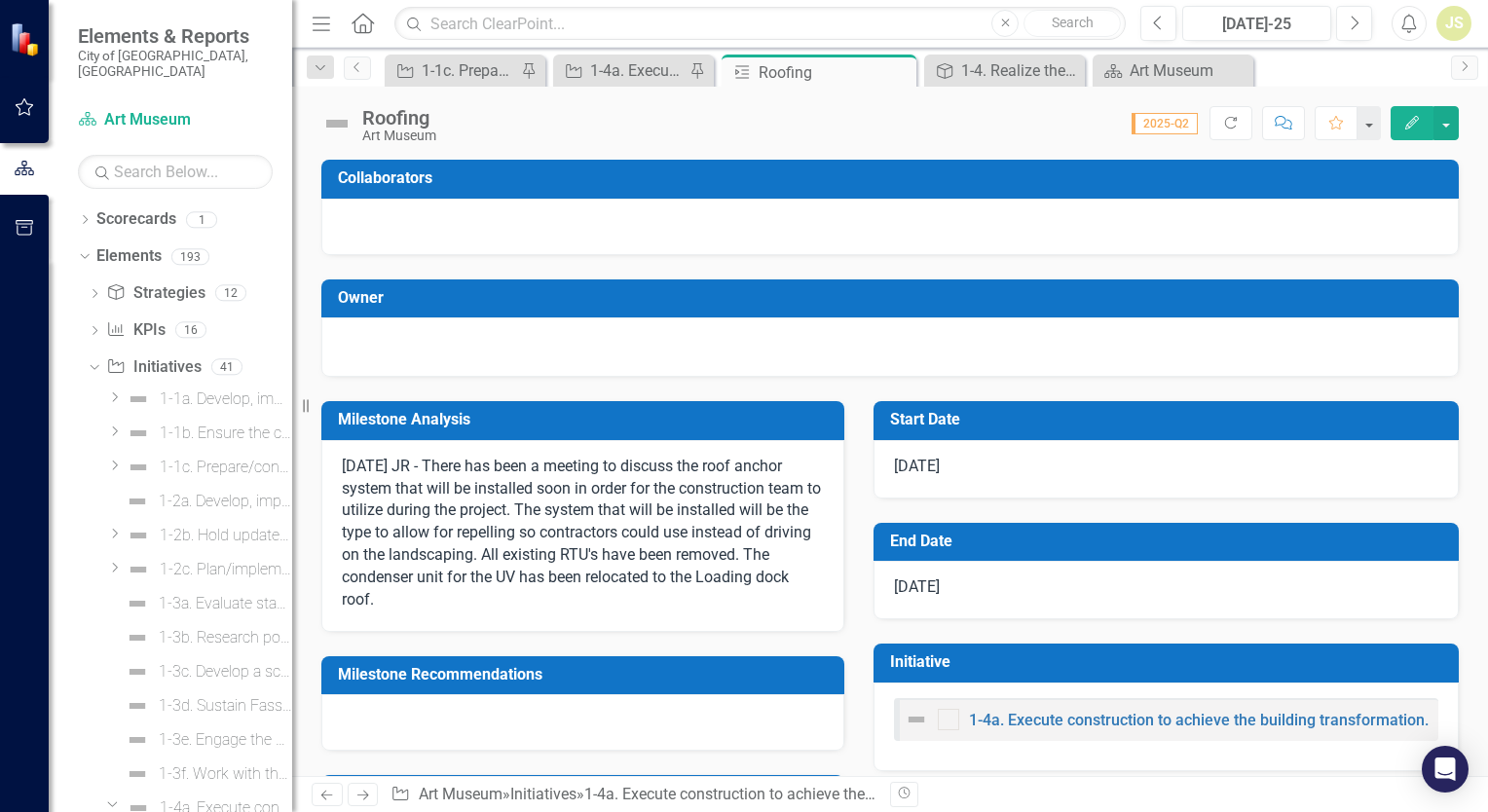
scroll to position [300, 0]
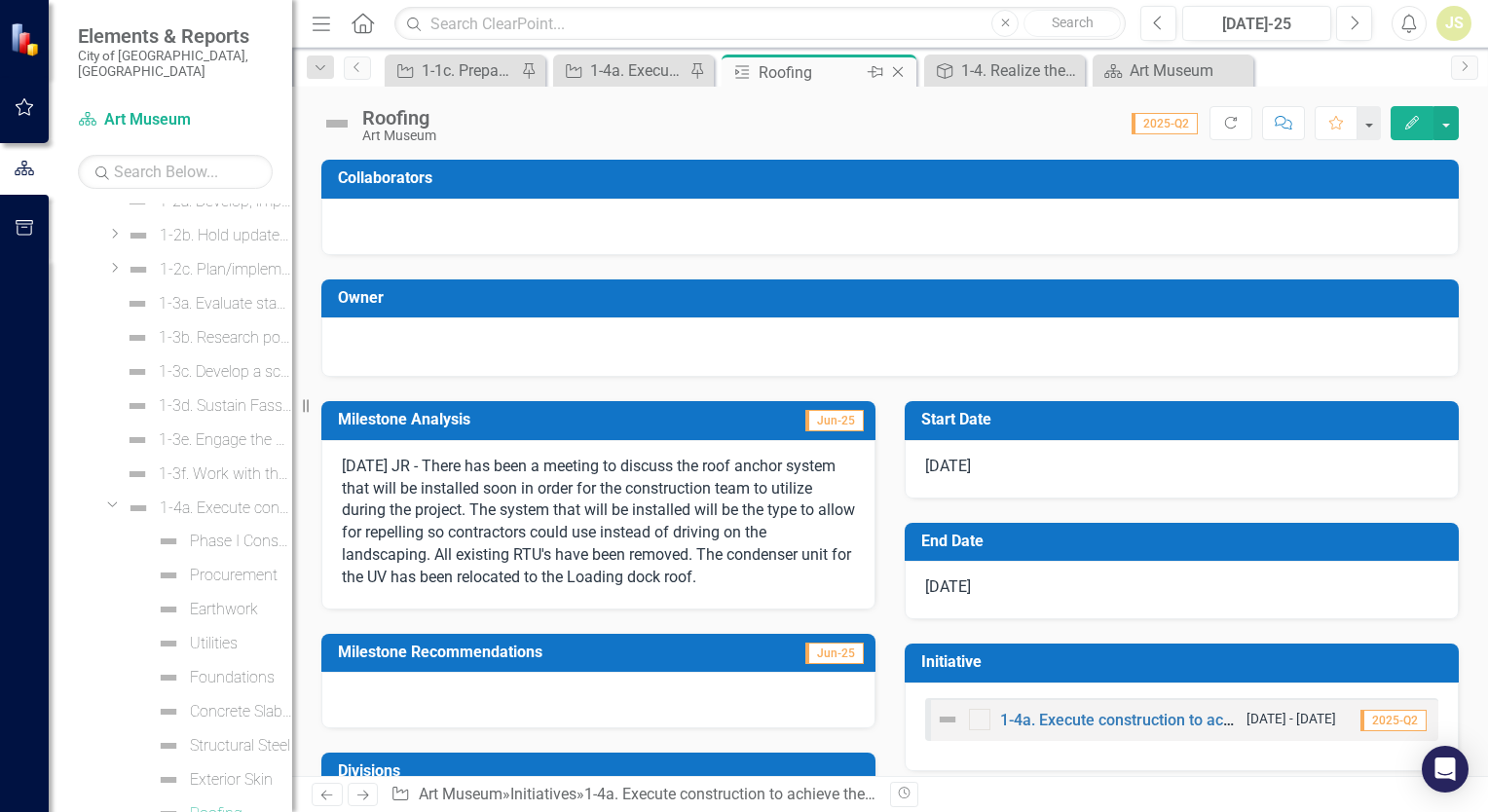
click at [899, 68] on icon "Close" at bounding box center [898, 72] width 20 height 16
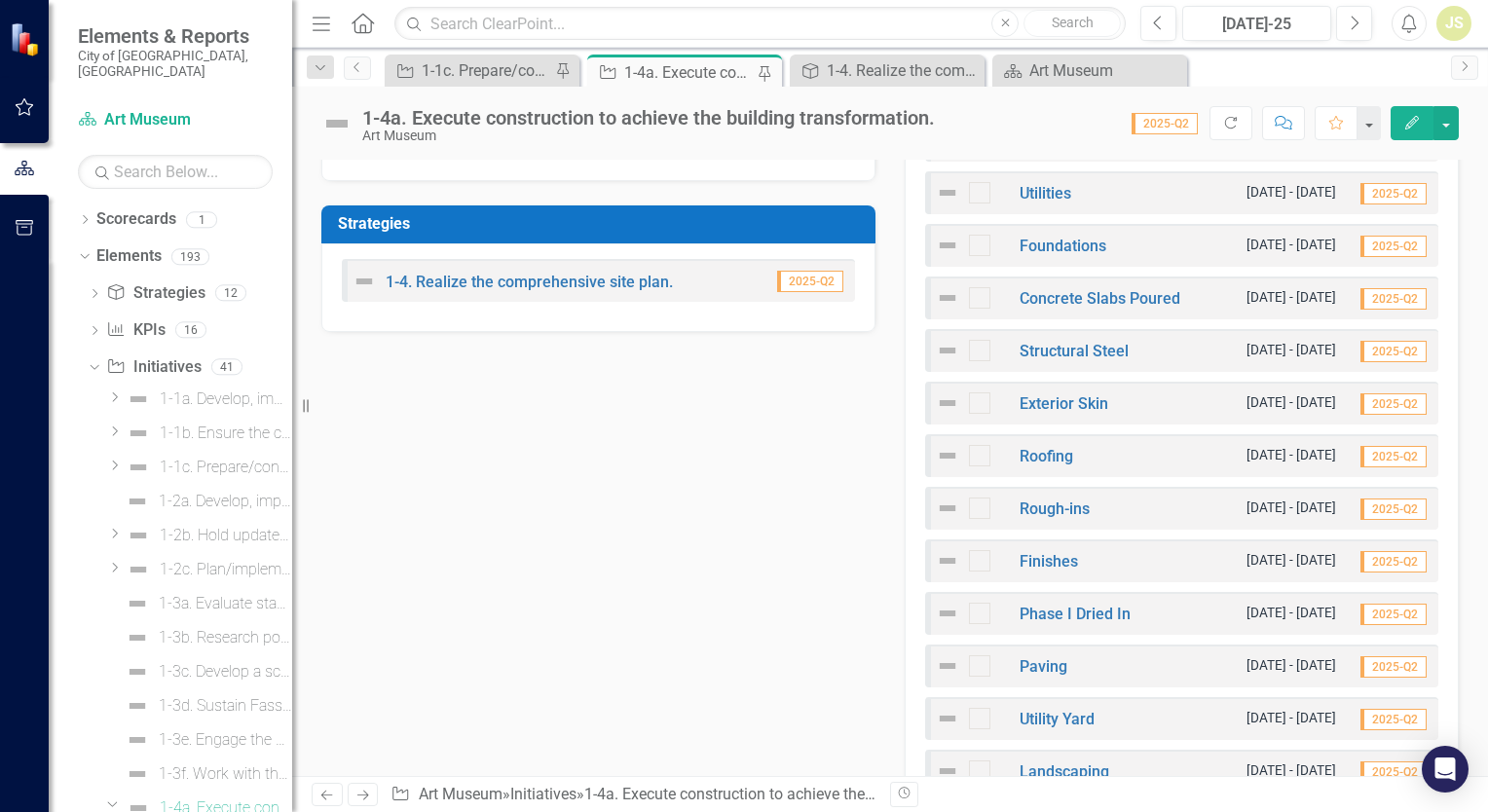
scroll to position [876, 0]
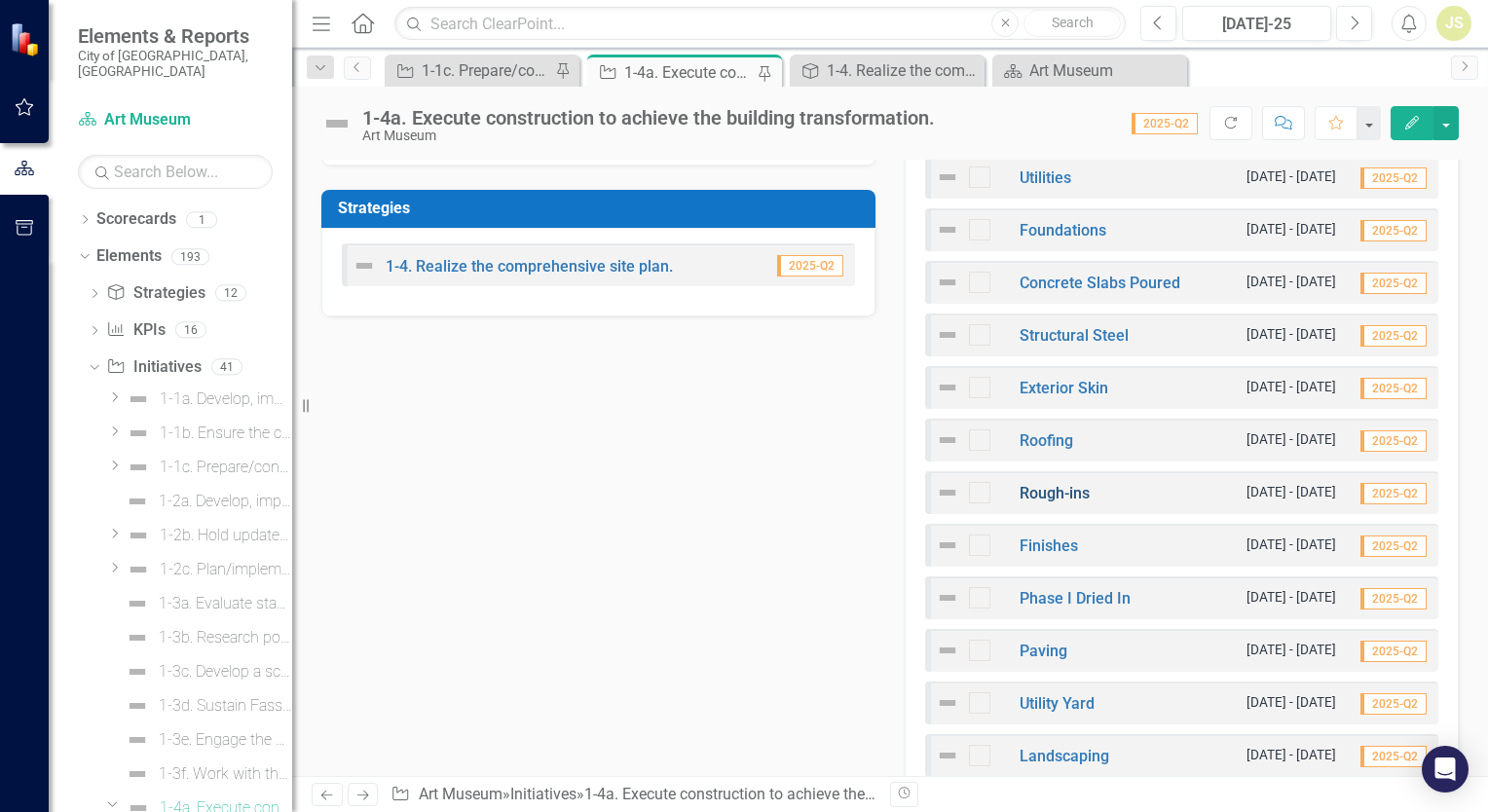
click at [1050, 489] on link "Rough-ins" at bounding box center [1054, 493] width 70 height 19
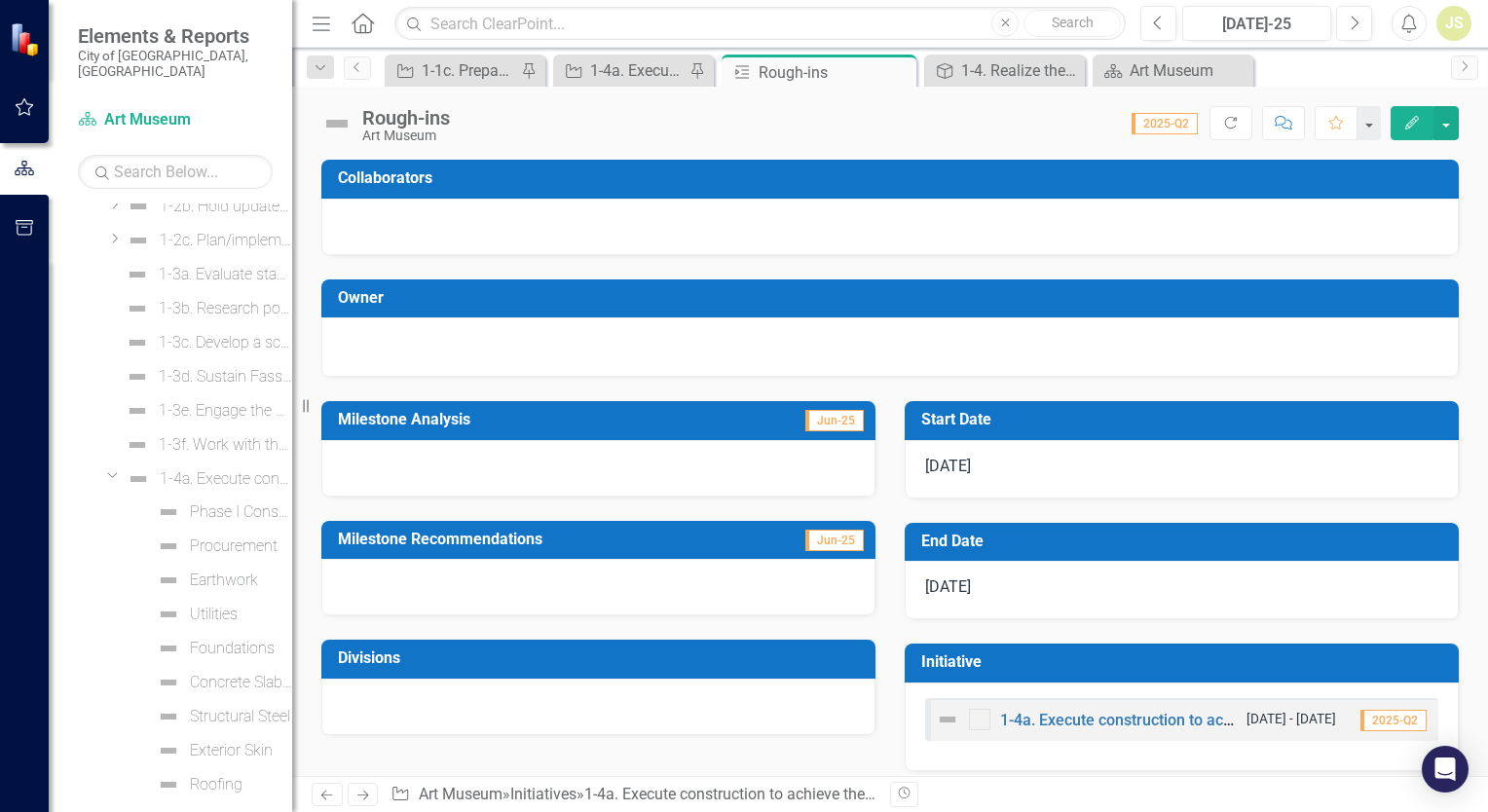
scroll to position [334, 0]
click at [900, 72] on icon "Close" at bounding box center [898, 72] width 20 height 16
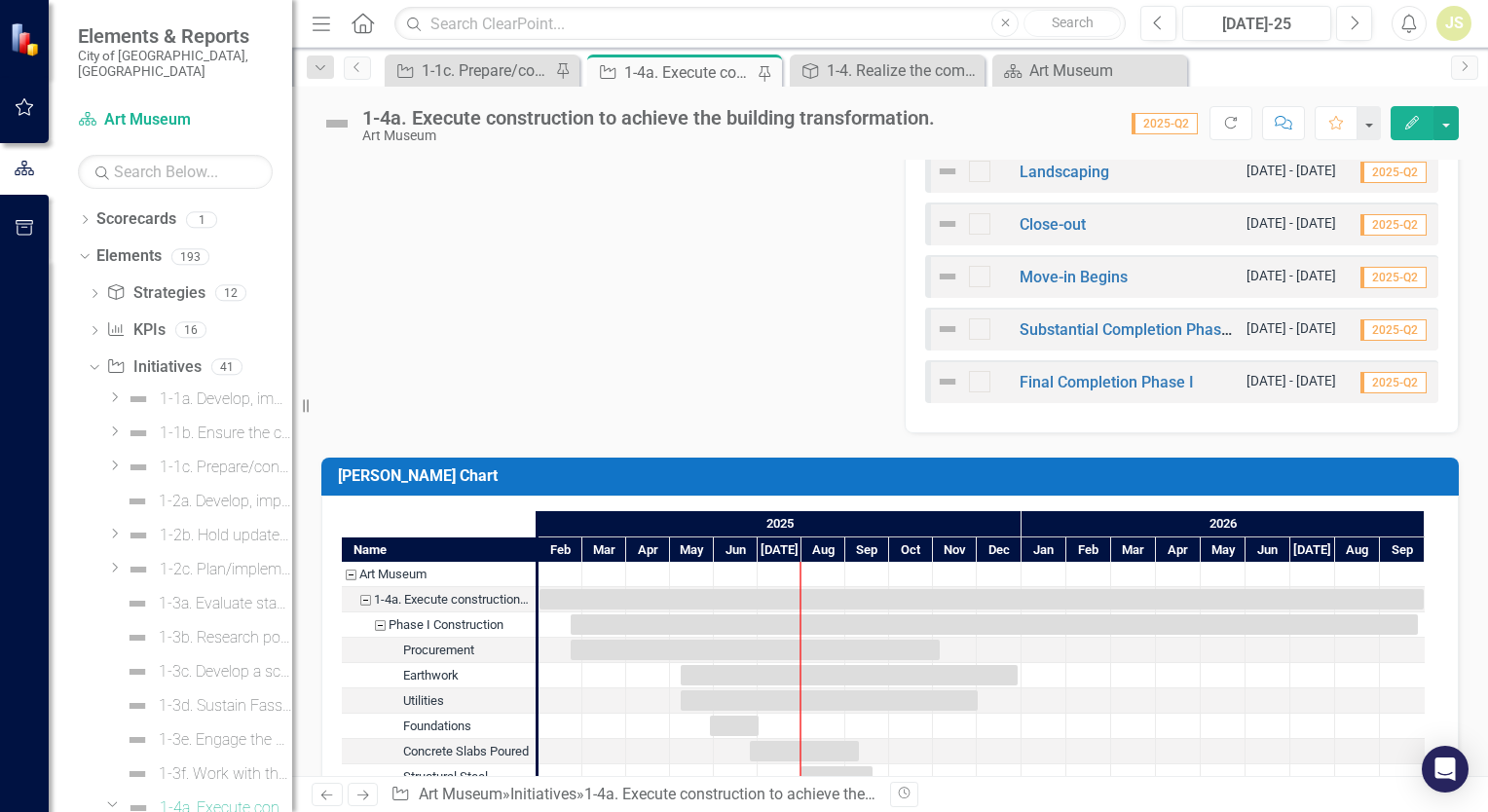
scroll to position [1947, 0]
